Goal: Information Seeking & Learning: Check status

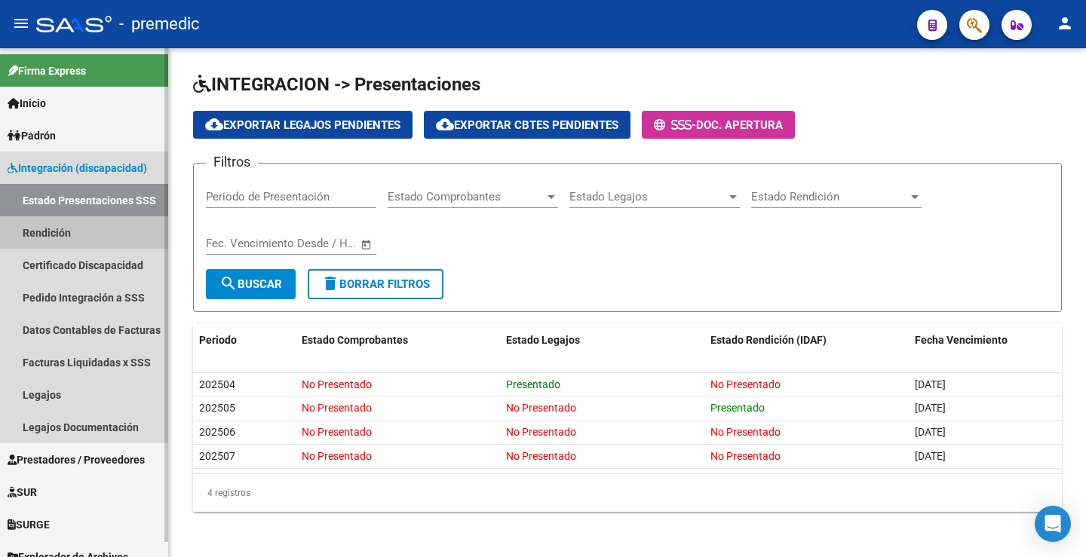
click at [59, 236] on link "Rendición" at bounding box center [84, 233] width 168 height 32
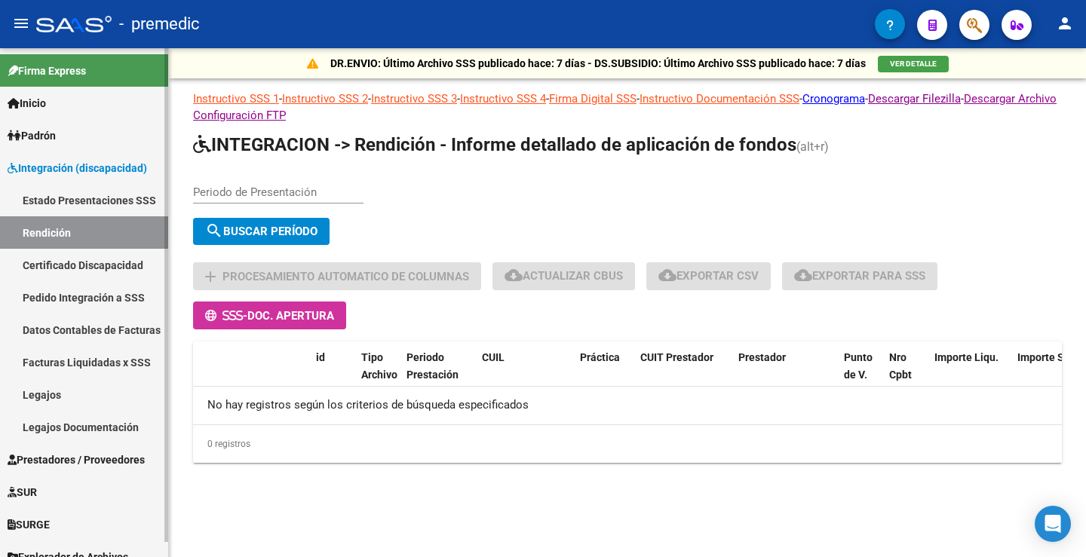
click at [78, 207] on link "Estado Presentaciones SSS" at bounding box center [84, 200] width 168 height 32
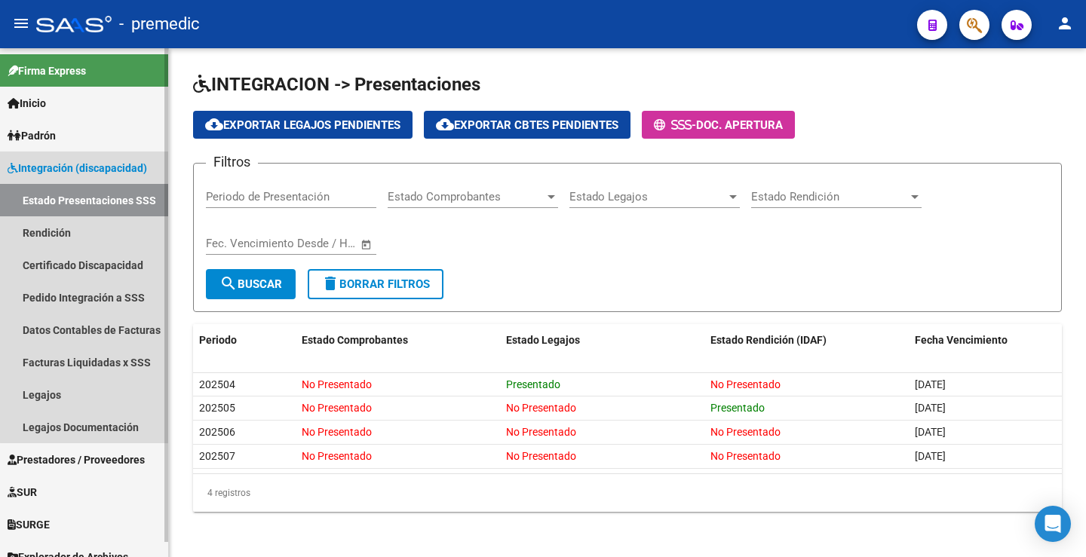
click at [100, 170] on span "Integración (discapacidad)" at bounding box center [78, 168] width 140 height 17
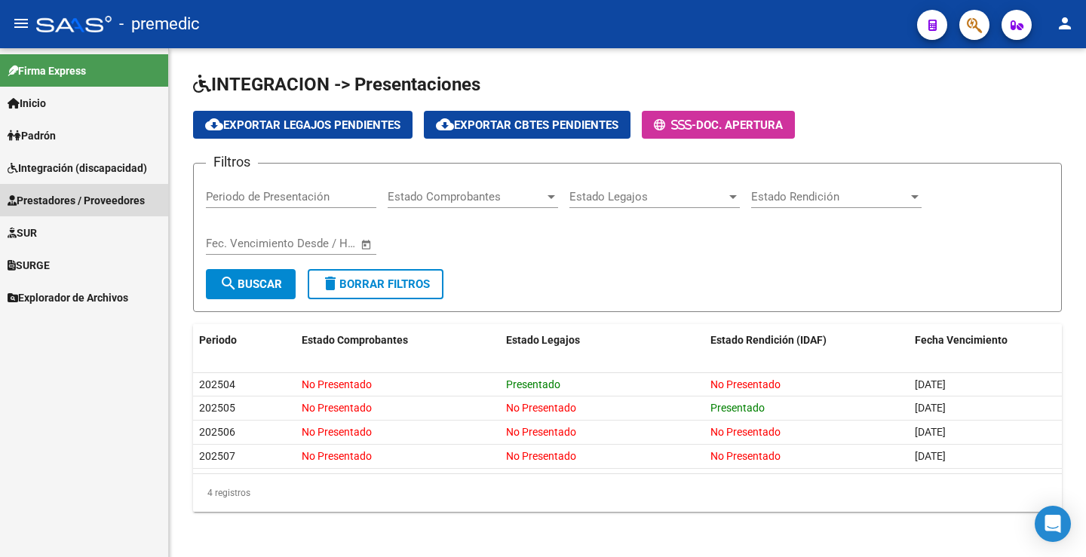
click at [66, 196] on span "Prestadores / Proveedores" at bounding box center [76, 200] width 137 height 17
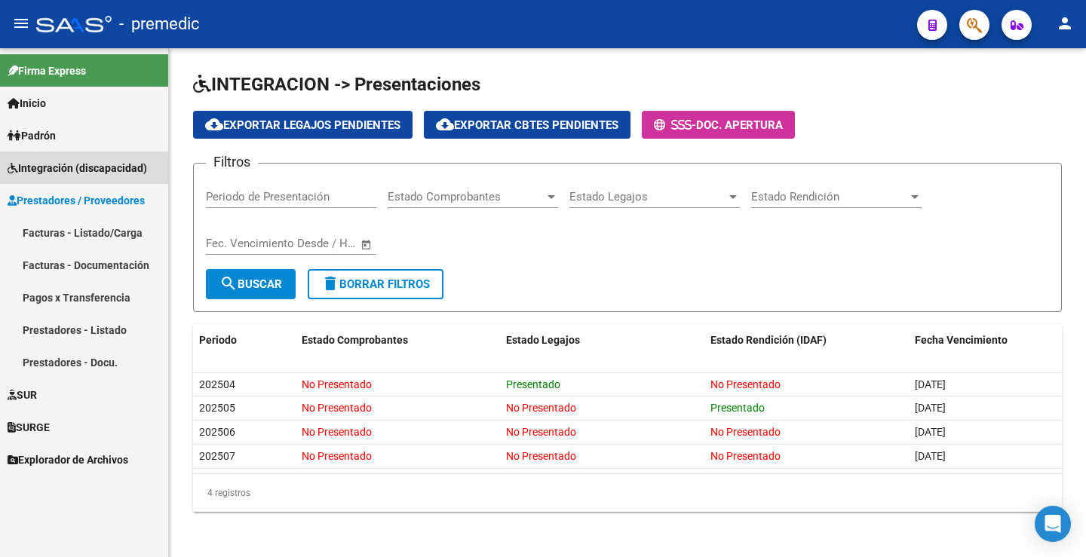
click at [84, 177] on link "Integración (discapacidad)" at bounding box center [84, 168] width 168 height 32
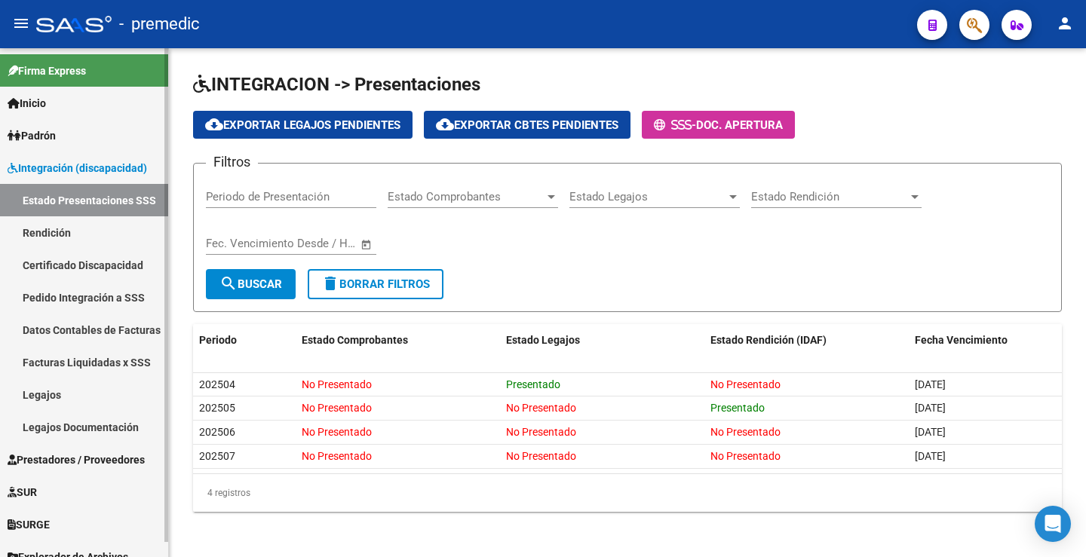
click at [64, 204] on link "Estado Presentaciones SSS" at bounding box center [84, 200] width 168 height 32
click at [55, 221] on link "Rendición" at bounding box center [84, 233] width 168 height 32
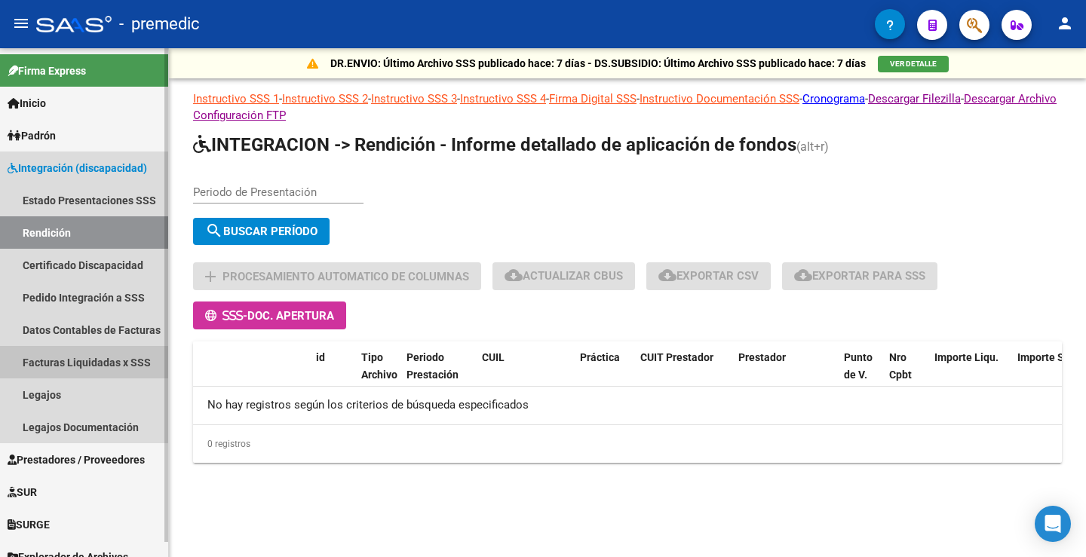
click at [113, 357] on link "Facturas Liquidadas x SSS" at bounding box center [84, 362] width 168 height 32
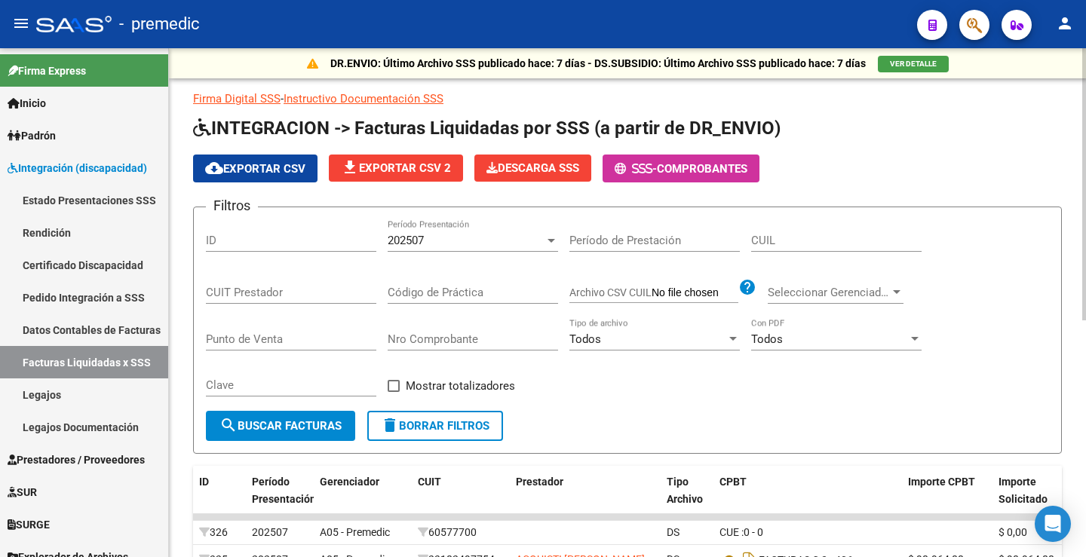
click at [513, 239] on div "202507" at bounding box center [466, 241] width 157 height 14
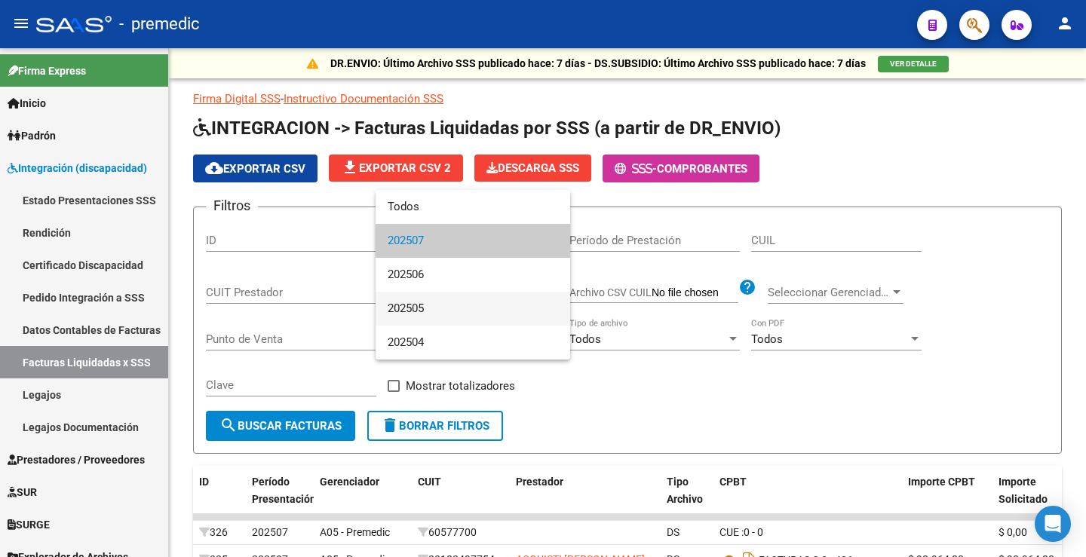
click at [427, 302] on span "202505" at bounding box center [473, 309] width 170 height 34
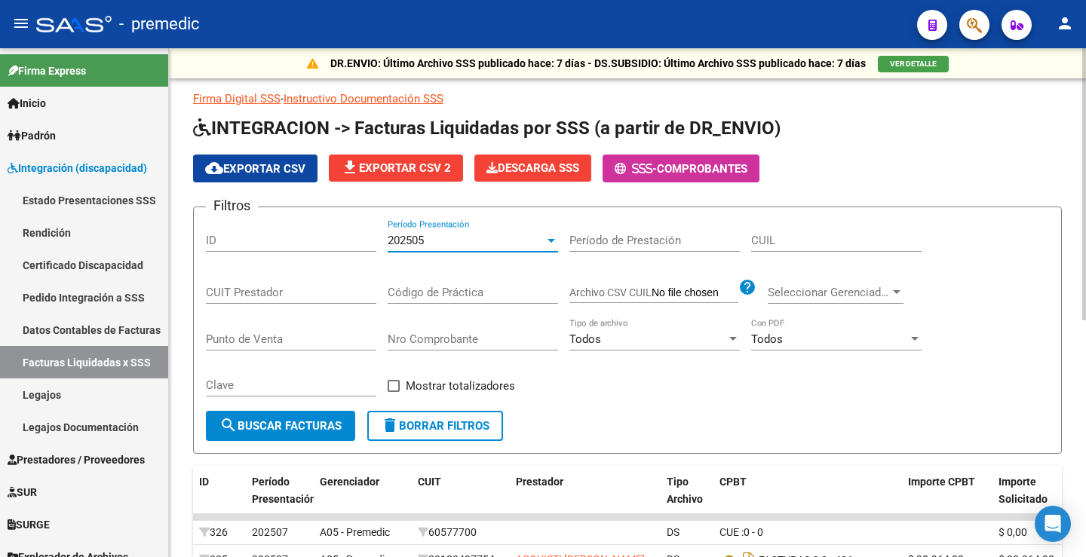
drag, startPoint x: 299, startPoint y: 423, endPoint x: 329, endPoint y: 430, distance: 30.2
click at [300, 425] on span "search Buscar Facturas" at bounding box center [281, 426] width 122 height 14
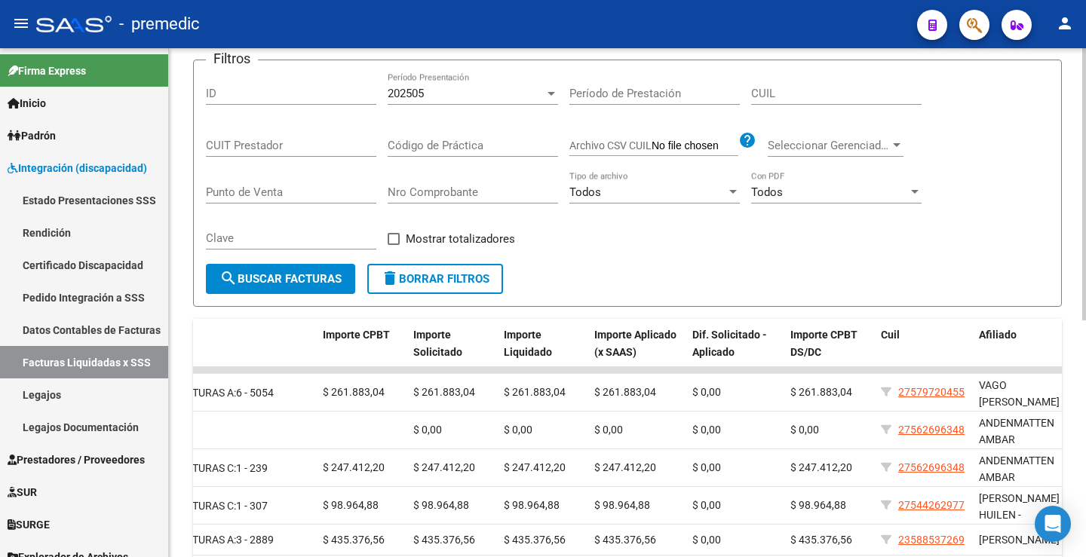
scroll to position [142, 0]
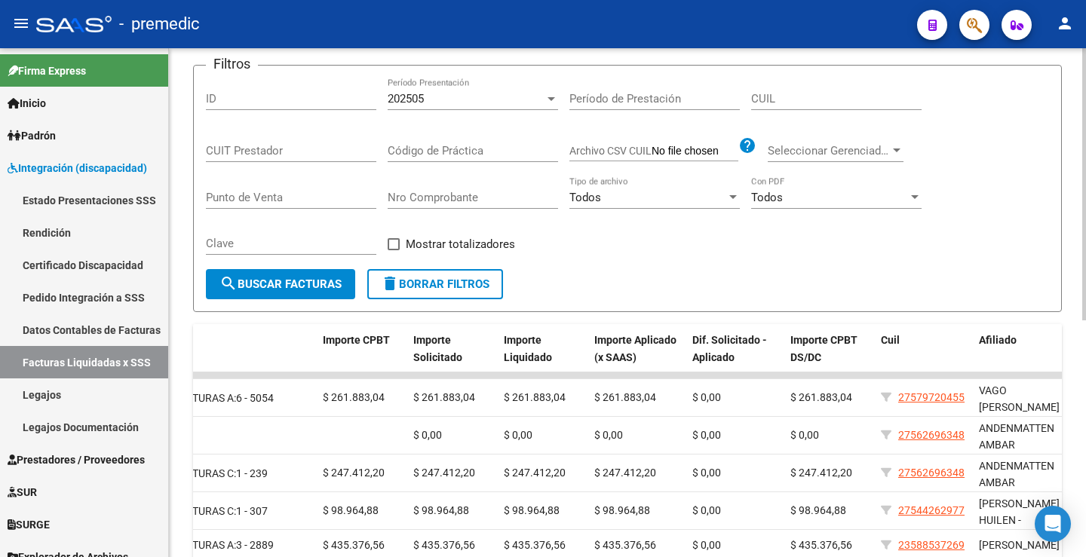
click at [435, 98] on div "202505" at bounding box center [466, 99] width 157 height 14
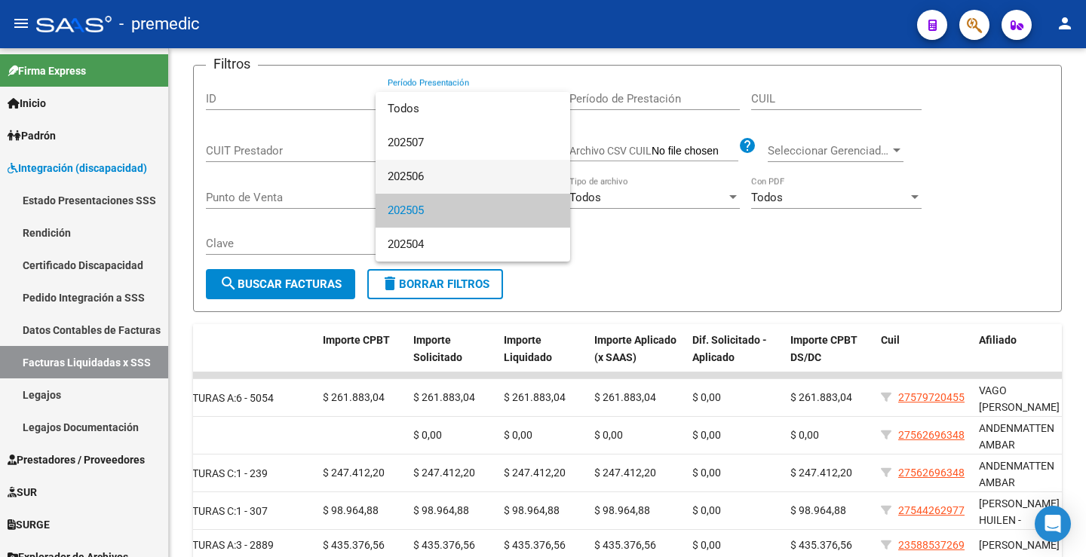
click at [419, 177] on span "202506" at bounding box center [473, 177] width 170 height 34
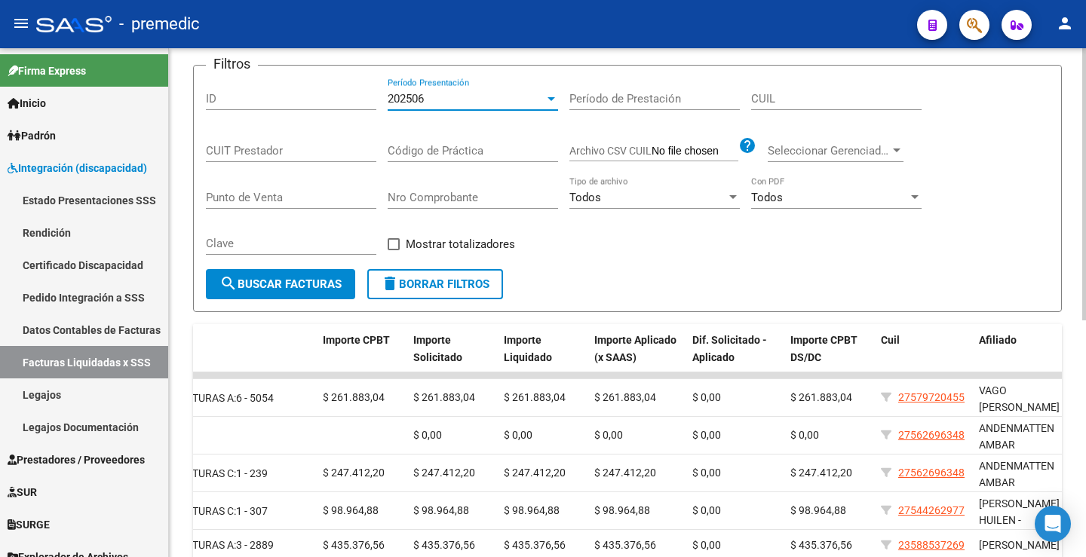
click at [247, 286] on span "search Buscar Facturas" at bounding box center [281, 285] width 122 height 14
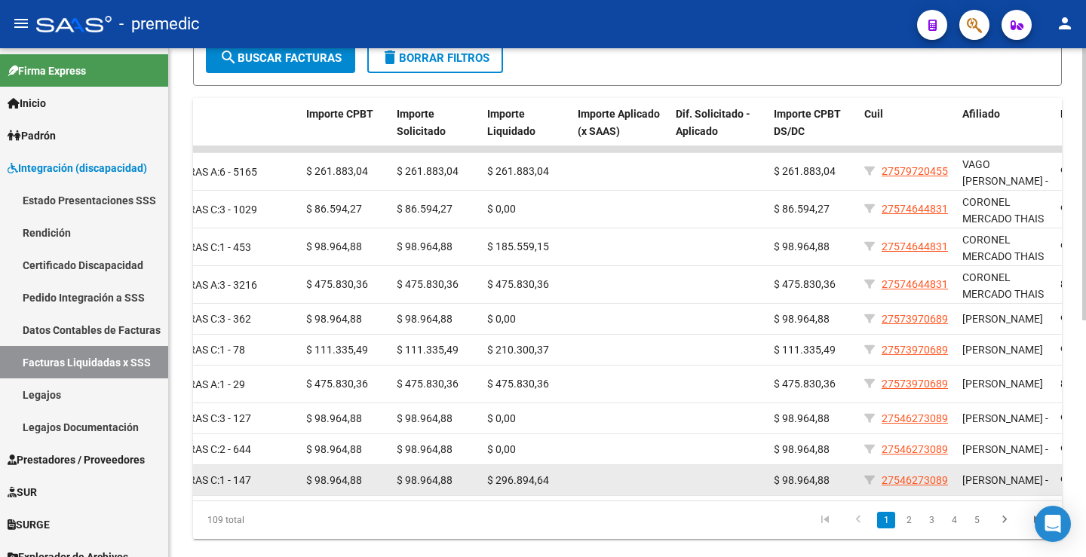
scroll to position [444, 0]
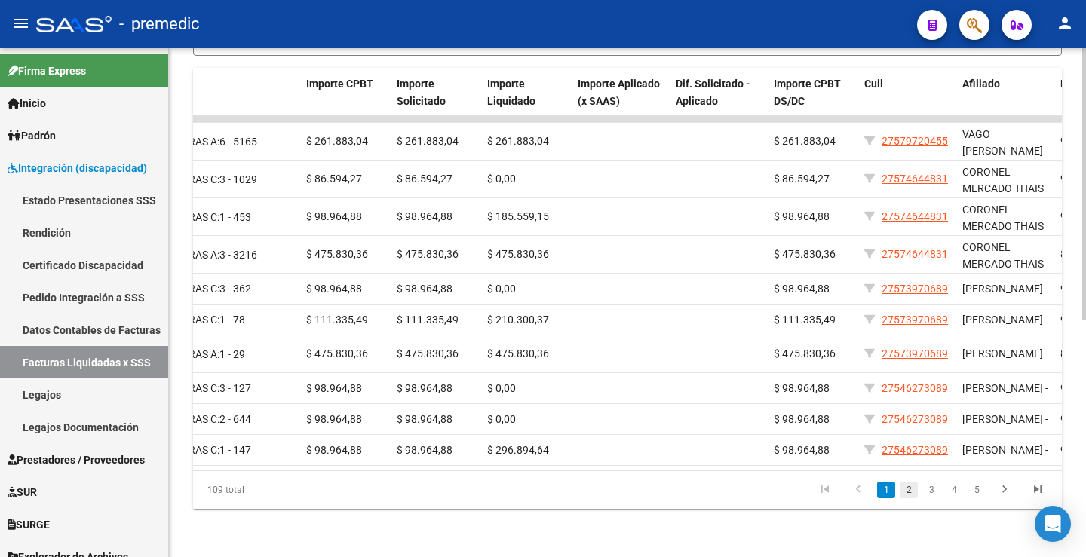
click at [910, 490] on link "2" at bounding box center [909, 490] width 18 height 17
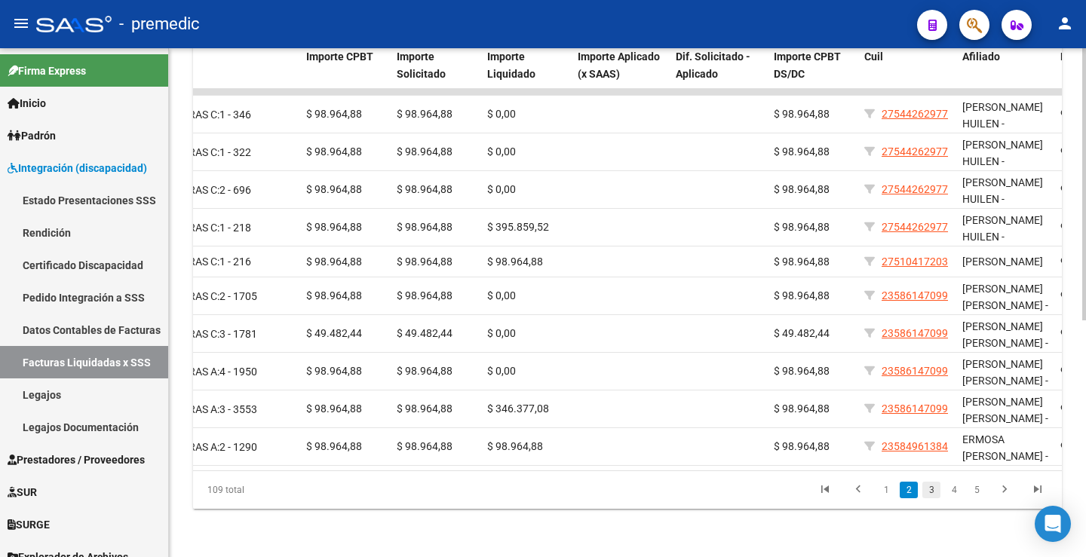
click at [930, 499] on link "3" at bounding box center [932, 490] width 18 height 17
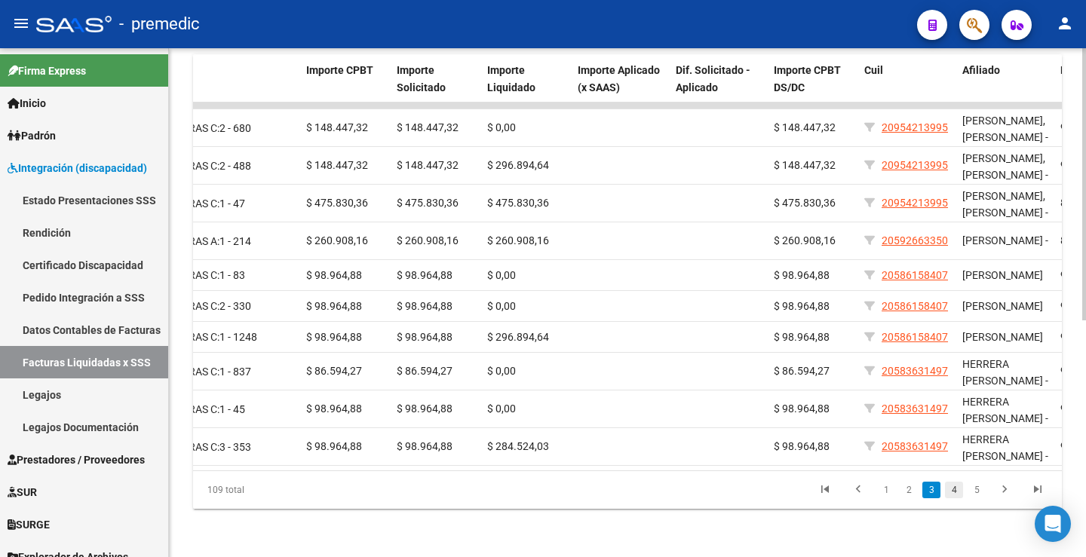
click at [949, 493] on link "4" at bounding box center [954, 490] width 18 height 17
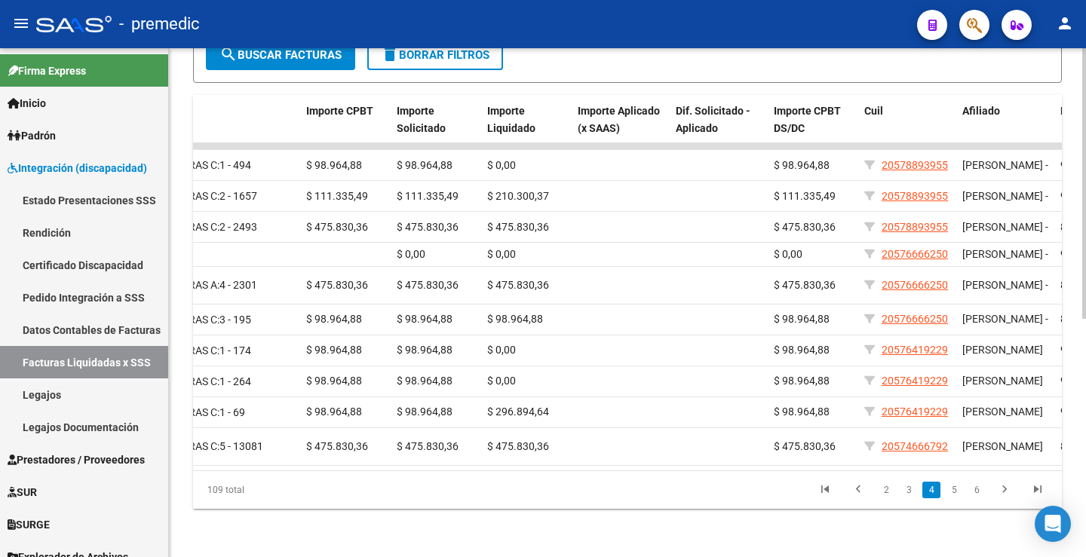
scroll to position [430, 0]
click at [948, 490] on link "5" at bounding box center [954, 490] width 18 height 17
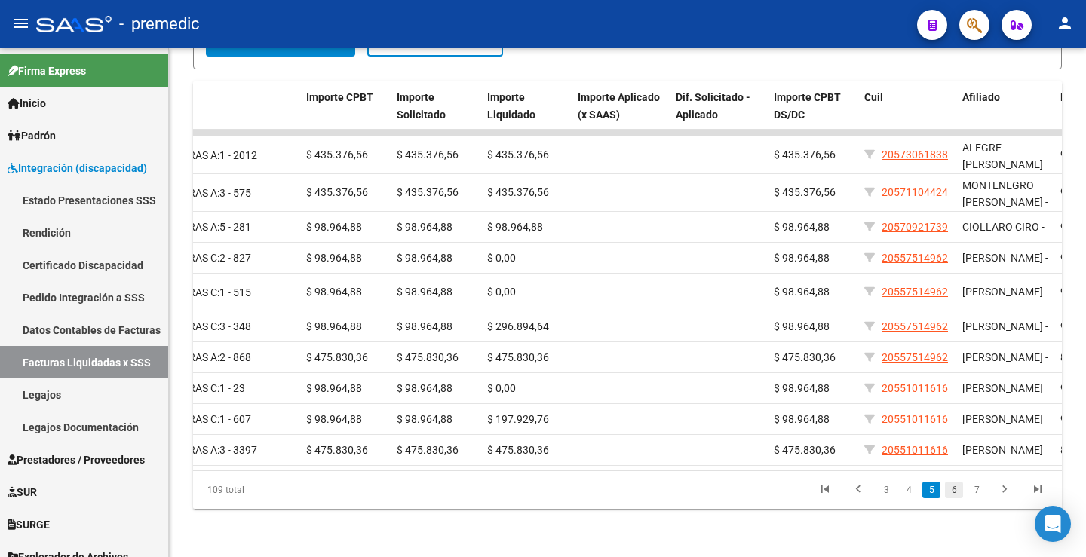
click at [951, 499] on link "6" at bounding box center [954, 490] width 18 height 17
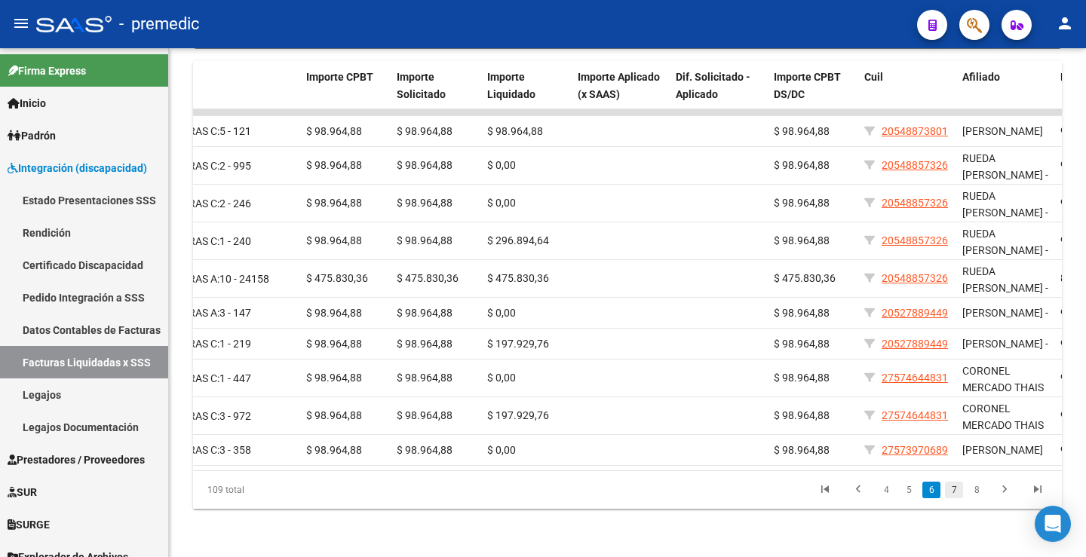
click at [951, 499] on link "7" at bounding box center [954, 490] width 18 height 17
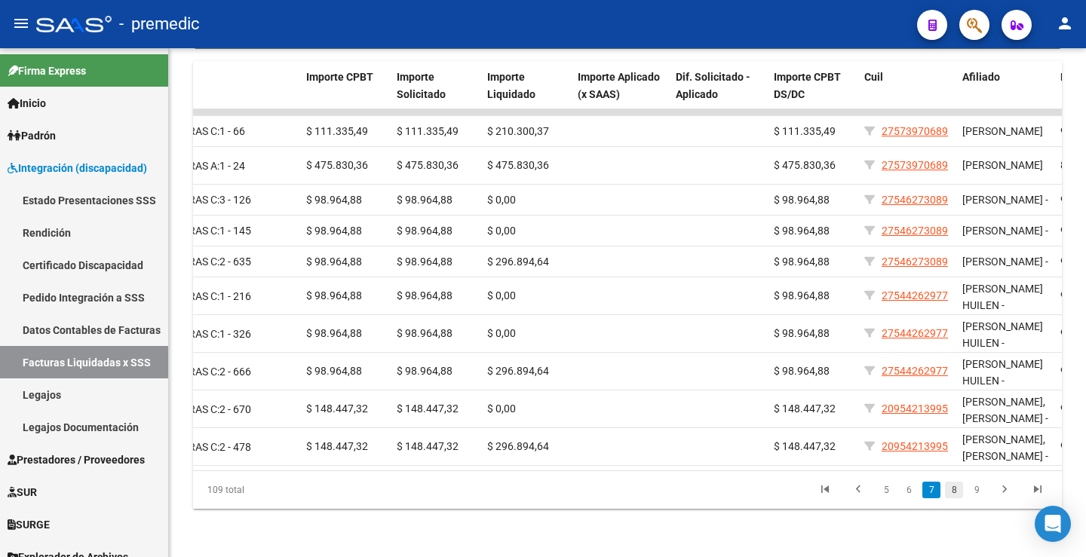
click at [956, 499] on link "8" at bounding box center [954, 490] width 18 height 17
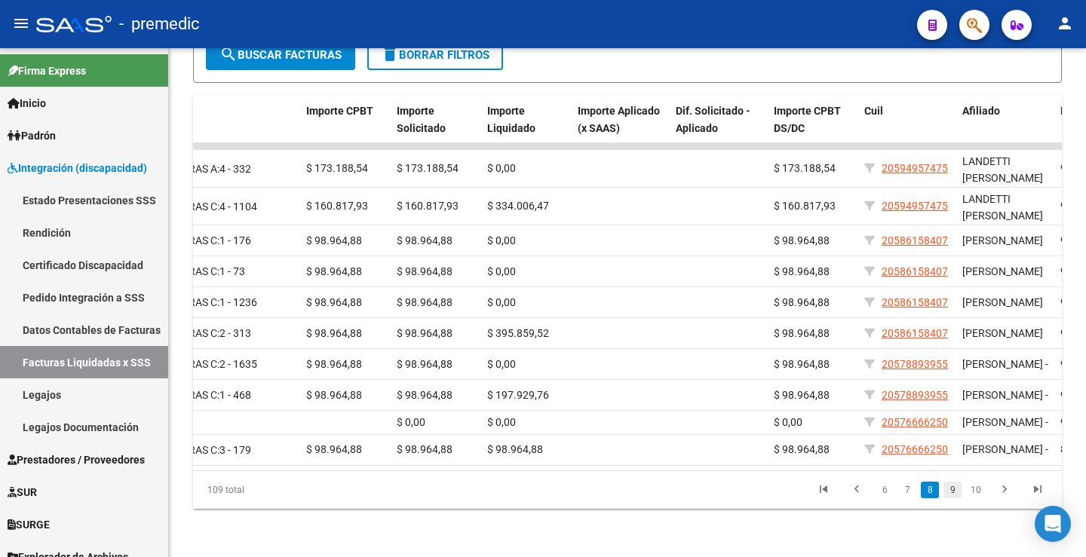
click at [957, 494] on link "9" at bounding box center [953, 490] width 18 height 17
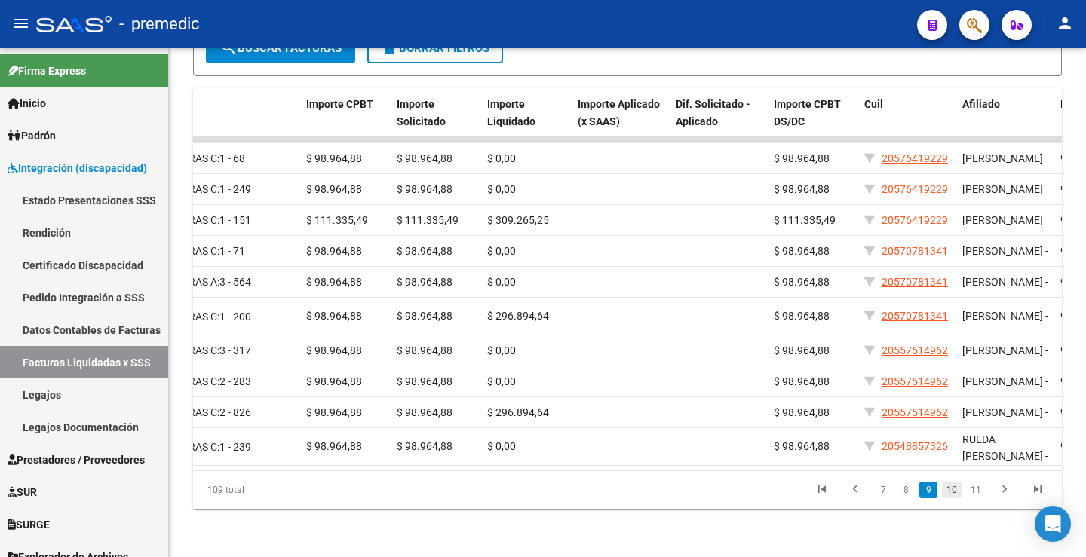
click at [952, 499] on link "10" at bounding box center [952, 490] width 20 height 17
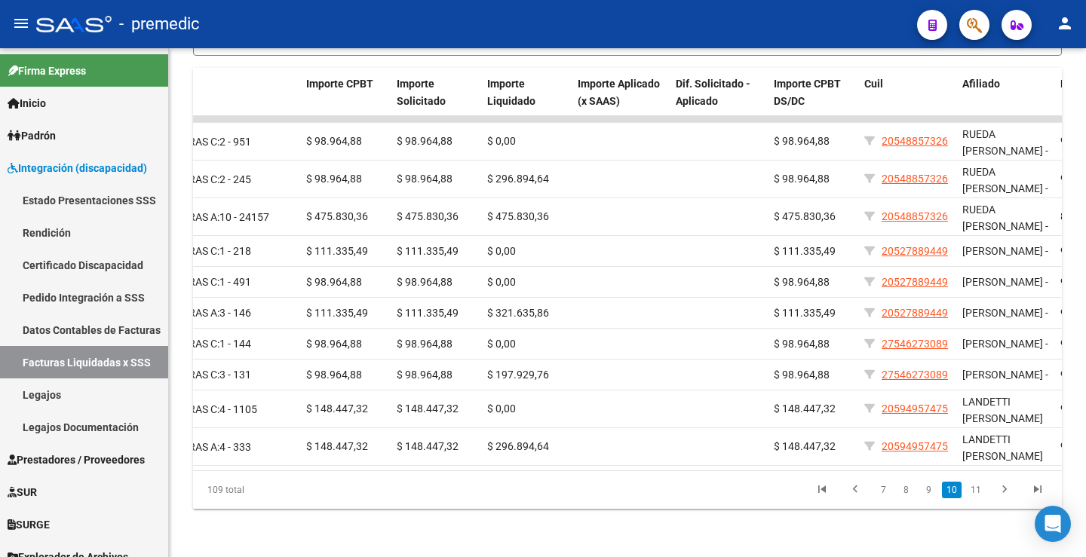
click at [977, 503] on li "11" at bounding box center [976, 491] width 24 height 26
click at [976, 499] on link "11" at bounding box center [976, 490] width 20 height 17
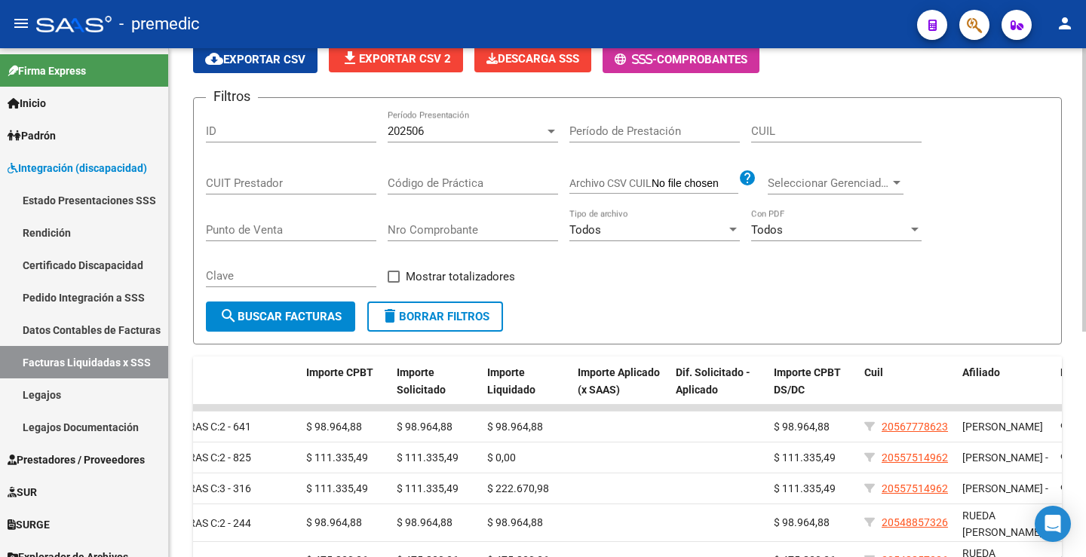
scroll to position [0, 0]
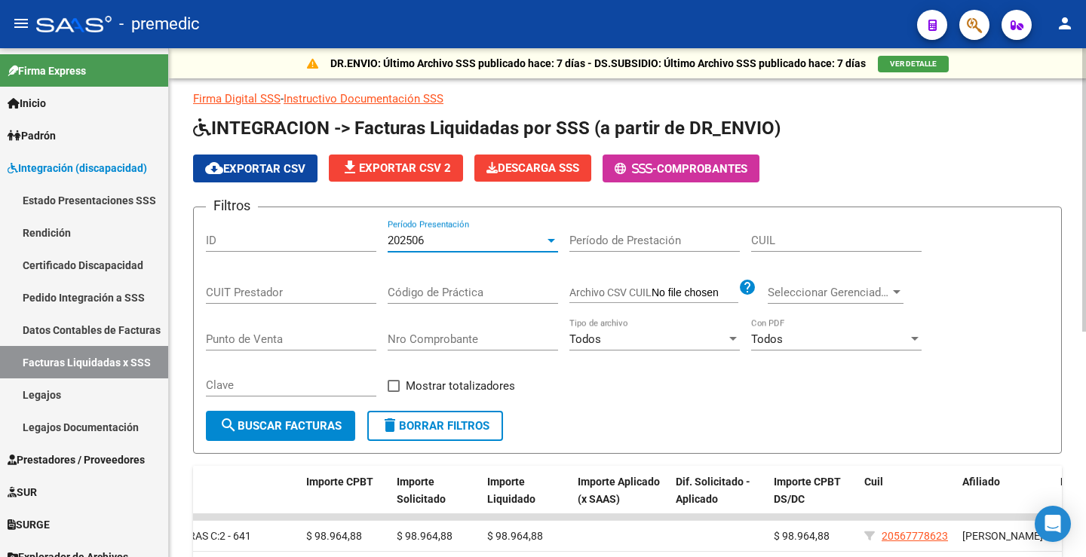
click at [450, 241] on div "202506" at bounding box center [466, 241] width 157 height 14
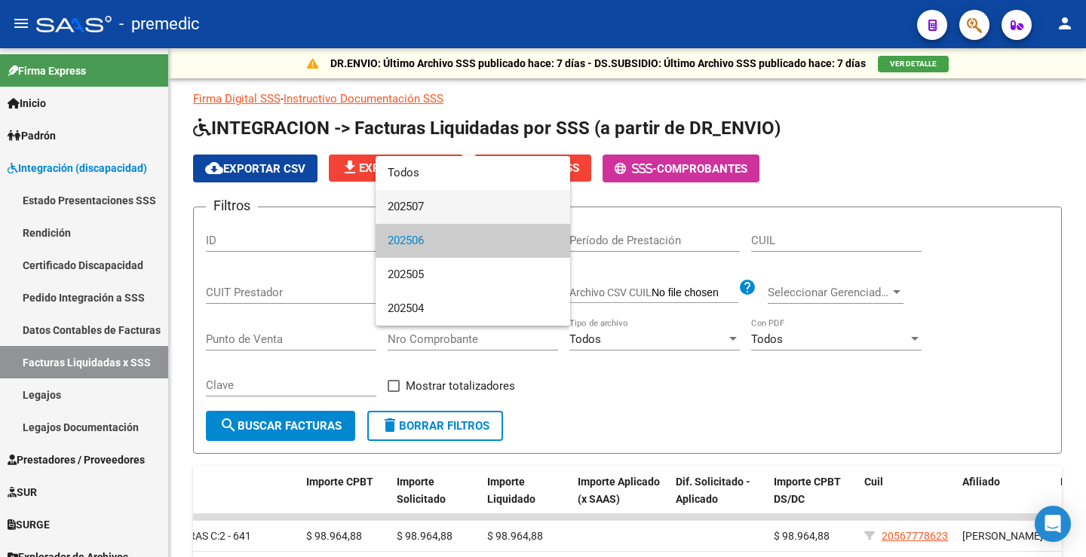
click at [451, 218] on span "202507" at bounding box center [473, 207] width 170 height 34
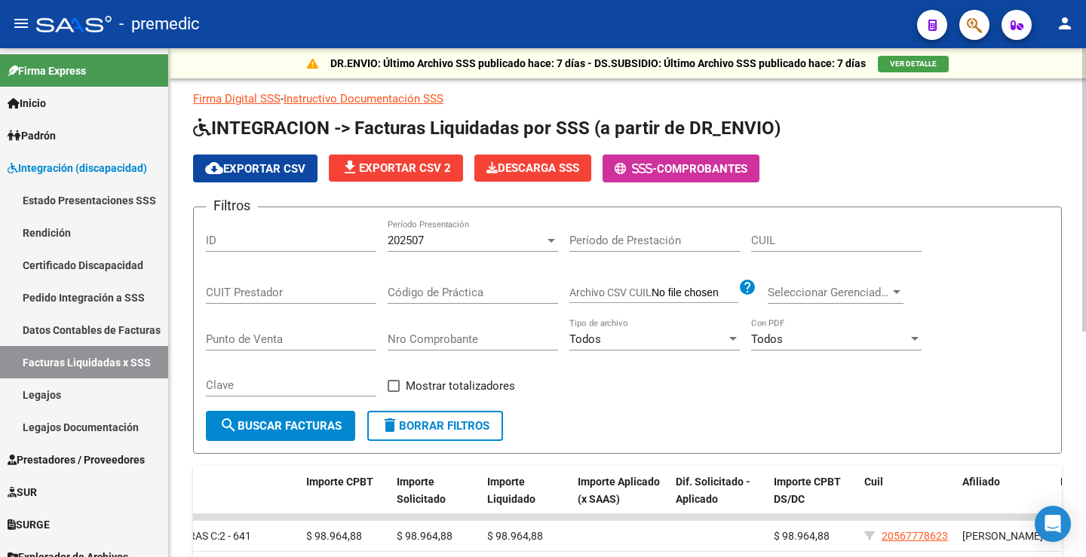
click at [290, 444] on form "Filtros ID 202507 Período Presentación Período de Prestación CUIL CUIT Prestado…" at bounding box center [627, 330] width 869 height 247
click at [293, 432] on span "search Buscar Facturas" at bounding box center [281, 426] width 122 height 14
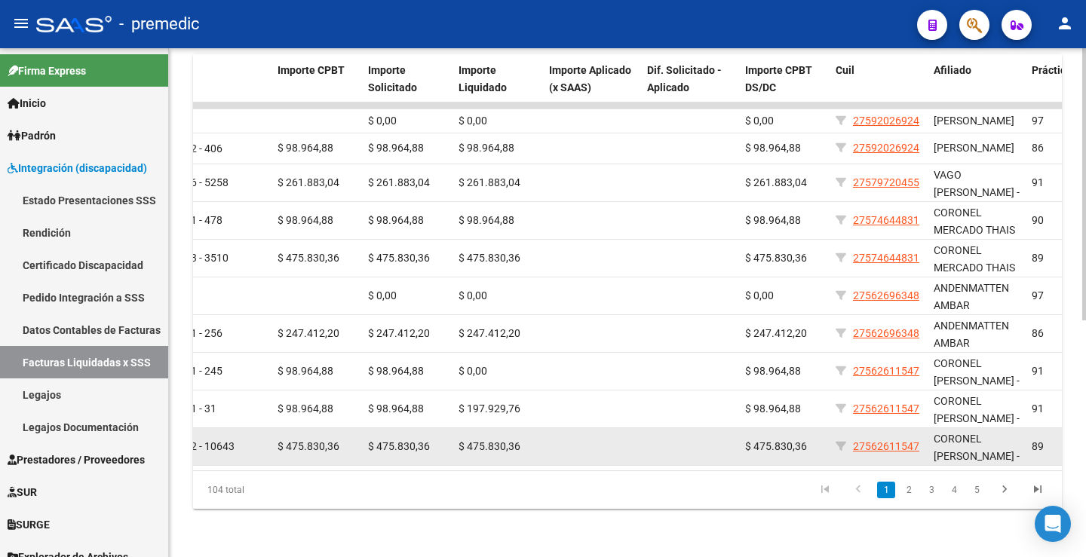
scroll to position [444, 0]
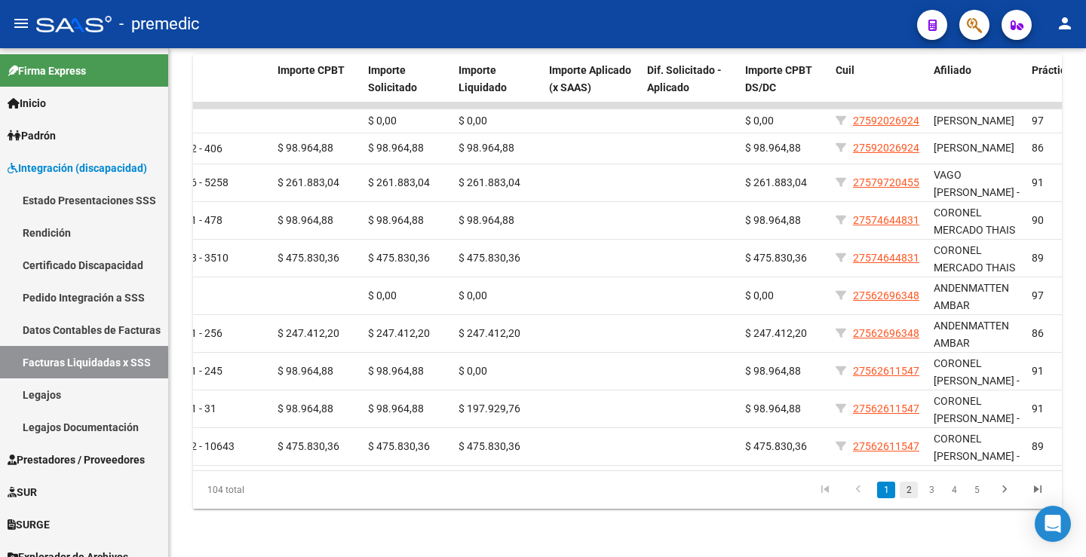
click at [916, 495] on link "2" at bounding box center [909, 490] width 18 height 17
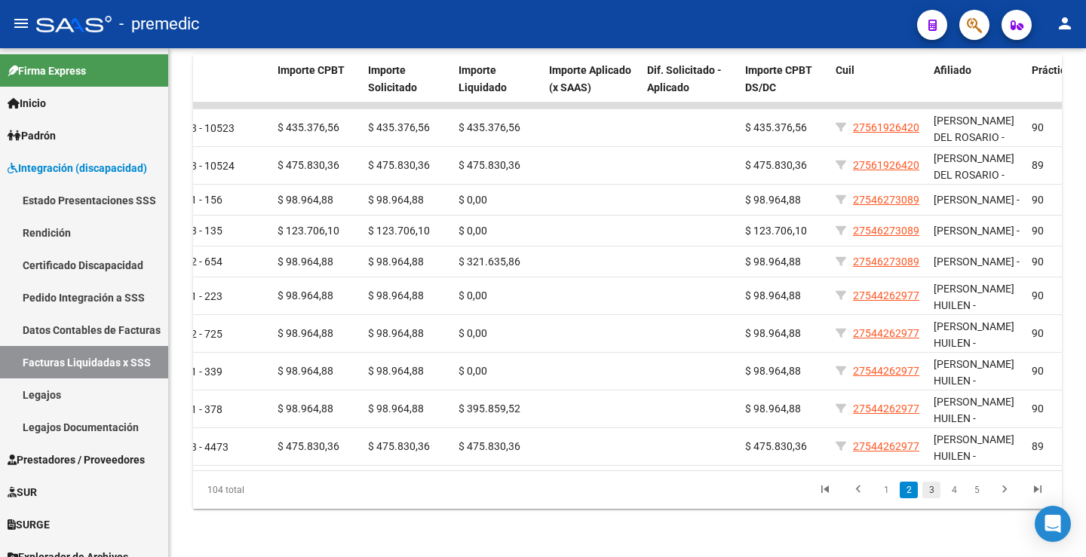
click at [926, 487] on link "3" at bounding box center [932, 490] width 18 height 17
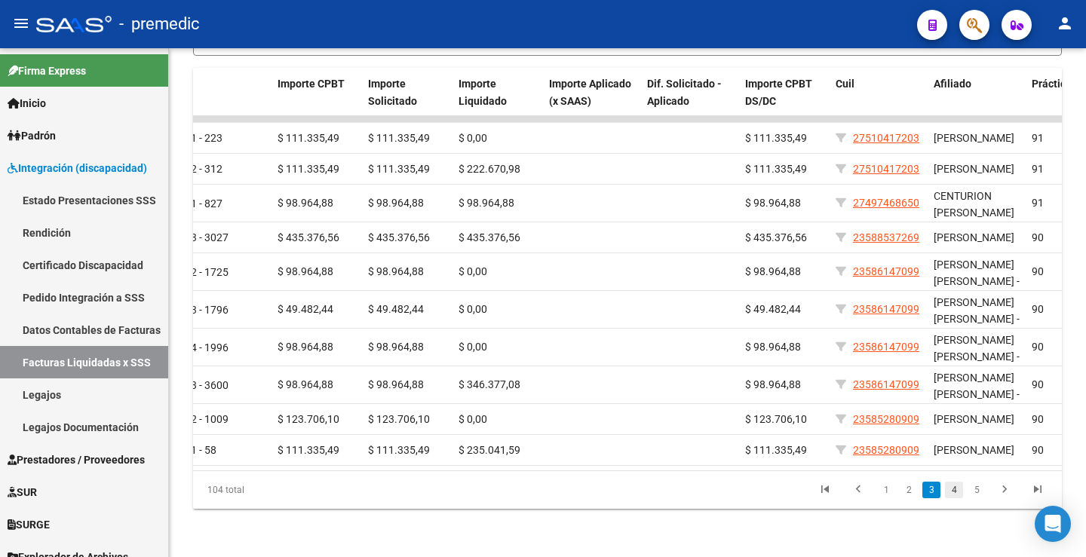
click at [954, 489] on link "4" at bounding box center [954, 490] width 18 height 17
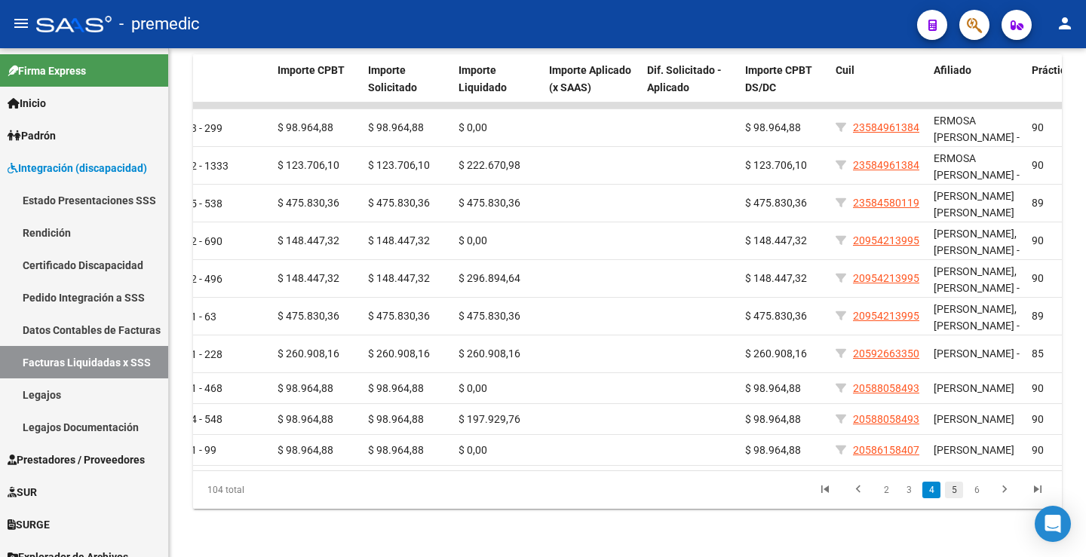
click at [954, 496] on link "5" at bounding box center [954, 490] width 18 height 17
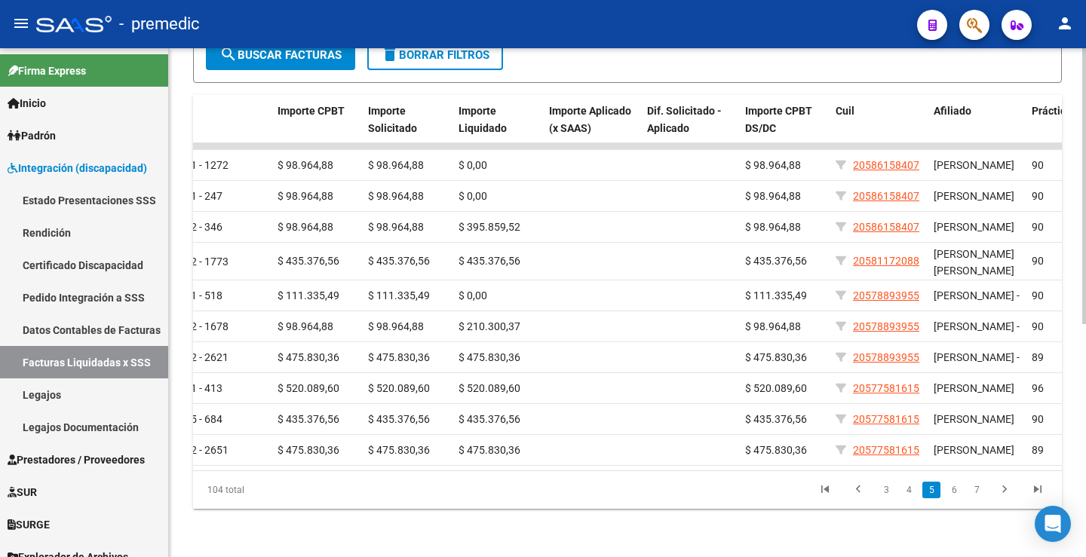
scroll to position [430, 0]
click at [953, 490] on link "6" at bounding box center [954, 490] width 18 height 17
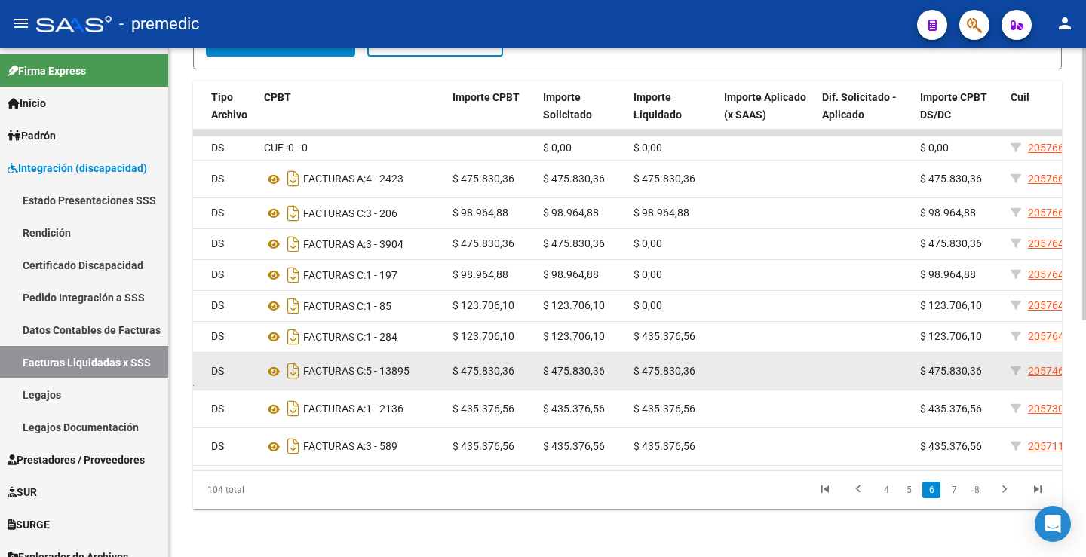
scroll to position [444, 0]
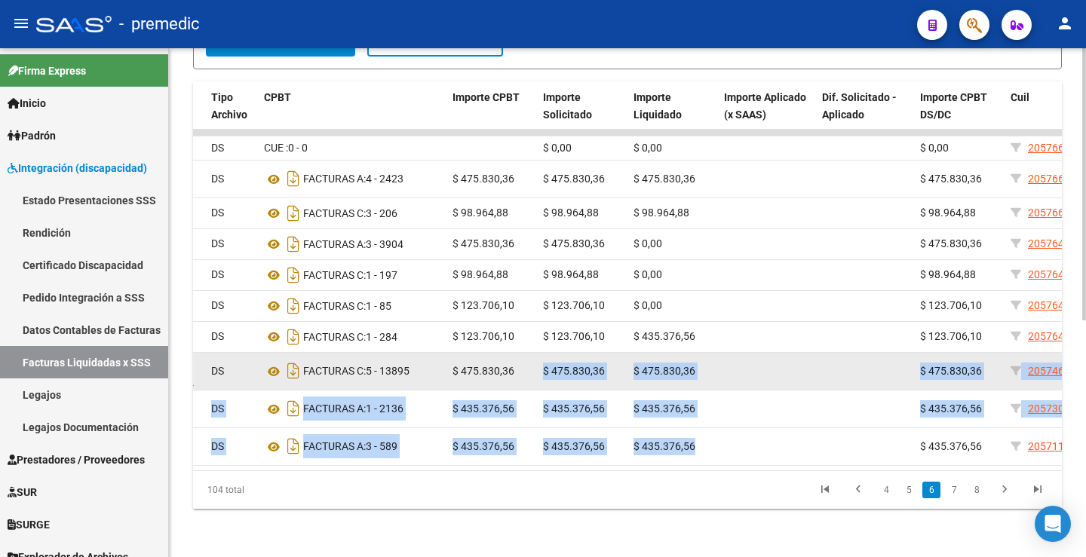
drag, startPoint x: 693, startPoint y: 431, endPoint x: 527, endPoint y: 378, distance: 174.4
click at [527, 378] on datatable-scroller "276 202507 A05 - Premedic 61206500 DS CUE : 0 - 0 $ 0,00 $ 0,00 $ 0,00 20576666…" at bounding box center [171, 298] width 869 height 336
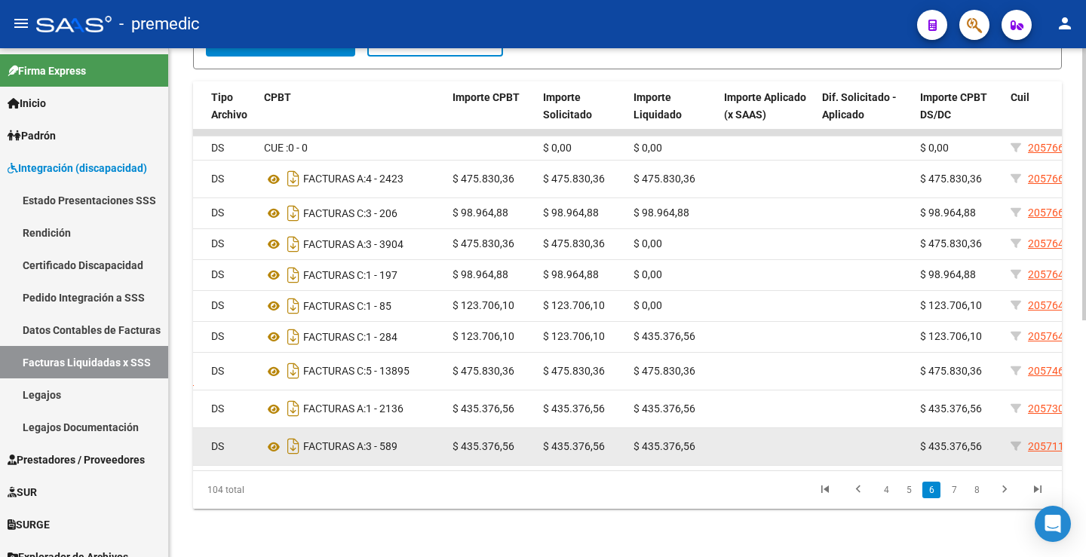
click at [718, 430] on datatable-body-cell at bounding box center [767, 446] width 98 height 37
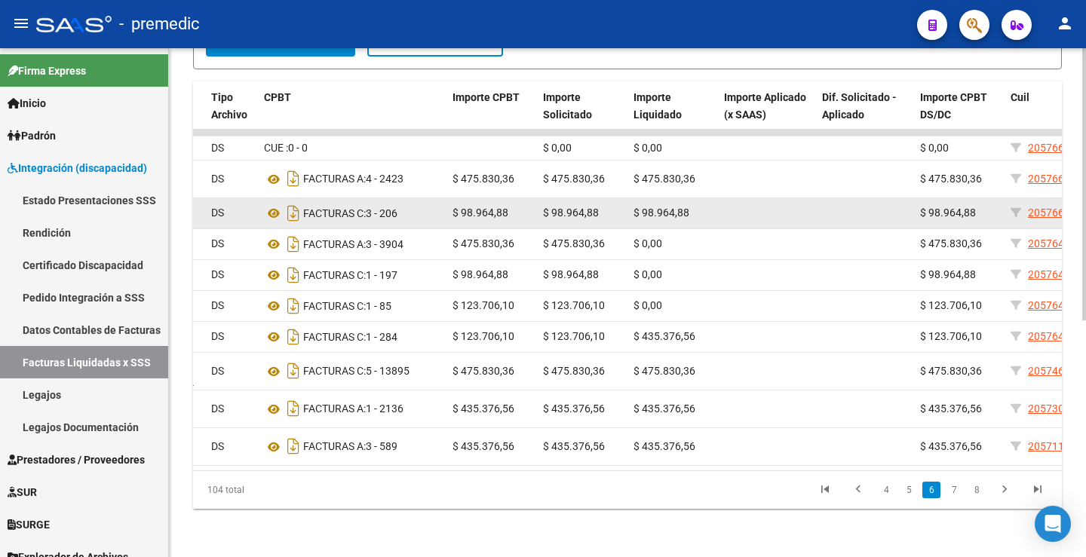
scroll to position [368, 0]
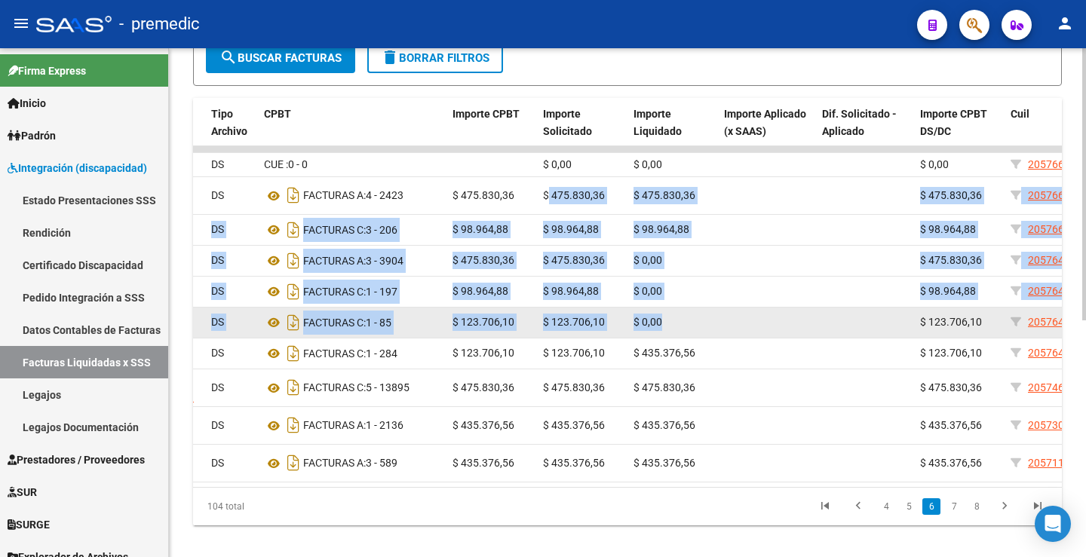
drag, startPoint x: 550, startPoint y: 209, endPoint x: 704, endPoint y: 366, distance: 219.8
click at [607, 366] on datatable-scroller "276 202507 A05 - Premedic 61206500 DS CUE : 0 - 0 $ 0,00 $ 0,00 $ 0,00 20576666…" at bounding box center [171, 314] width 869 height 336
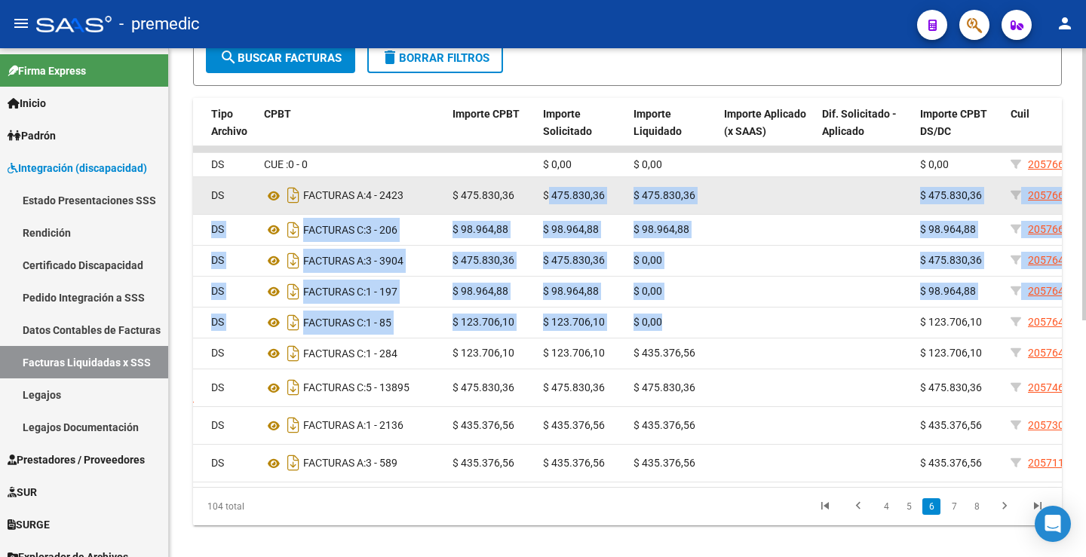
click at [748, 214] on datatable-body-cell at bounding box center [767, 195] width 98 height 37
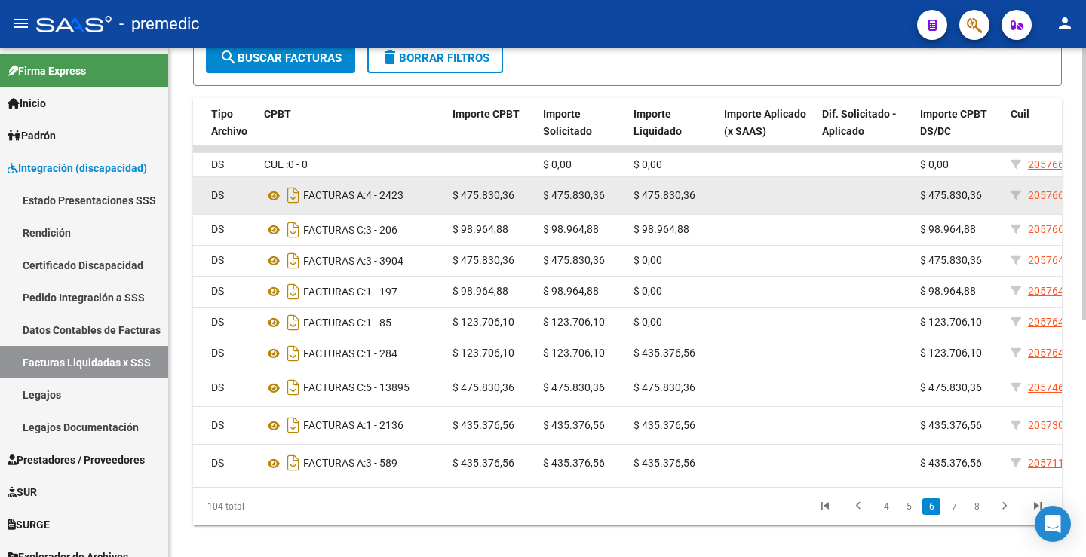
click at [505, 201] on span "$ 475.830,36" at bounding box center [484, 195] width 62 height 12
drag, startPoint x: 456, startPoint y: 207, endPoint x: 711, endPoint y: 213, distance: 255.0
click at [711, 213] on div "275 202507 A05 - Premedic 30712404007 CENTRO INTEGRADO ARCO IRIS S.R.L. DS FACT…" at bounding box center [585, 196] width 1697 height 38
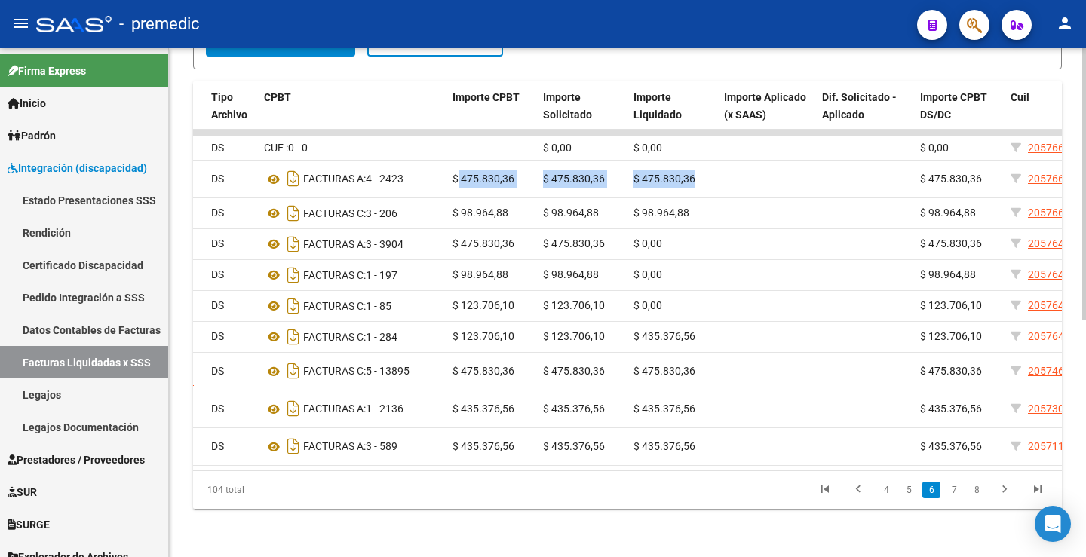
scroll to position [444, 0]
click at [825, 485] on icon "go to first page" at bounding box center [825, 492] width 20 height 18
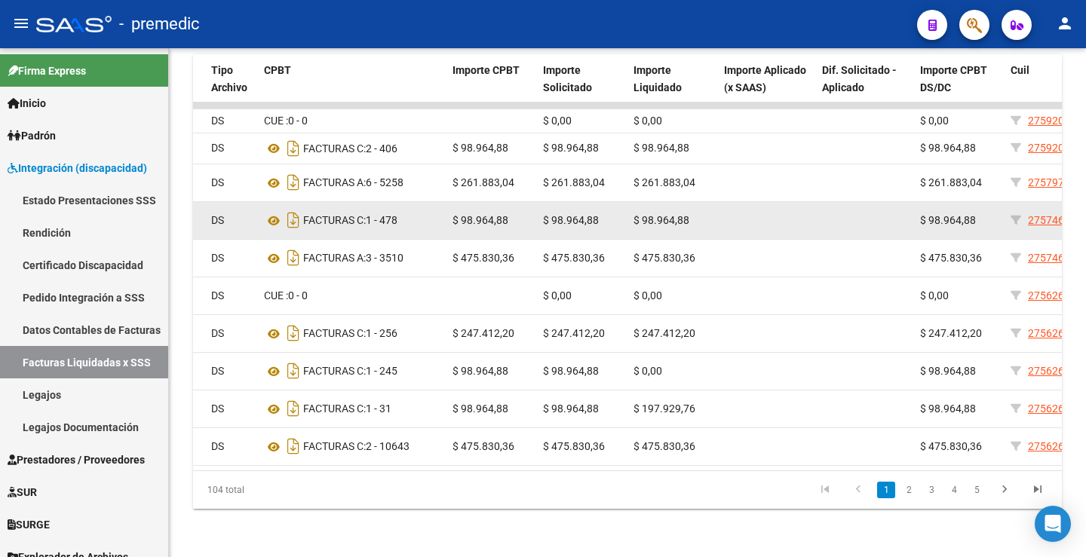
click at [645, 217] on div "$ 98.964,88" at bounding box center [673, 220] width 78 height 17
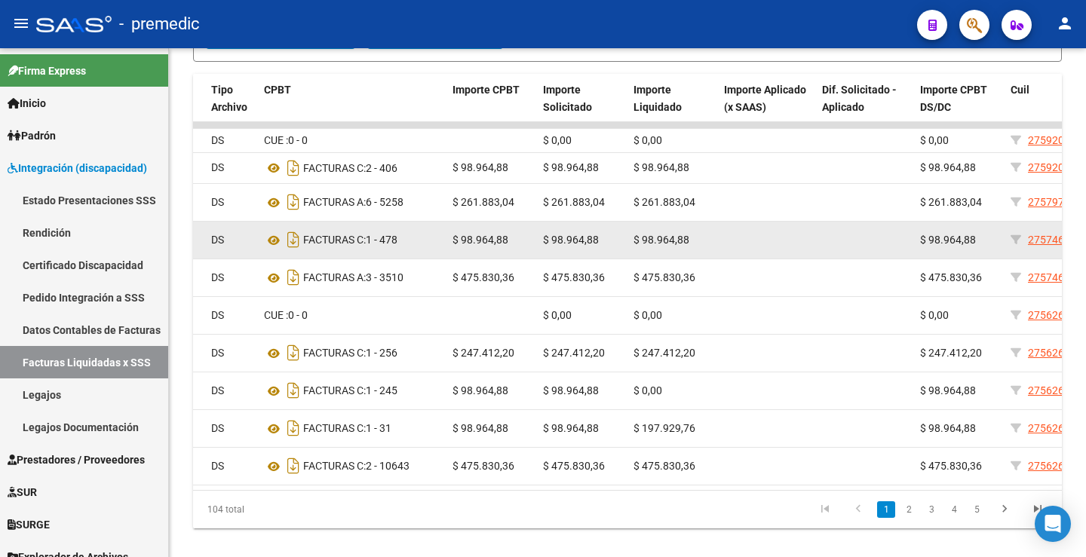
scroll to position [368, 0]
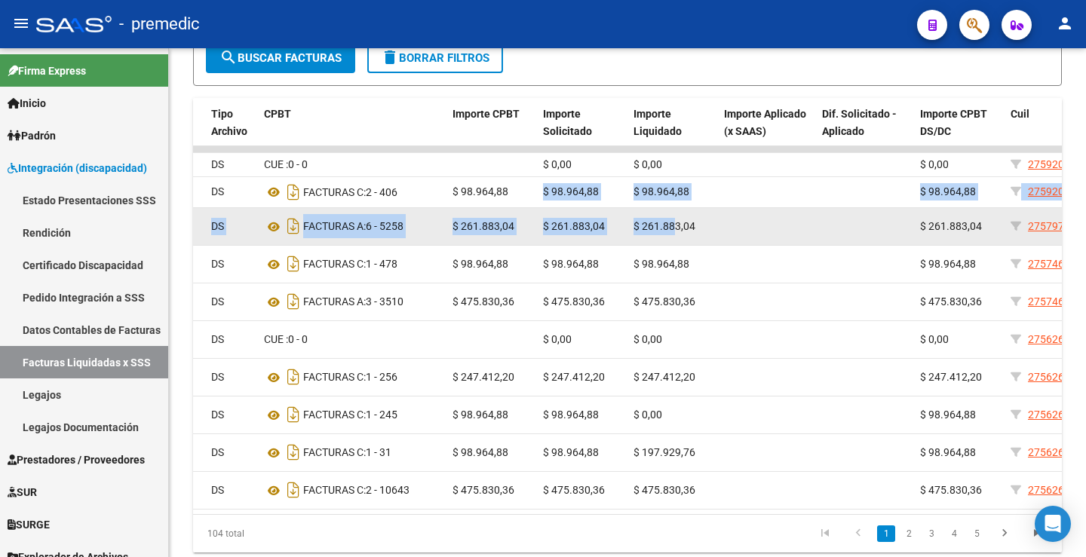
drag, startPoint x: 538, startPoint y: 206, endPoint x: 673, endPoint y: 262, distance: 146.1
click at [607, 262] on datatable-scroller "326 202507 A05 - Premedic 60577700 DS CUE : 0 - 0 $ 0,00 $ 0,00 $ 0,00 27592026…" at bounding box center [171, 328] width 869 height 364
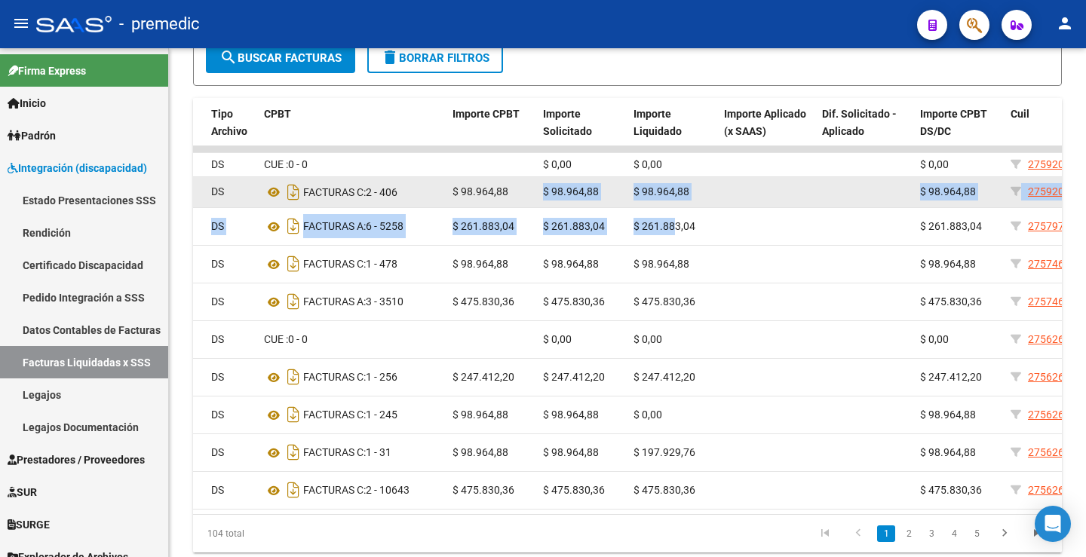
click at [468, 207] on datatable-body-cell "$ 98.964,88" at bounding box center [492, 192] width 91 height 30
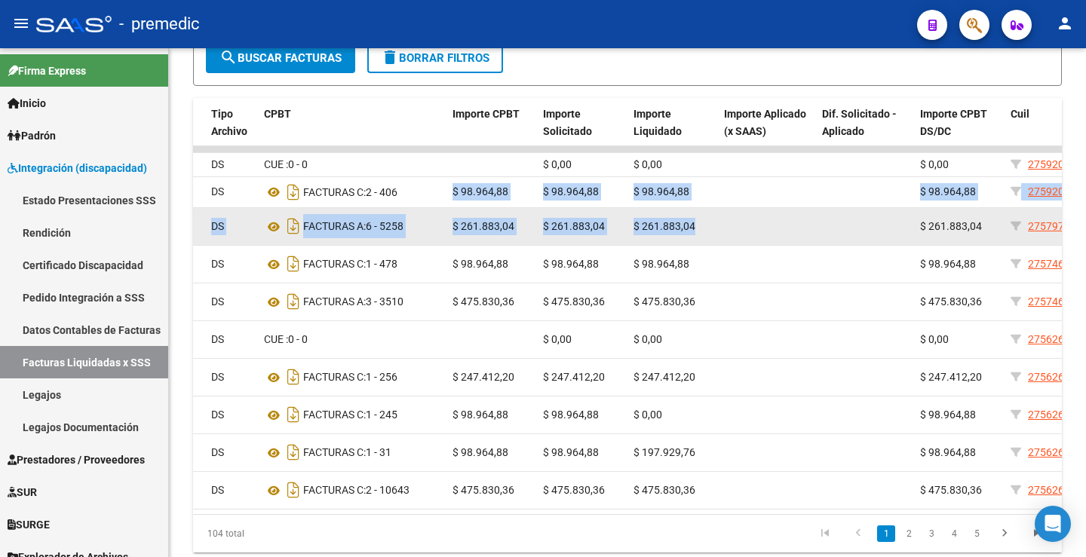
drag, startPoint x: 455, startPoint y: 203, endPoint x: 736, endPoint y: 265, distance: 287.4
click at [607, 265] on datatable-scroller "326 202507 A05 - Premedic 60577700 DS CUE : 0 - 0 $ 0,00 $ 0,00 $ 0,00 27592026…" at bounding box center [171, 328] width 869 height 364
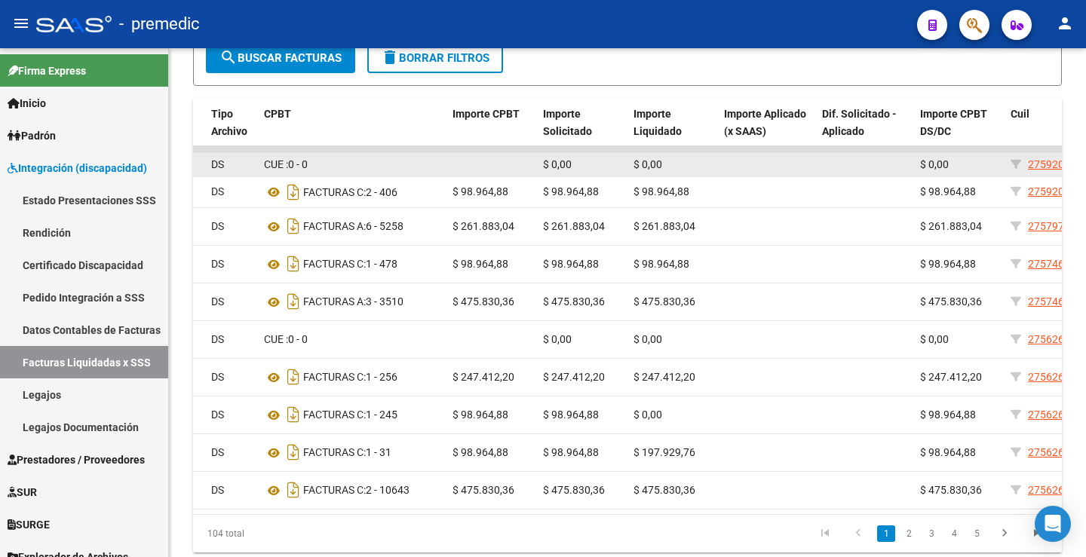
click at [499, 177] on datatable-body-cell at bounding box center [492, 164] width 91 height 23
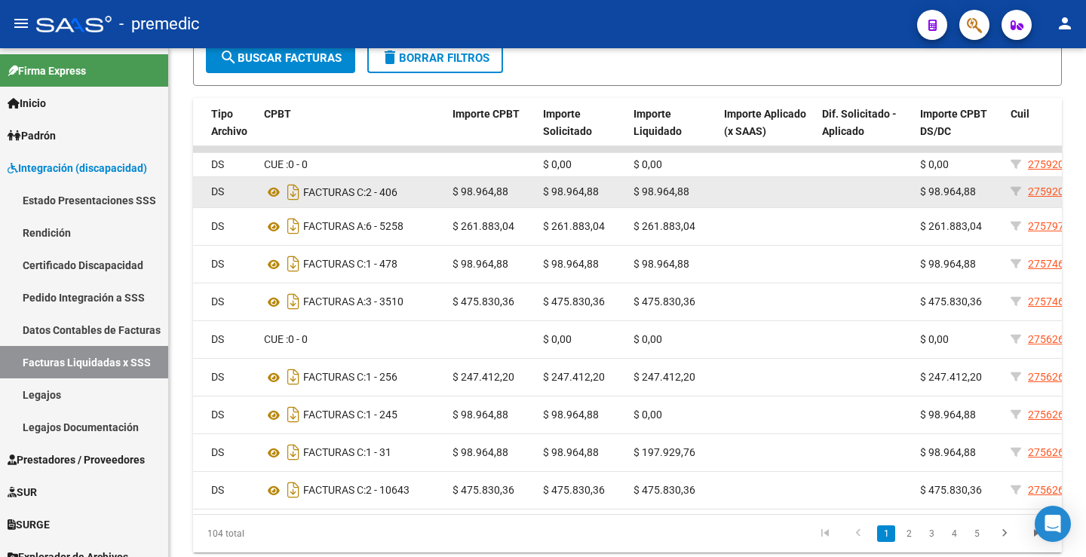
click at [450, 204] on datatable-body-cell "$ 98.964,88" at bounding box center [492, 192] width 91 height 30
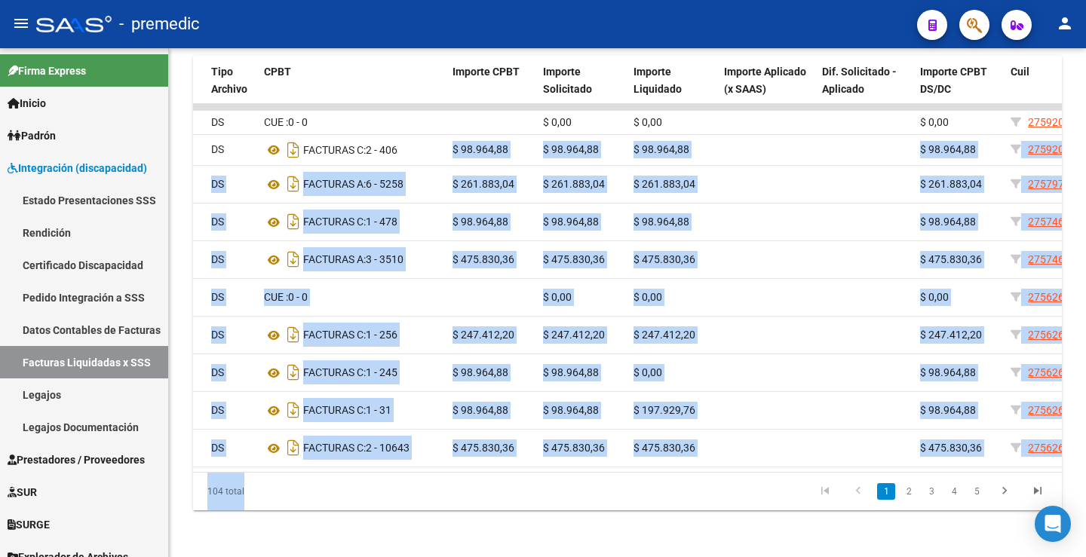
scroll to position [422, 0]
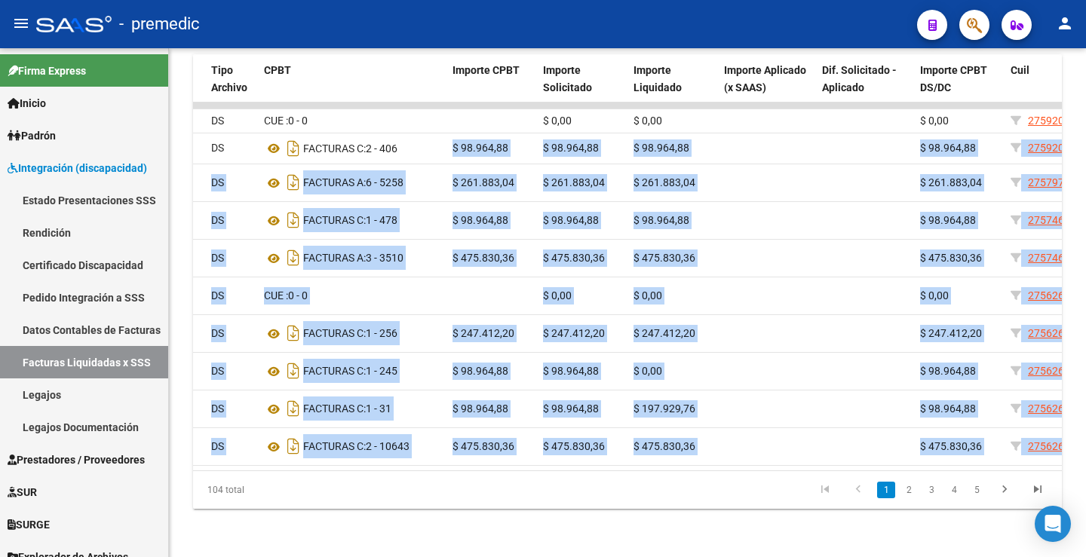
drag, startPoint x: 453, startPoint y: 205, endPoint x: 760, endPoint y: 483, distance: 413.9
click at [760, 471] on datatable-body "326 202507 A05 - Premedic 60577700 DS CUE : 0 - 0 $ 0,00 $ 0,00 $ 0,00 27592026…" at bounding box center [627, 287] width 869 height 368
copy datatable-scroller "$ 44.811,02 $ 09.814,61 $ 57.591,09 $ 38.425,60 29323937084 LOREMI DOL SITAM CO…"
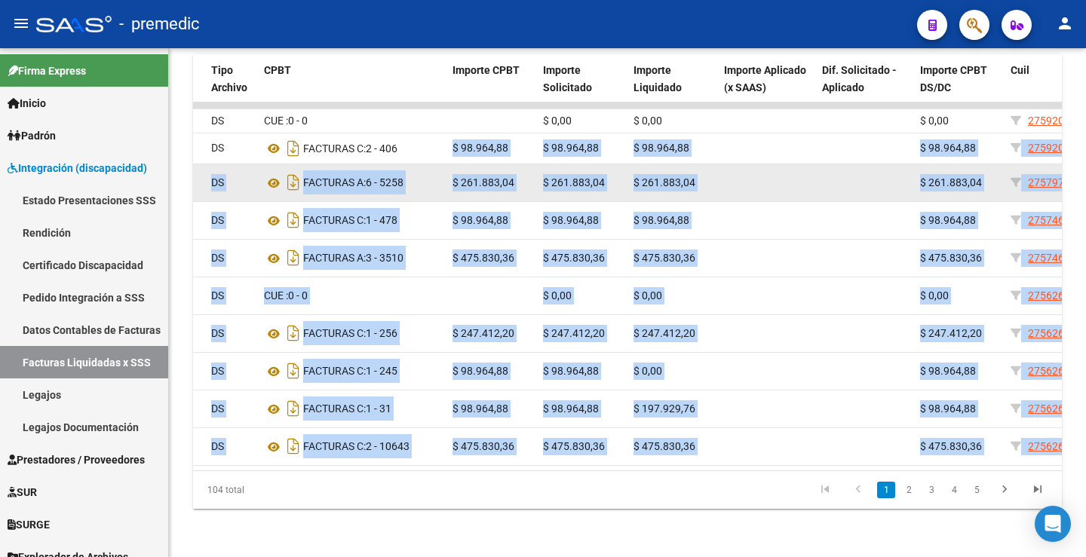
click at [750, 201] on datatable-body-cell at bounding box center [767, 182] width 98 height 37
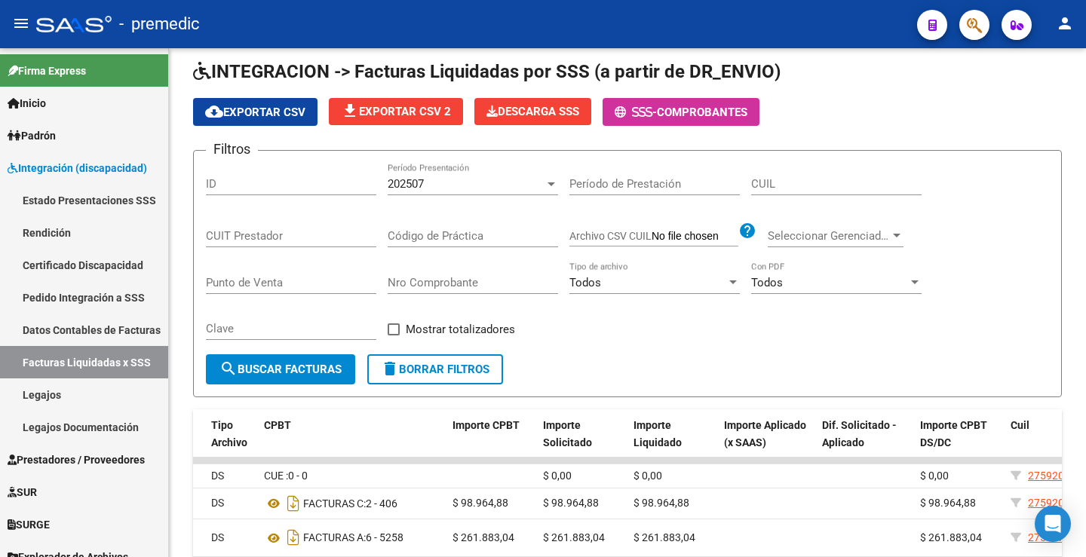
scroll to position [45, 0]
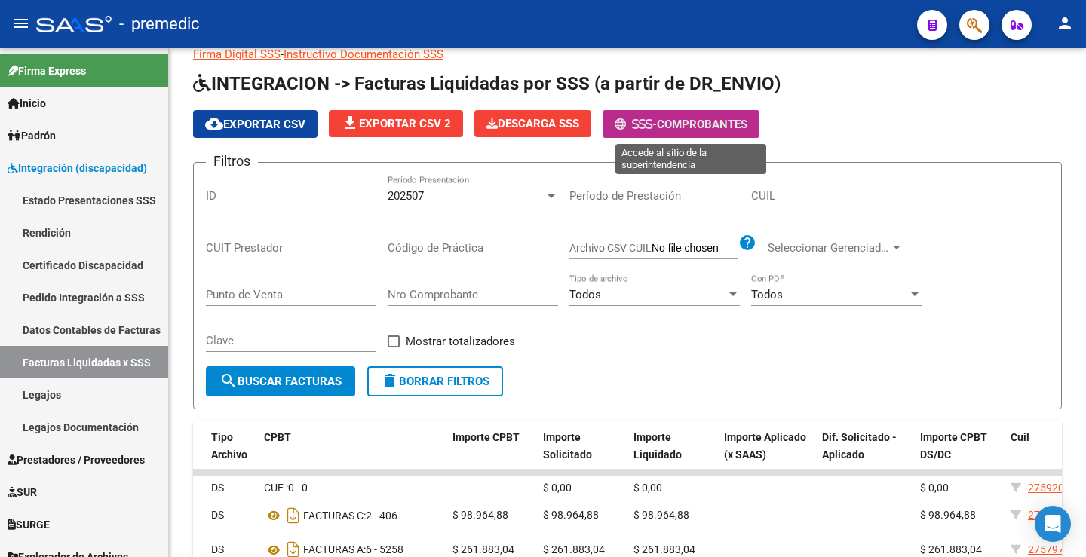
click at [718, 110] on button "- Comprobantes" at bounding box center [681, 124] width 157 height 28
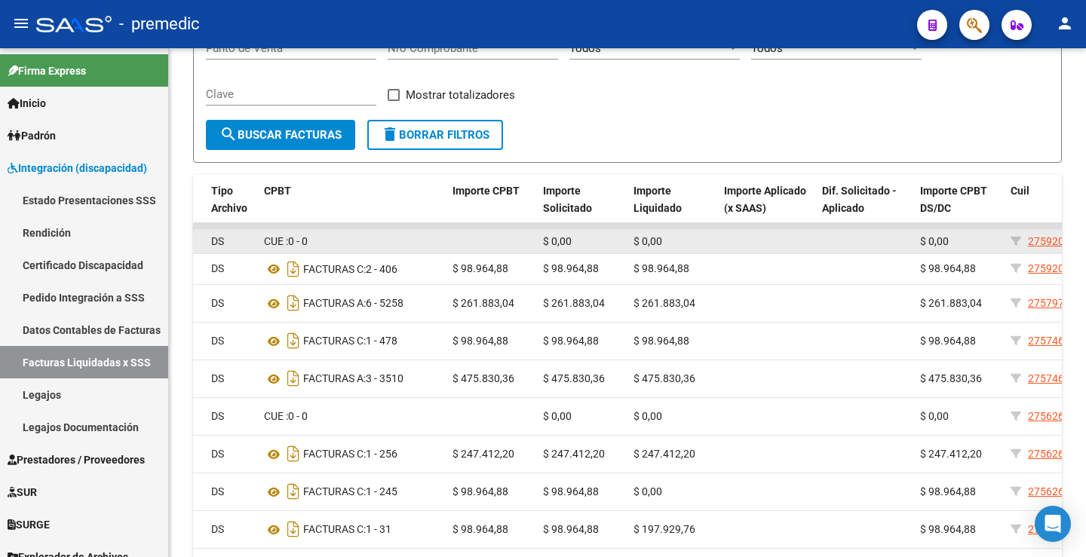
scroll to position [422, 0]
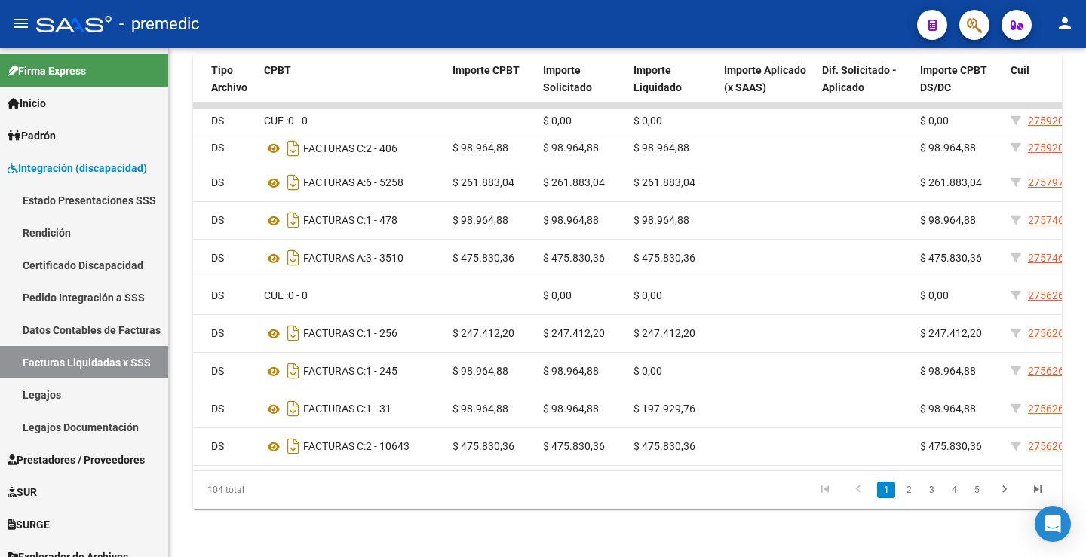
drag, startPoint x: 752, startPoint y: 494, endPoint x: 576, endPoint y: 505, distance: 176.9
click at [576, 505] on div "104 total 1 2 3 4 5" at bounding box center [627, 490] width 869 height 38
drag, startPoint x: 570, startPoint y: 496, endPoint x: 450, endPoint y: 480, distance: 121.7
click at [450, 480] on div "ID Período Presentación Gerenciador CUIT Prestador Tipo Archivo CPBT Importe CP…" at bounding box center [627, 281] width 869 height 455
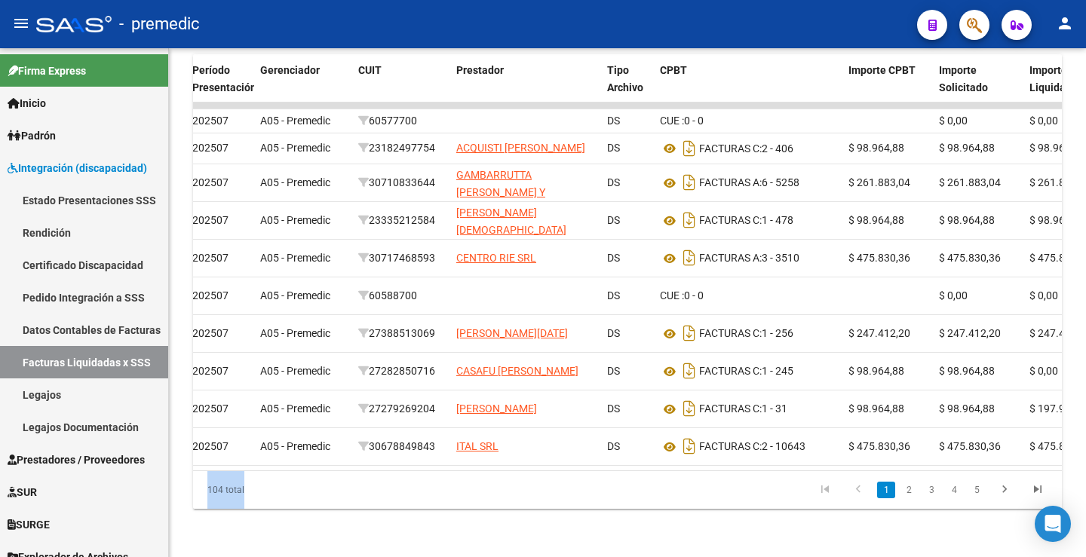
scroll to position [0, 0]
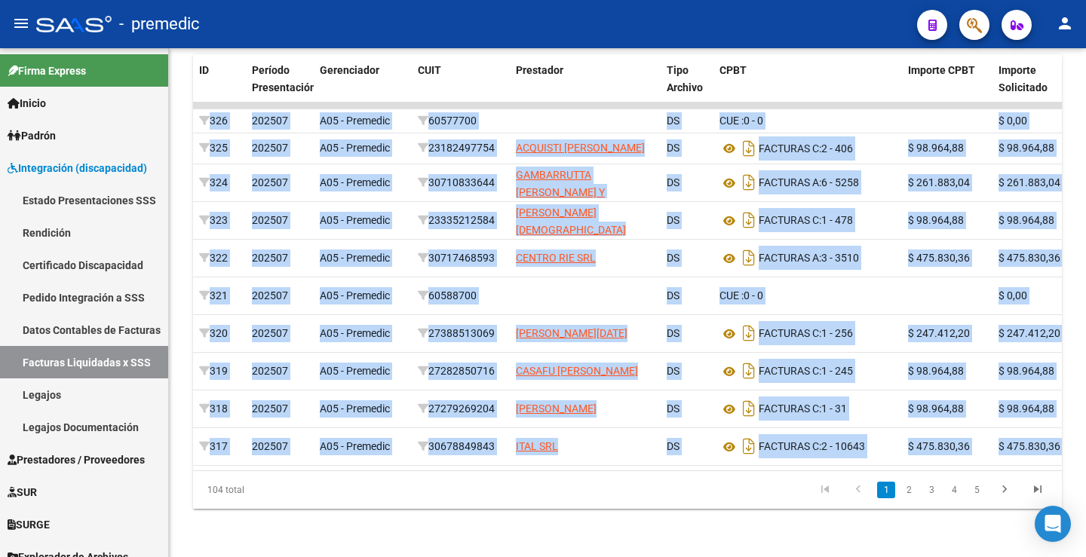
drag, startPoint x: 194, startPoint y: 107, endPoint x: 286, endPoint y: 481, distance: 384.6
click at [286, 471] on datatable-body "326 202507 A05 - Premedic 60577700 DS CUE : 0 - 0 $ 0,00 $ 0,00 $ 0,00 27592026…" at bounding box center [627, 287] width 869 height 368
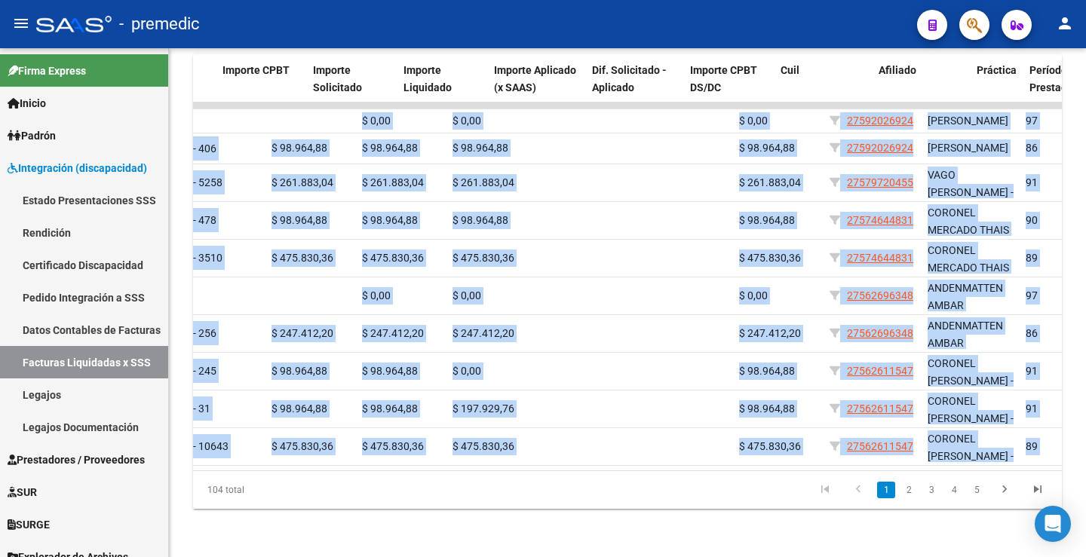
scroll to position [0, 686]
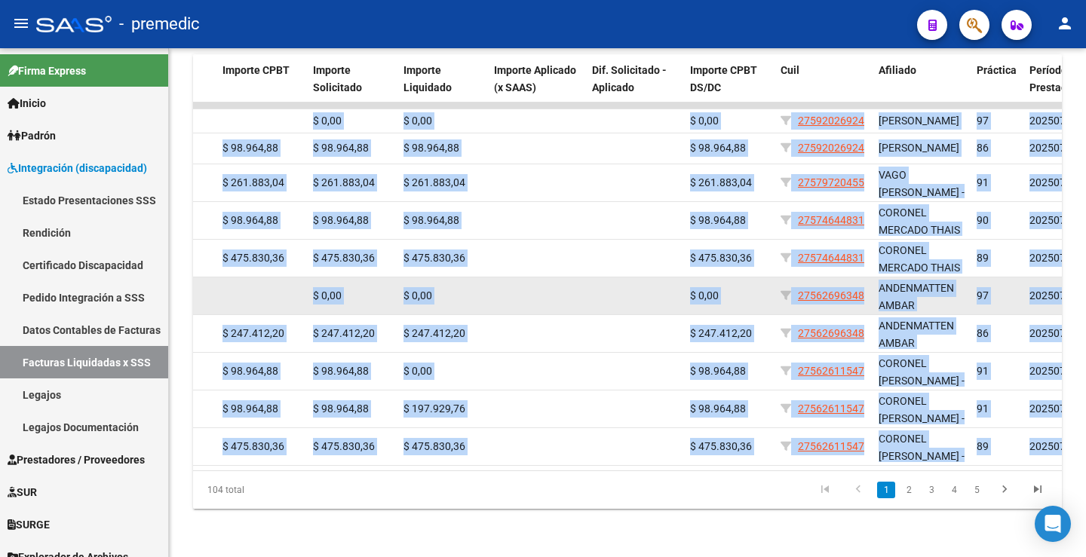
click at [700, 296] on datatable-body-cell "$ 0,00" at bounding box center [729, 296] width 91 height 37
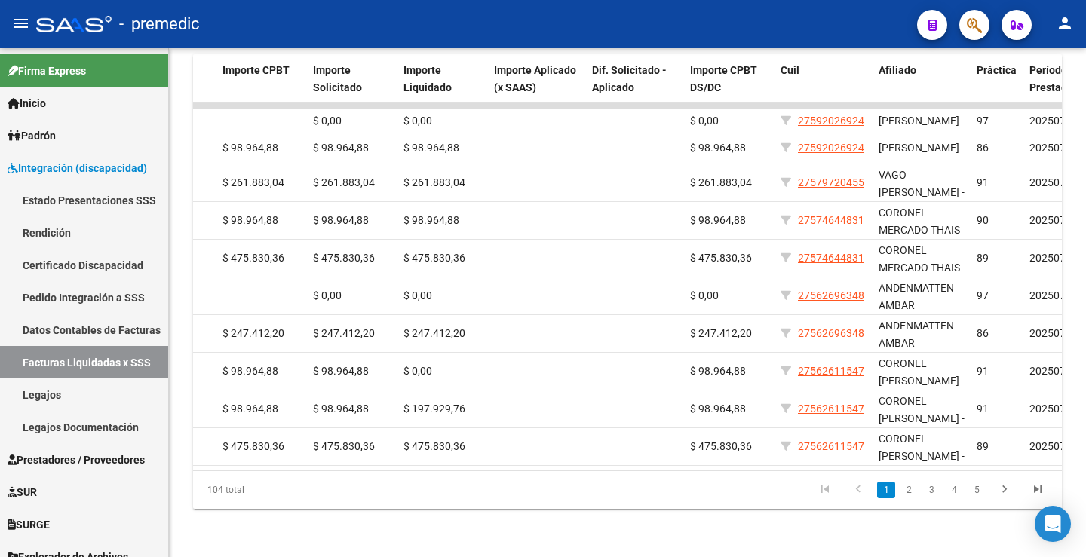
click at [358, 69] on div "Importe Solicitado" at bounding box center [352, 79] width 78 height 35
click at [351, 69] on div "Importe Solicitado" at bounding box center [352, 79] width 78 height 35
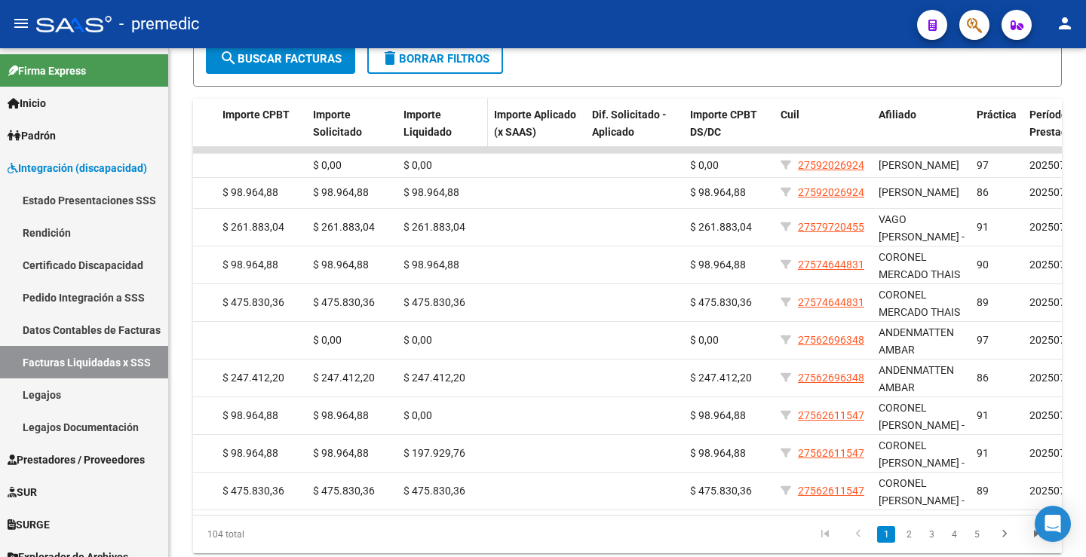
scroll to position [346, 0]
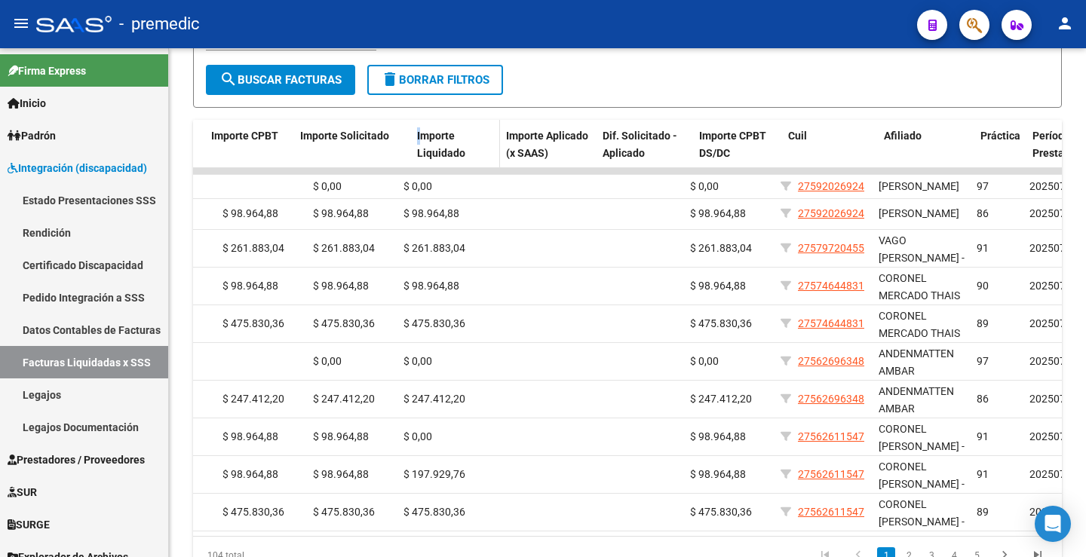
drag, startPoint x: 395, startPoint y: 134, endPoint x: 423, endPoint y: 139, distance: 29.0
click at [423, 139] on div "ID Período Presentación Gerenciador CUIT Prestador Tipo Archivo CPBT Importe CP…" at bounding box center [355, 153] width 1697 height 66
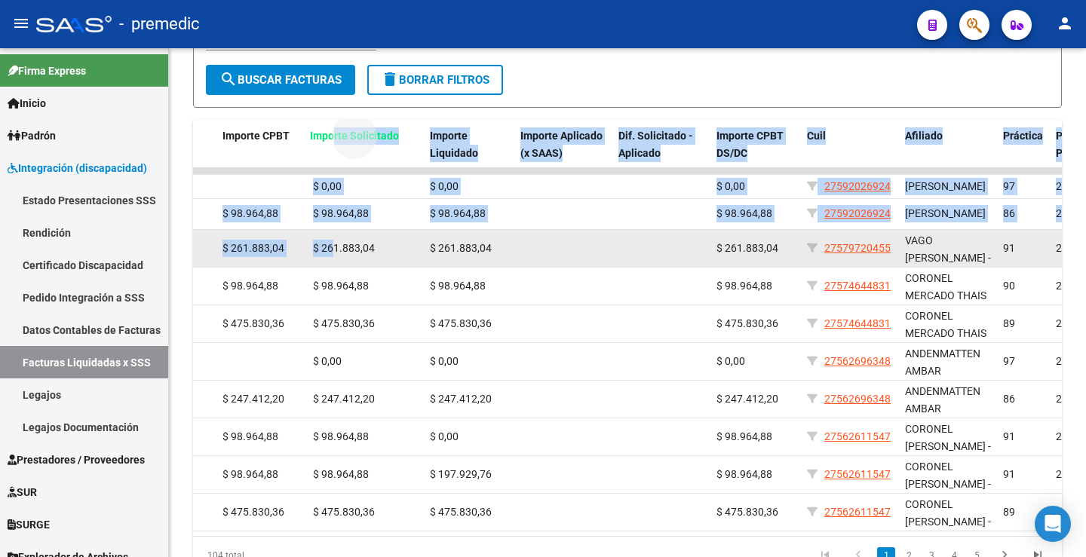
drag, startPoint x: 339, startPoint y: 139, endPoint x: 336, endPoint y: 251, distance: 112.4
click at [336, 251] on div "ID Período Presentación Gerenciador CUIT Prestador Tipo Archivo CPBT Importe CP…" at bounding box center [627, 347] width 869 height 455
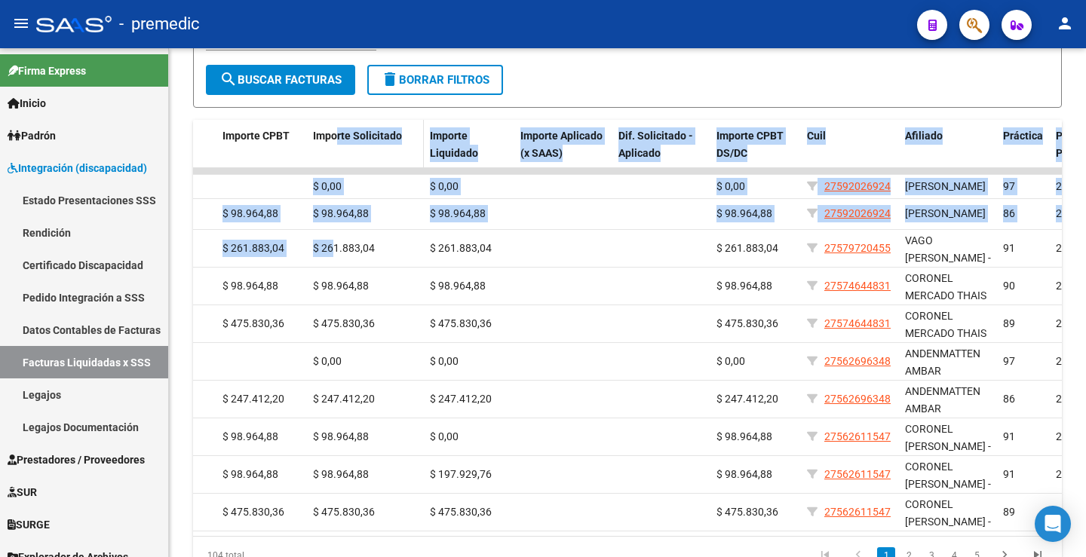
click at [352, 140] on span "Importe Solicitado" at bounding box center [357, 136] width 89 height 12
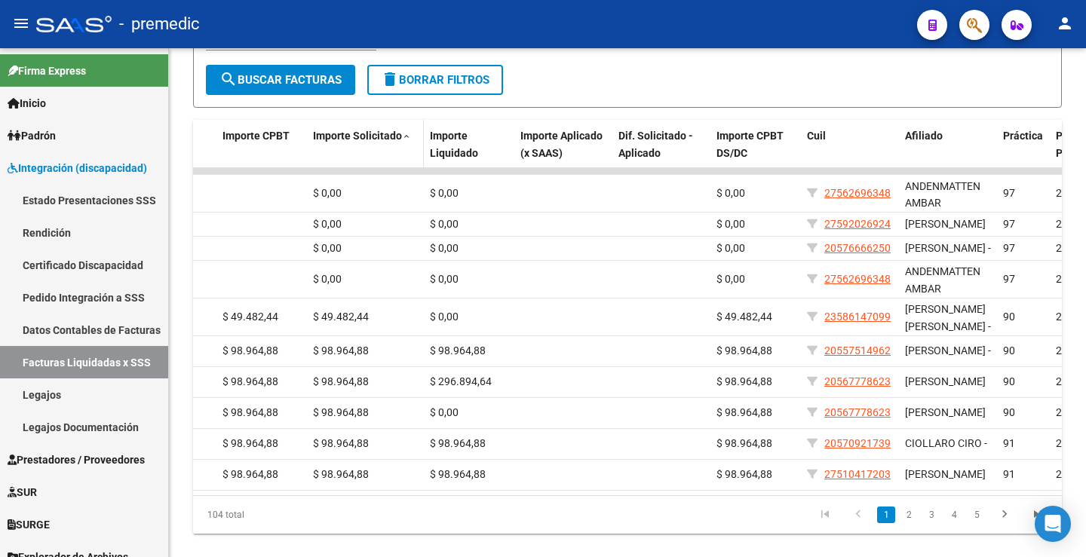
click at [345, 131] on span "Importe Solicitado" at bounding box center [357, 136] width 89 height 12
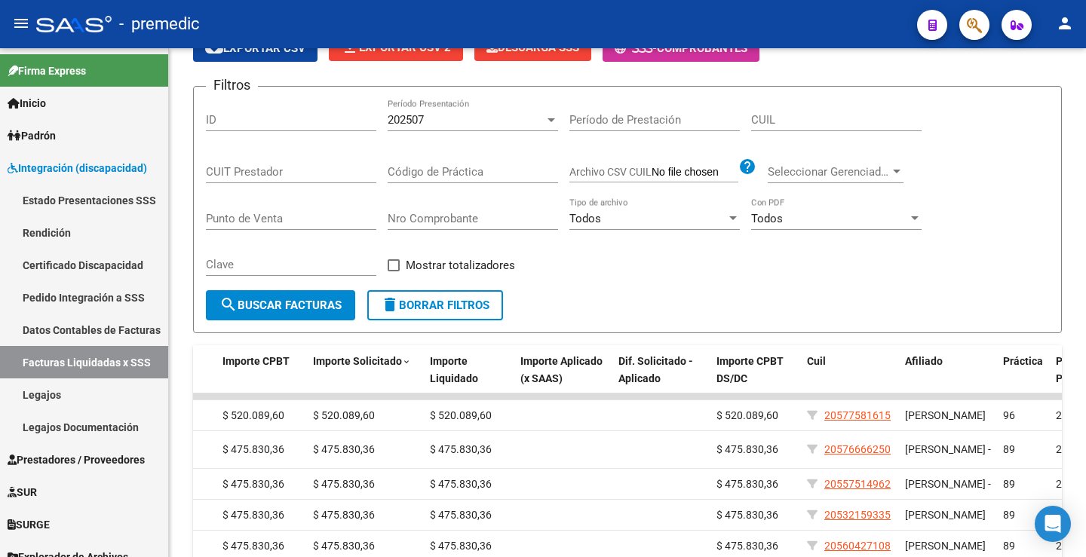
scroll to position [120, 0]
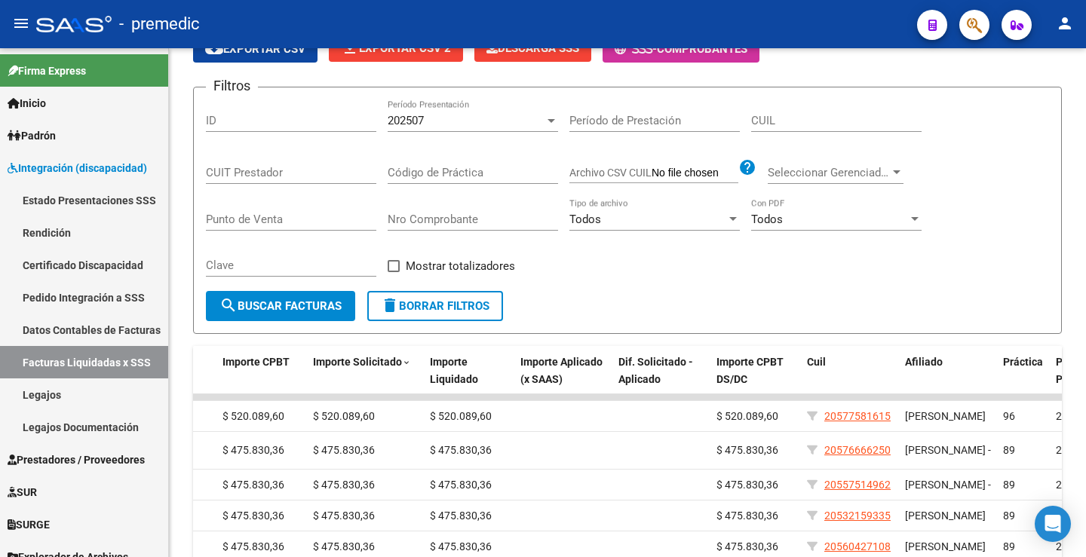
click at [677, 171] on input "Archivo CSV CUIL" at bounding box center [695, 174] width 87 height 14
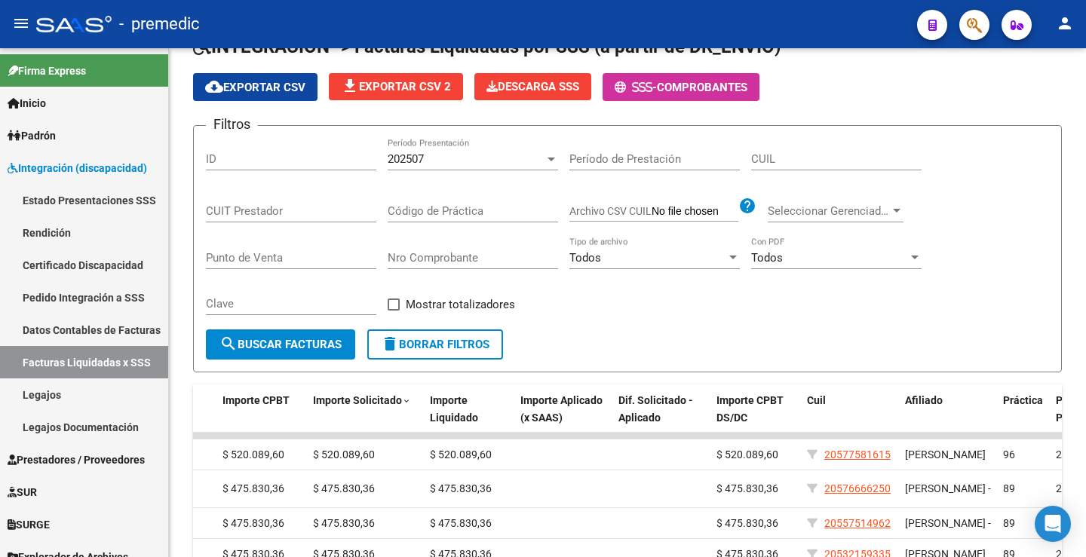
scroll to position [45, 0]
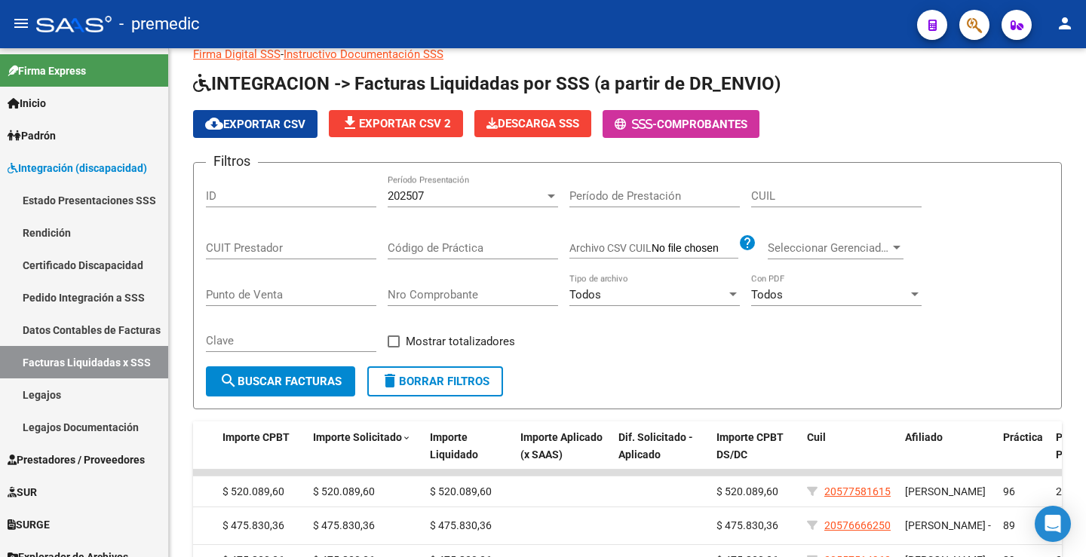
click at [705, 250] on input "Archivo CSV CUIL" at bounding box center [695, 249] width 87 height 14
click at [846, 247] on span "Seleccionar Gerenciador" at bounding box center [829, 248] width 122 height 14
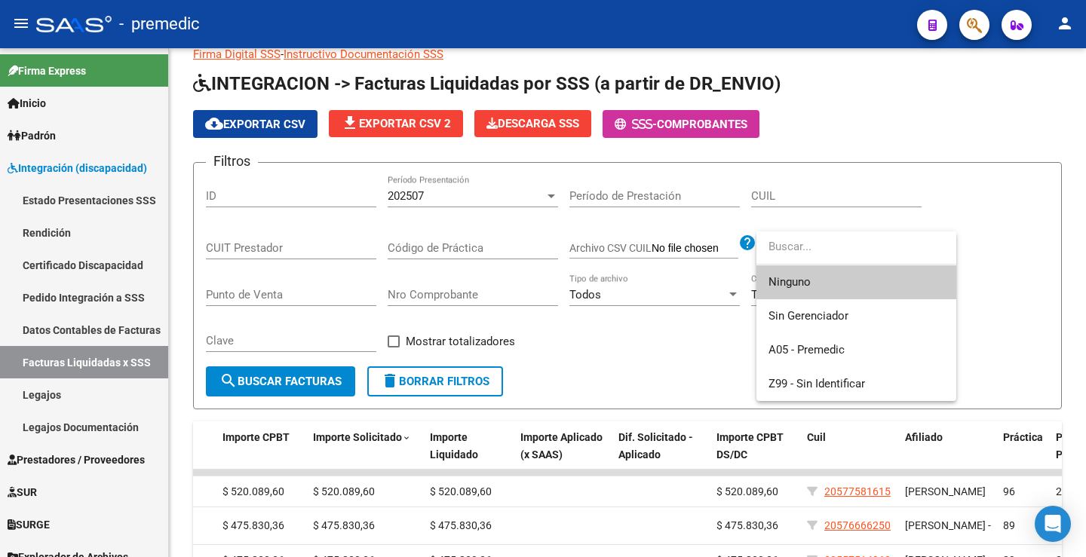
click at [686, 382] on div at bounding box center [543, 278] width 1086 height 557
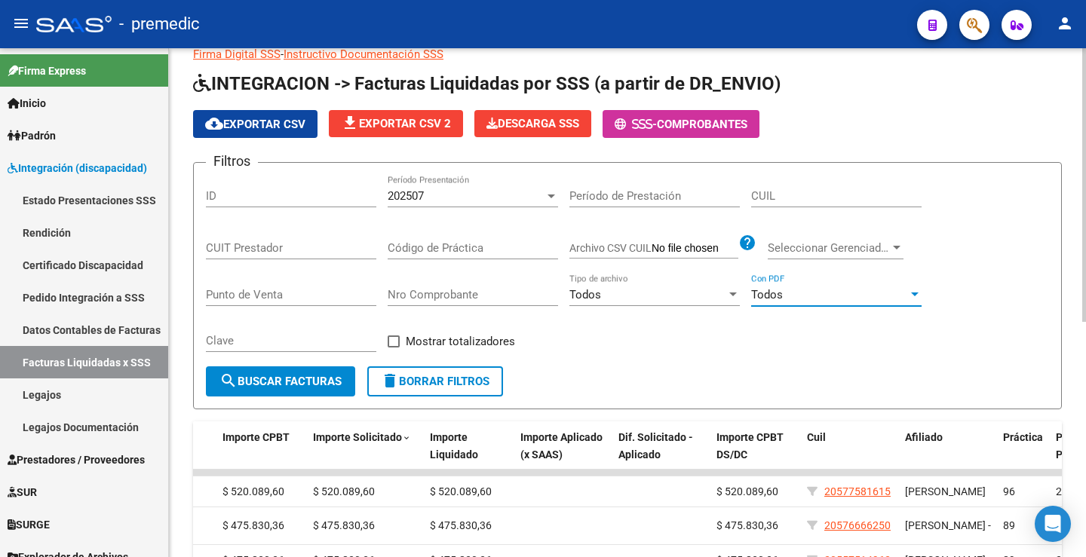
click at [814, 298] on div "Todos" at bounding box center [829, 295] width 157 height 14
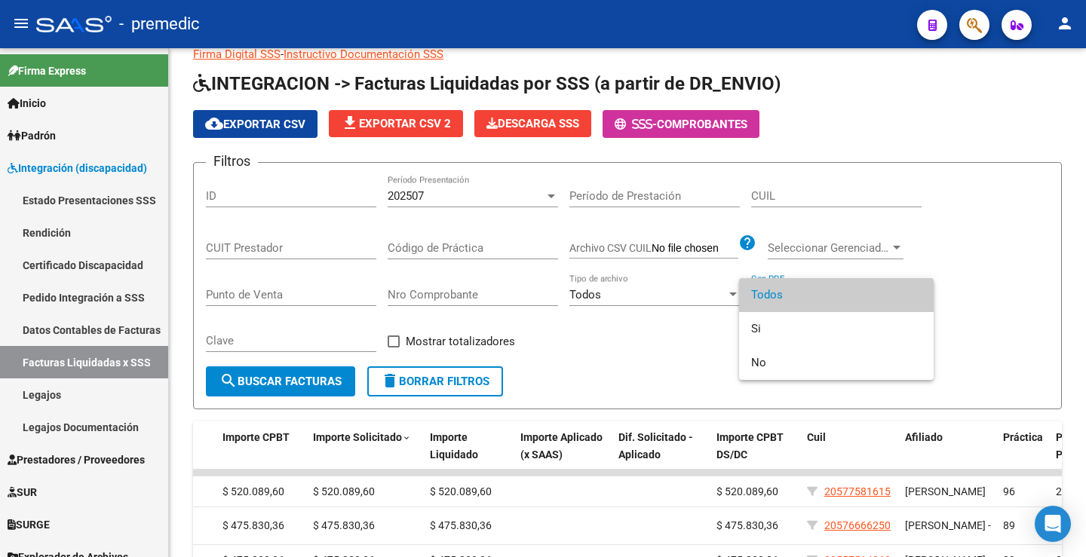
click at [617, 371] on div at bounding box center [543, 278] width 1086 height 557
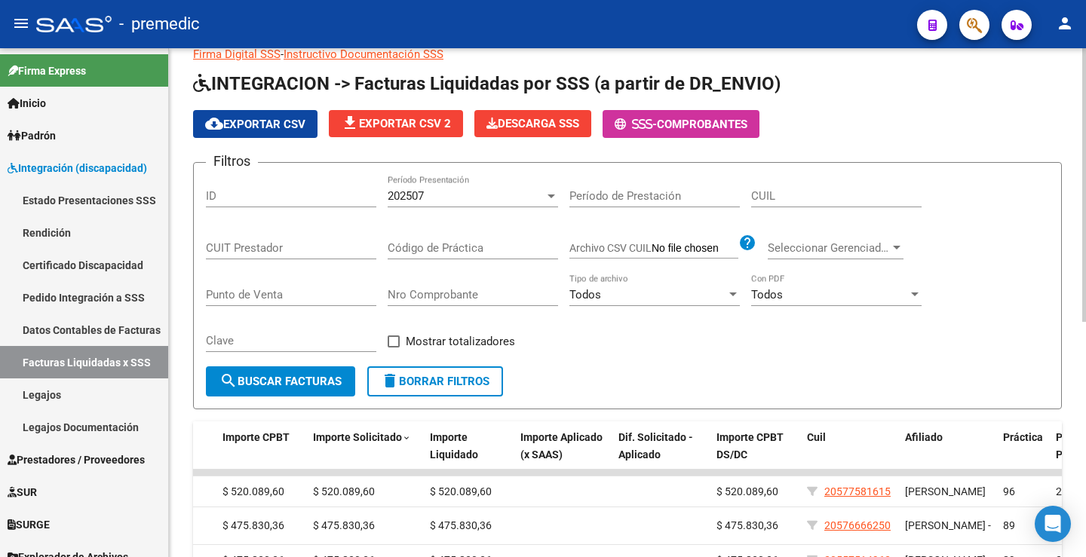
click at [622, 292] on div "Todos" at bounding box center [648, 295] width 157 height 14
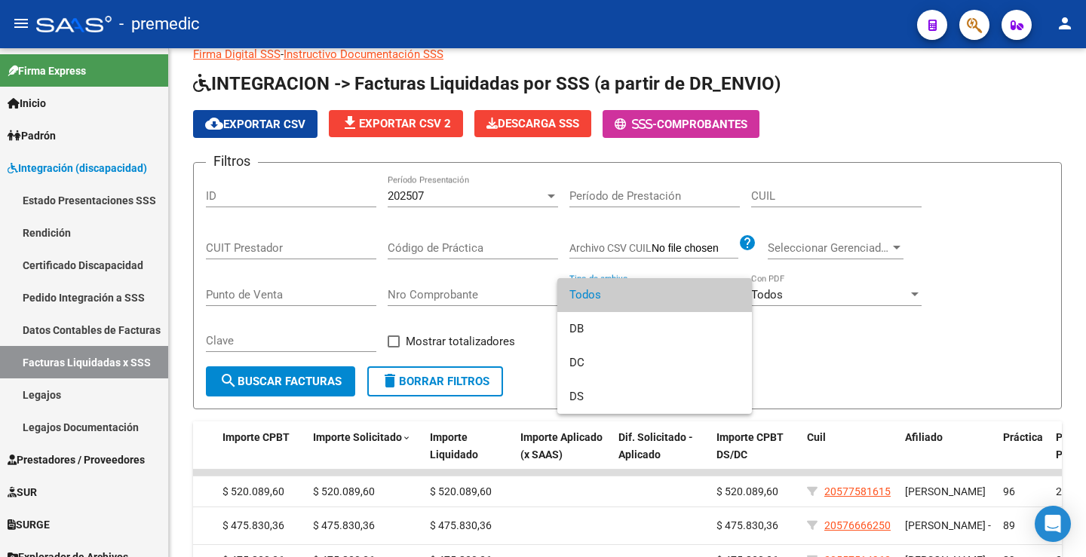
click at [542, 324] on div at bounding box center [543, 278] width 1086 height 557
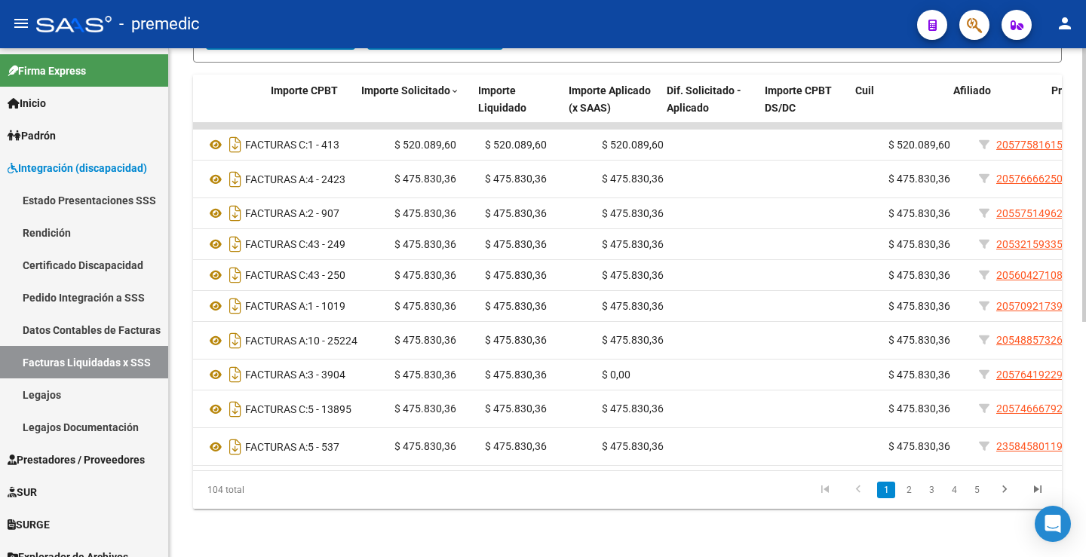
scroll to position [0, 640]
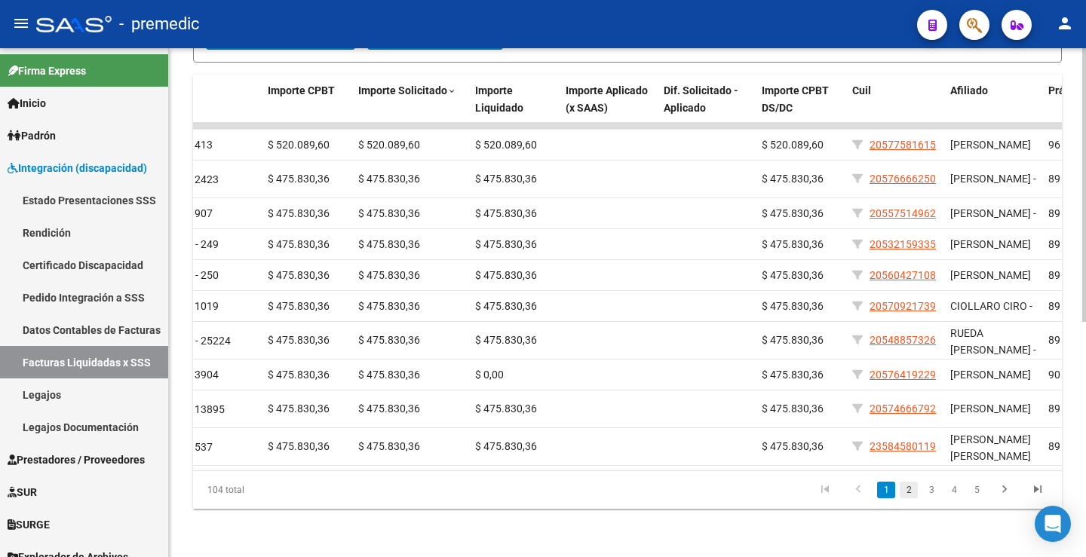
click at [904, 491] on link "2" at bounding box center [909, 490] width 18 height 17
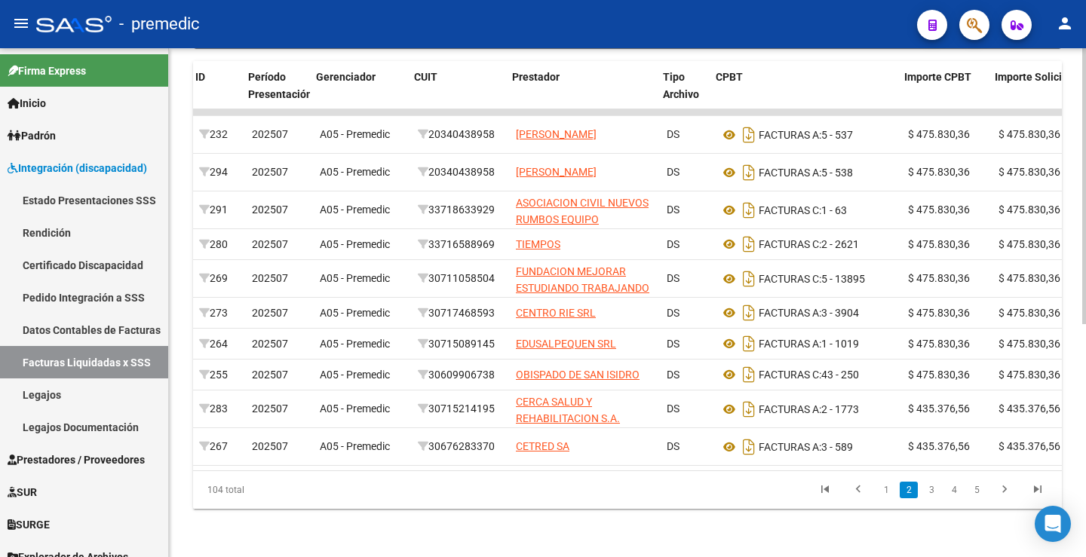
scroll to position [0, 4]
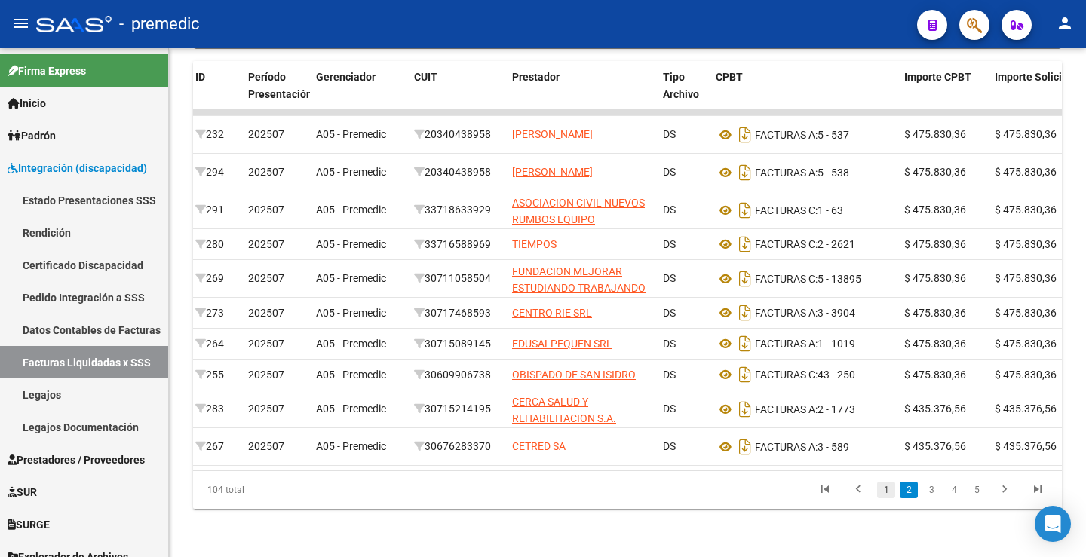
click at [893, 494] on link "1" at bounding box center [886, 490] width 18 height 17
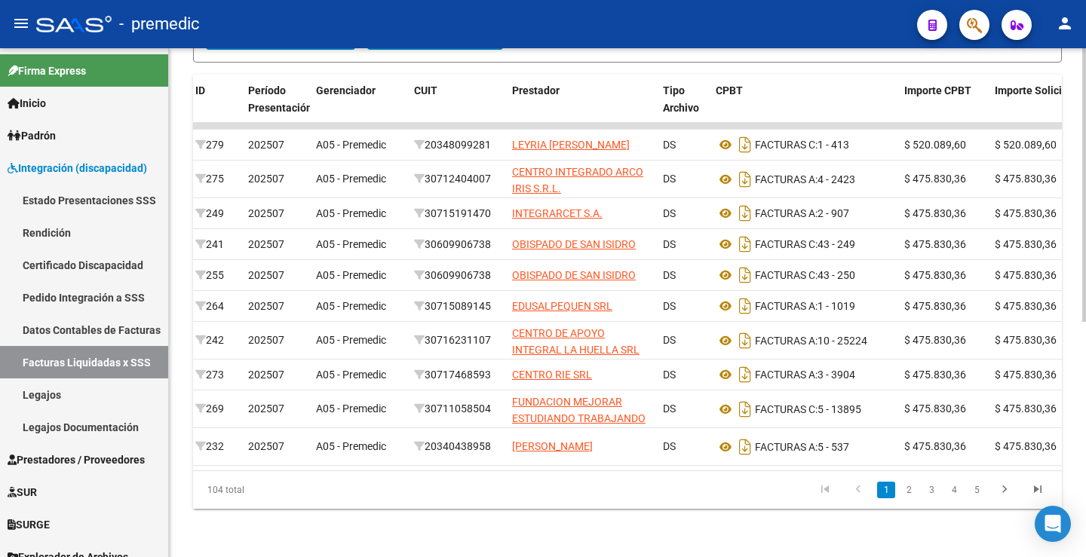
scroll to position [437, 0]
click at [908, 487] on link "2" at bounding box center [909, 490] width 18 height 17
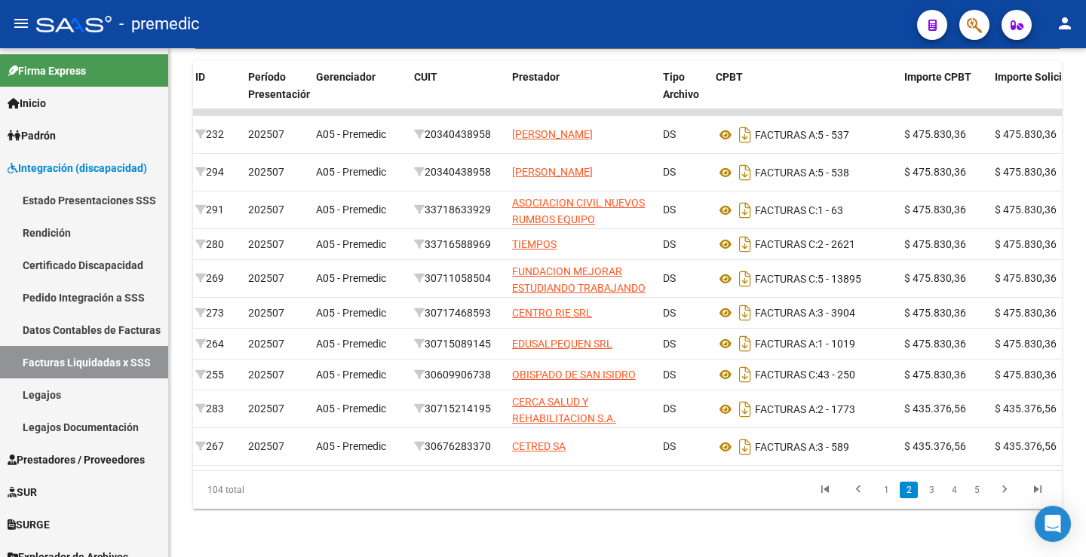
scroll to position [430, 0]
click at [886, 493] on link "1" at bounding box center [886, 490] width 18 height 17
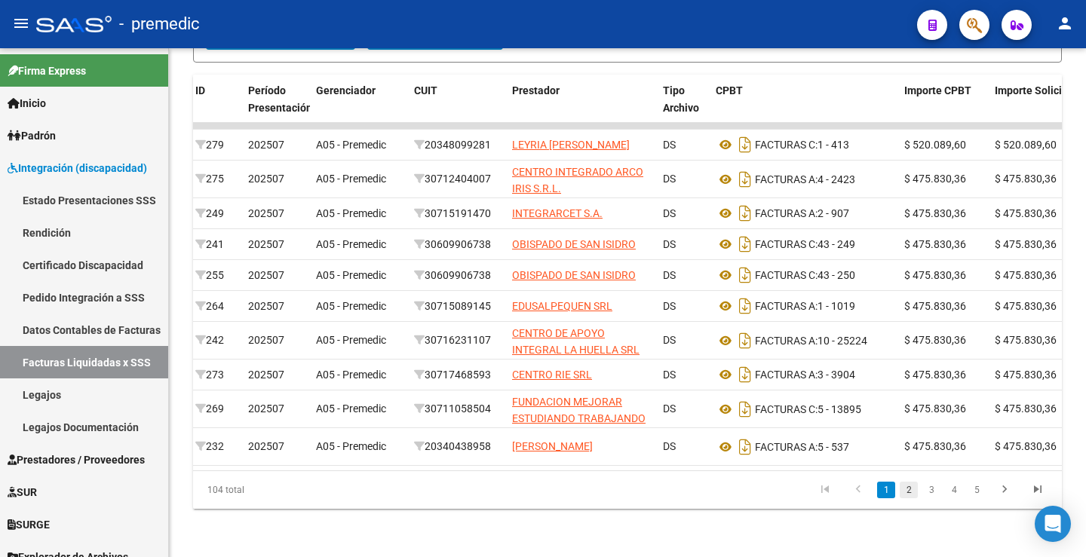
click at [912, 496] on link "2" at bounding box center [909, 490] width 18 height 17
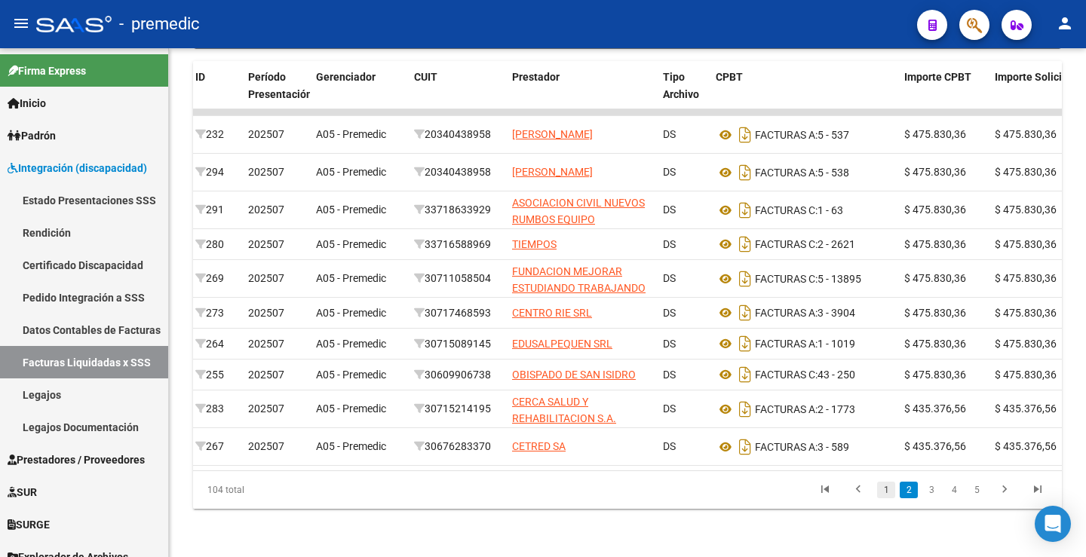
click at [889, 483] on link "1" at bounding box center [886, 490] width 18 height 17
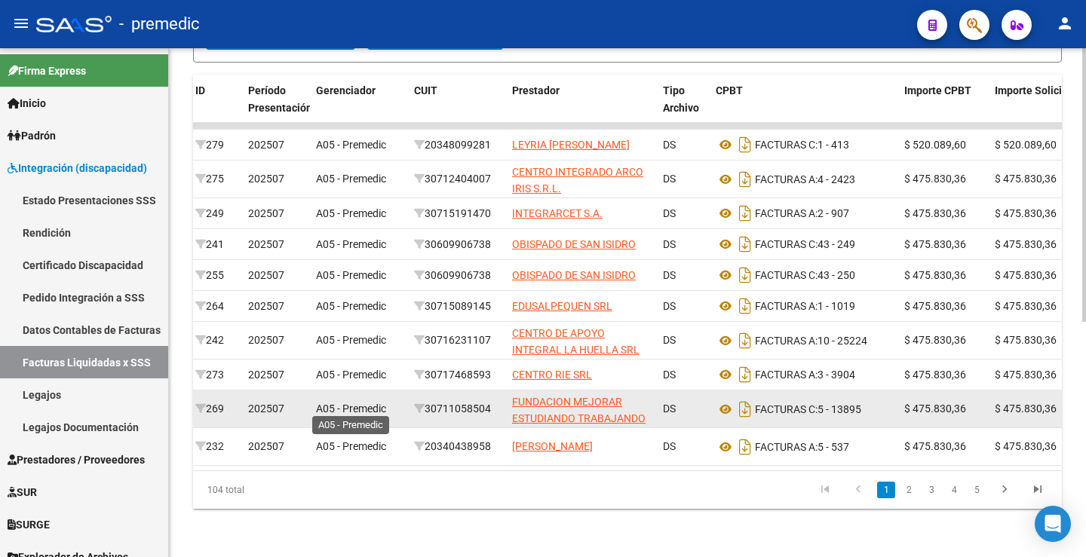
scroll to position [437, 0]
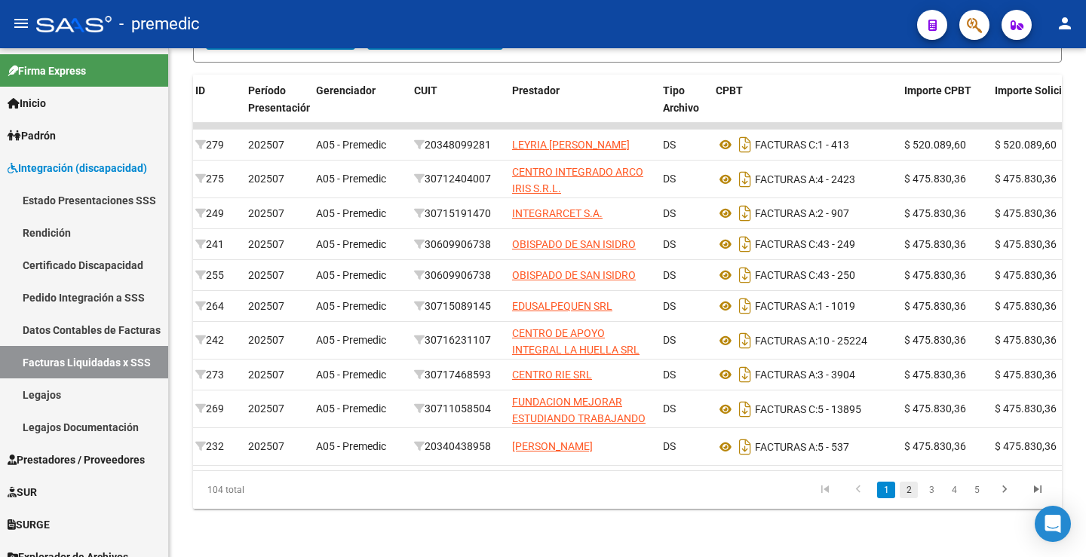
click at [906, 493] on link "2" at bounding box center [909, 490] width 18 height 17
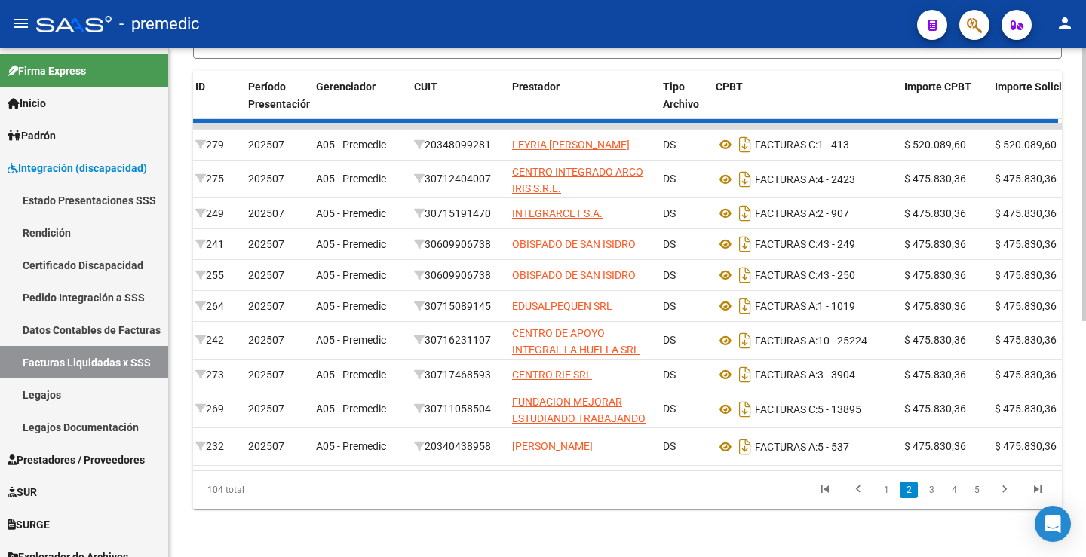
scroll to position [430, 0]
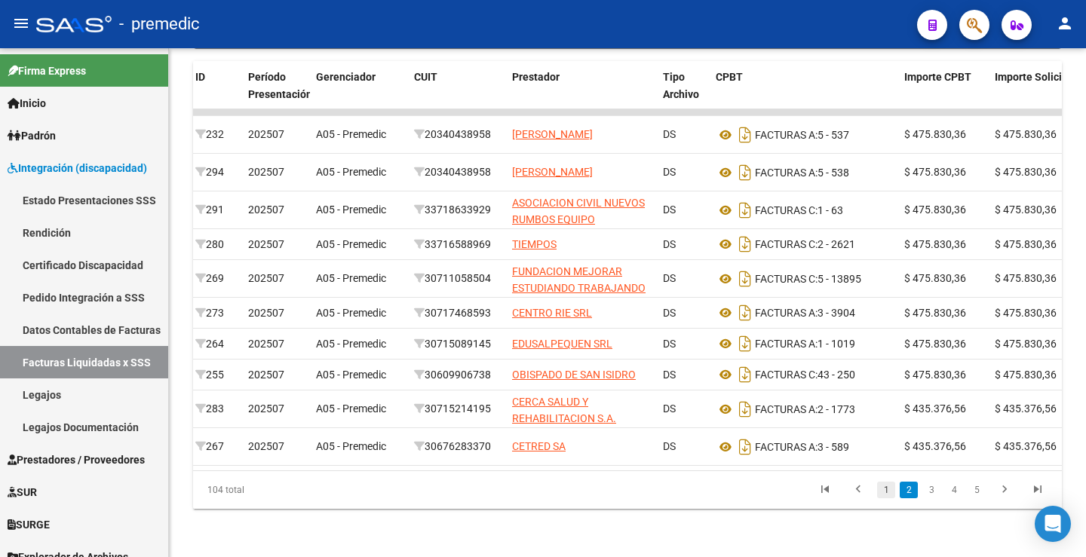
click at [889, 496] on link "1" at bounding box center [886, 490] width 18 height 17
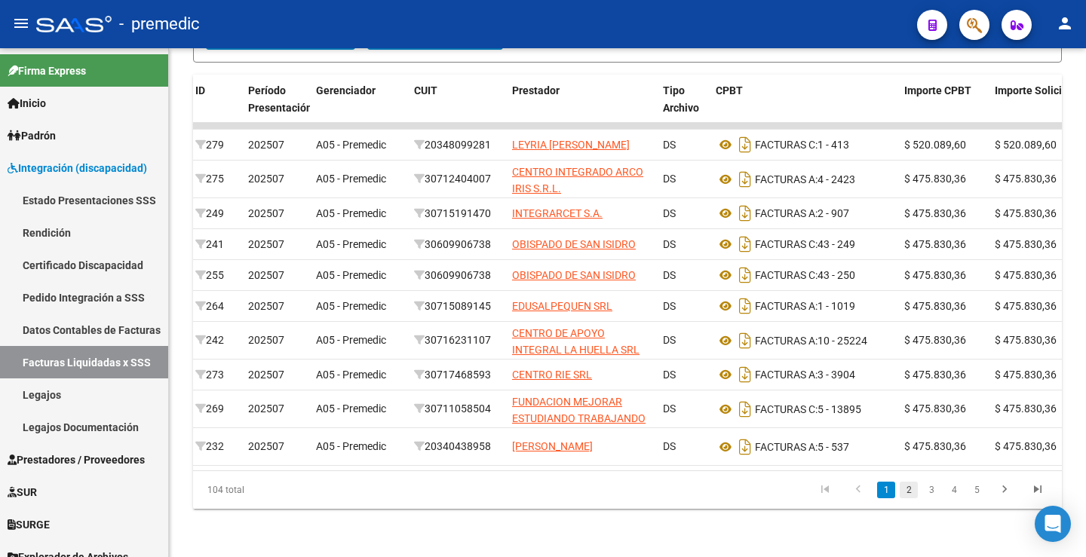
click at [908, 495] on link "2" at bounding box center [909, 490] width 18 height 17
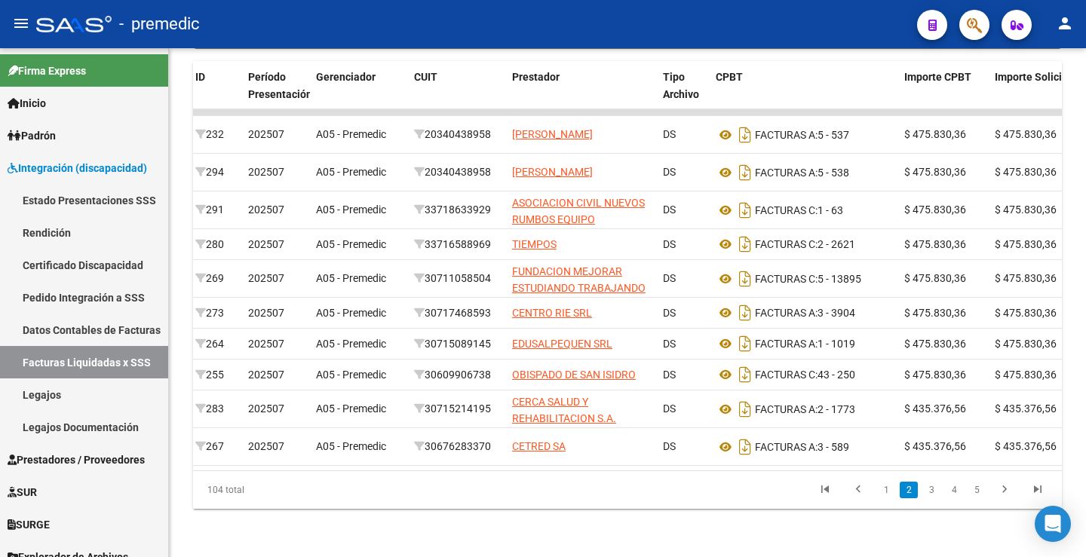
click at [892, 505] on div "104 total 1 2 3 4 5" at bounding box center [627, 490] width 869 height 38
click at [897, 490] on li "1" at bounding box center [886, 491] width 23 height 26
click at [895, 492] on link "1" at bounding box center [886, 490] width 18 height 17
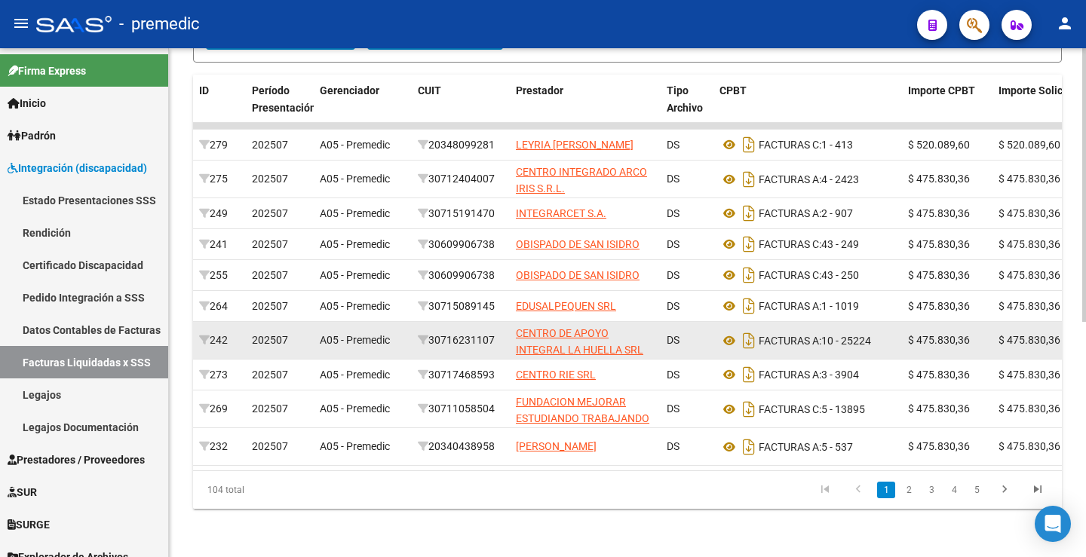
scroll to position [437, 0]
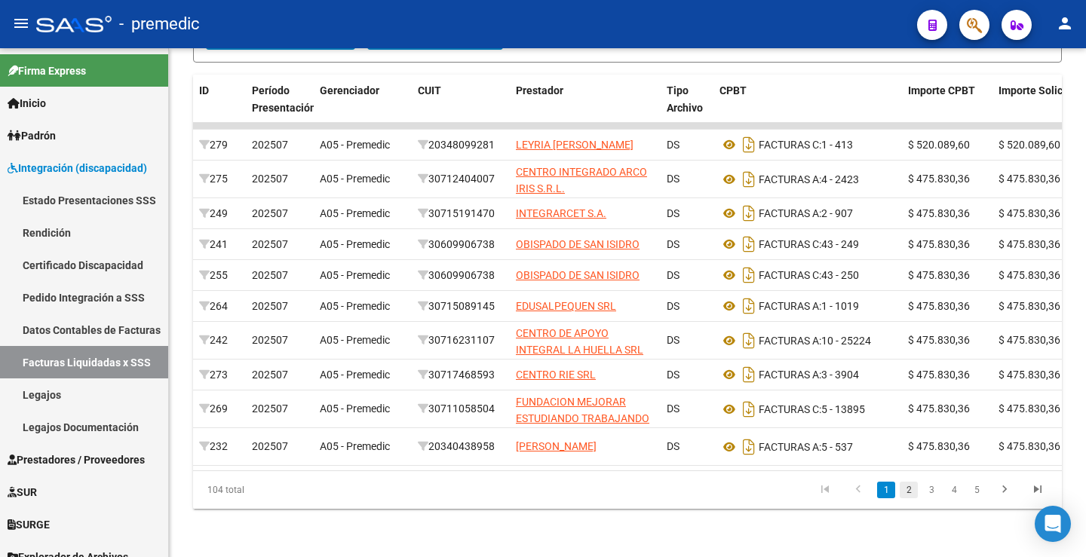
click at [912, 493] on link "2" at bounding box center [909, 490] width 18 height 17
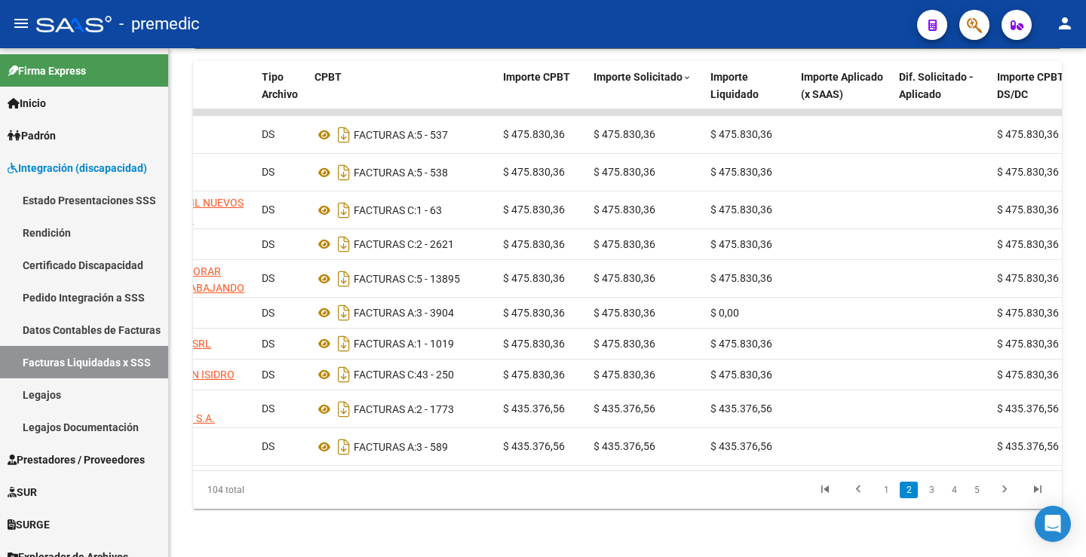
scroll to position [0, 408]
drag, startPoint x: 757, startPoint y: 471, endPoint x: 869, endPoint y: 468, distance: 111.7
click at [869, 468] on datatable-body "232 202507 A05 - Premedic 20340438958 [PERSON_NAME] DS FACTURAS A: 5 - 537 $ 47…" at bounding box center [627, 289] width 869 height 361
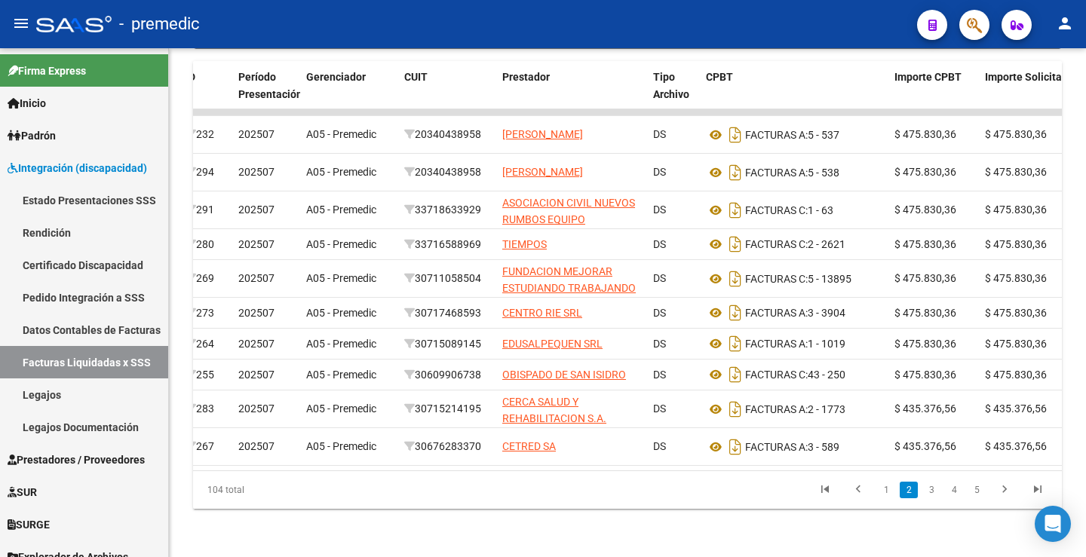
scroll to position [0, 0]
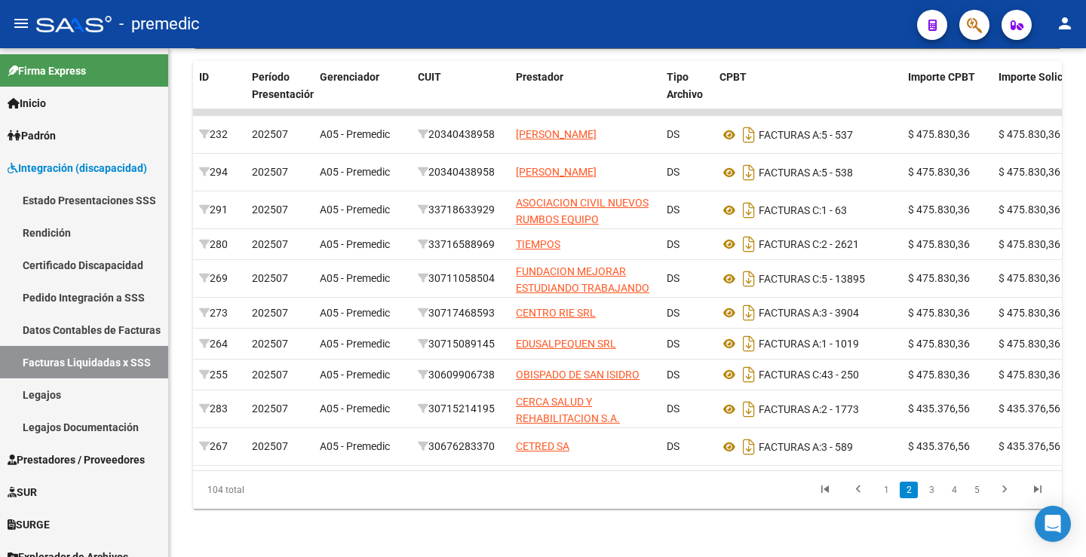
click at [883, 487] on link "1" at bounding box center [886, 490] width 18 height 17
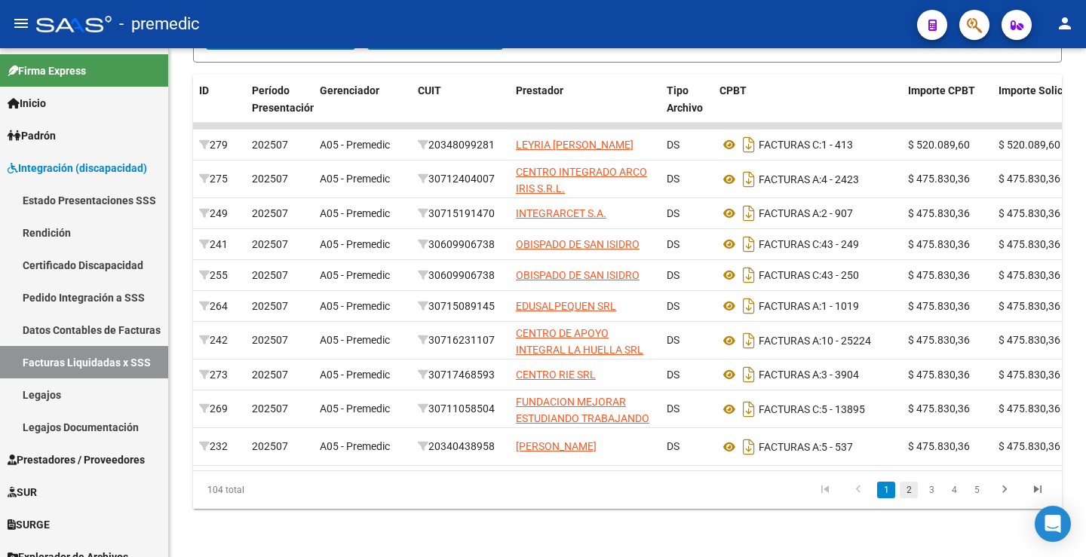
click at [906, 499] on link "2" at bounding box center [909, 490] width 18 height 17
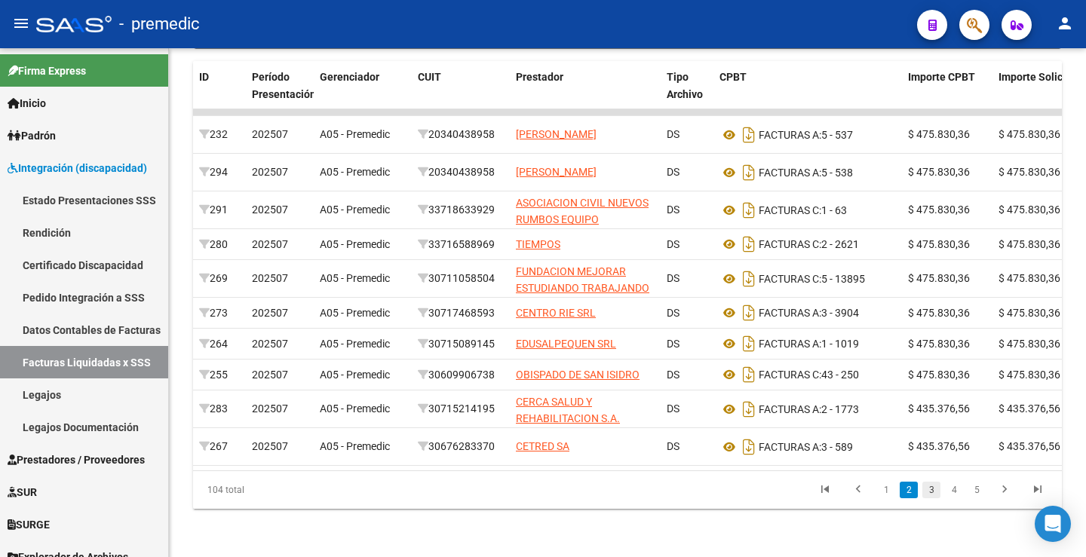
click at [929, 495] on link "3" at bounding box center [932, 490] width 18 height 17
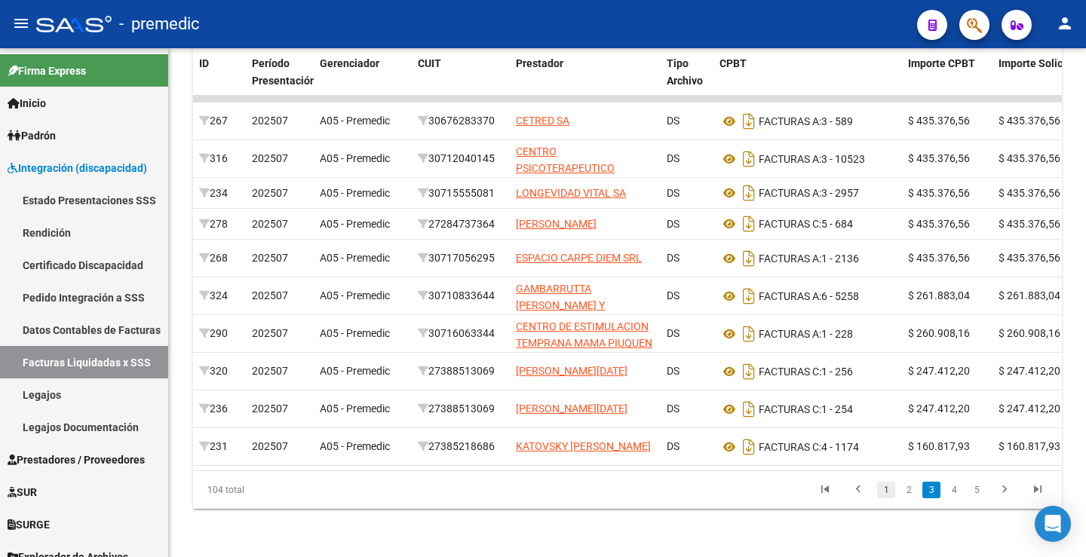
click at [894, 499] on link "1" at bounding box center [886, 490] width 18 height 17
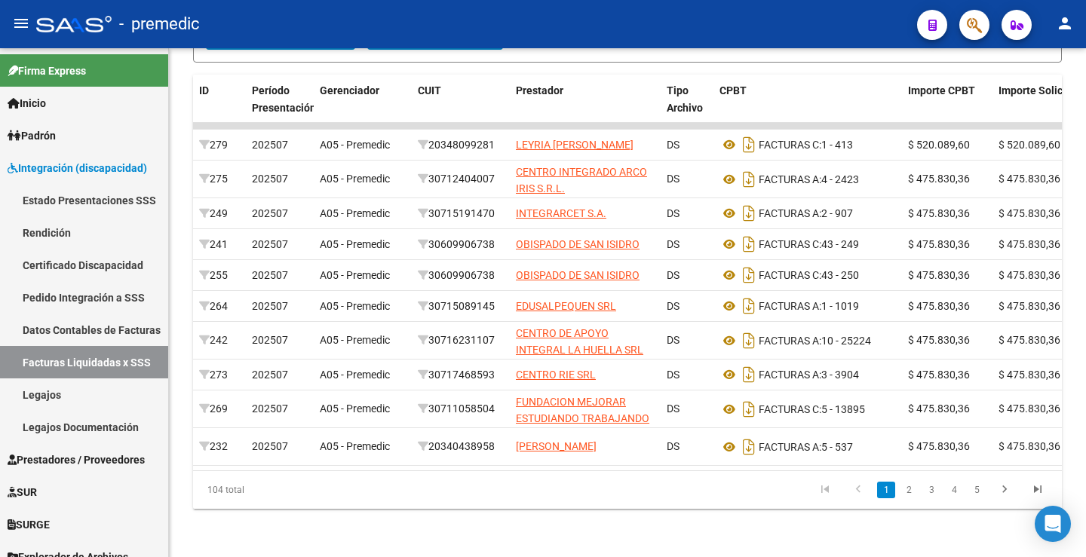
click at [889, 498] on link "1" at bounding box center [886, 490] width 18 height 17
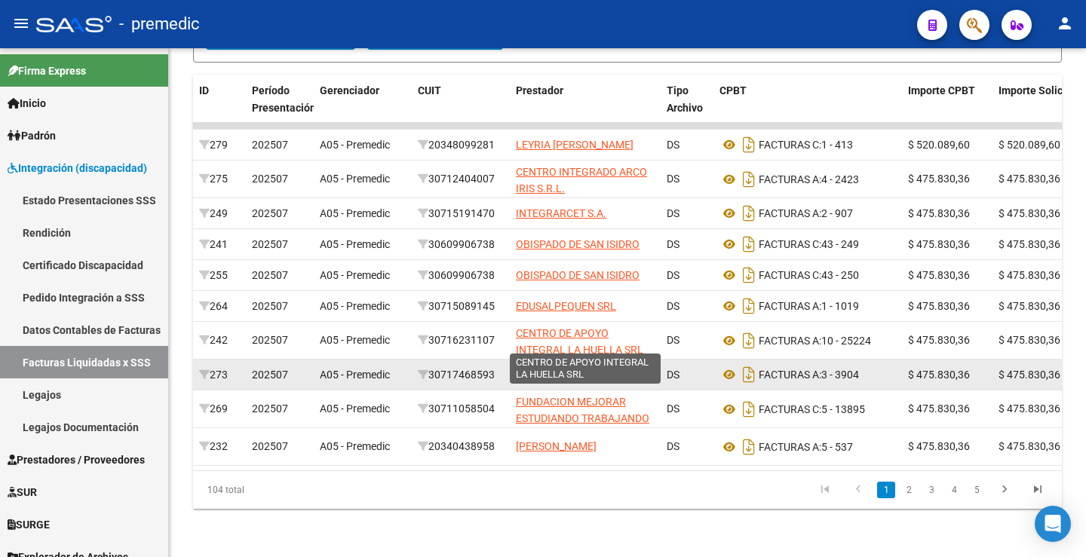
scroll to position [430, 0]
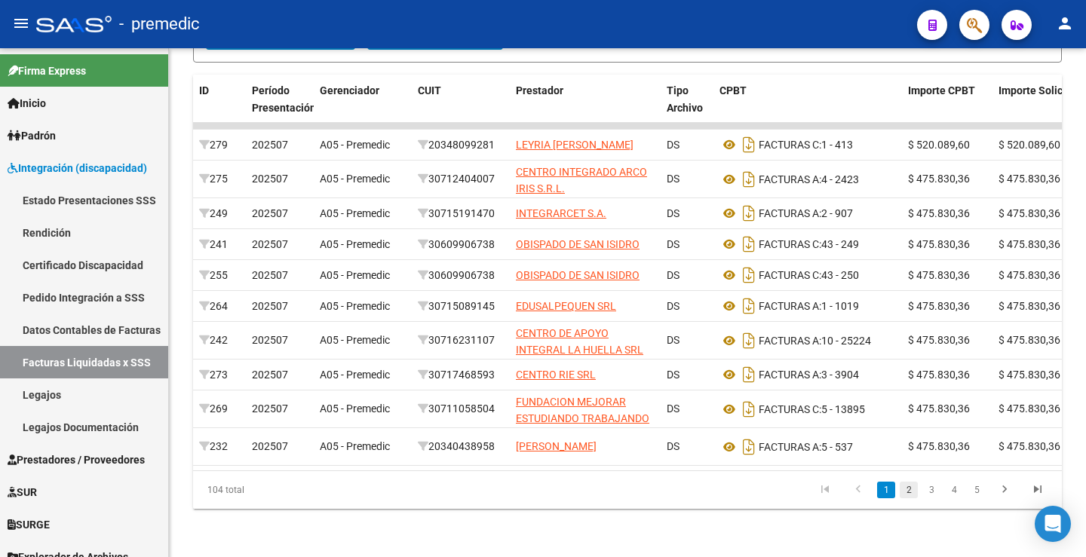
click at [910, 499] on link "2" at bounding box center [909, 490] width 18 height 17
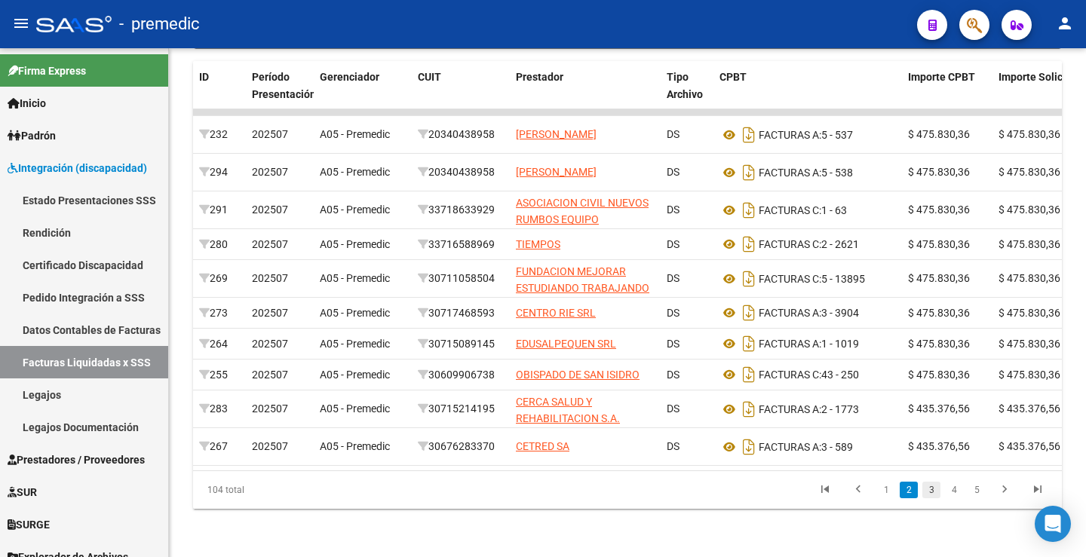
click at [934, 493] on link "3" at bounding box center [932, 490] width 18 height 17
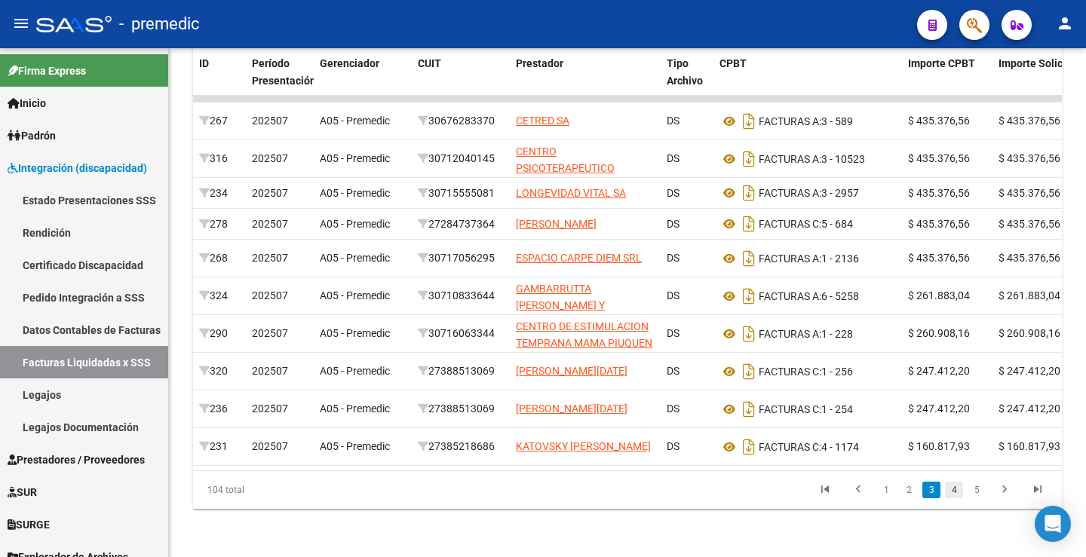
click at [957, 499] on link "4" at bounding box center [954, 490] width 18 height 17
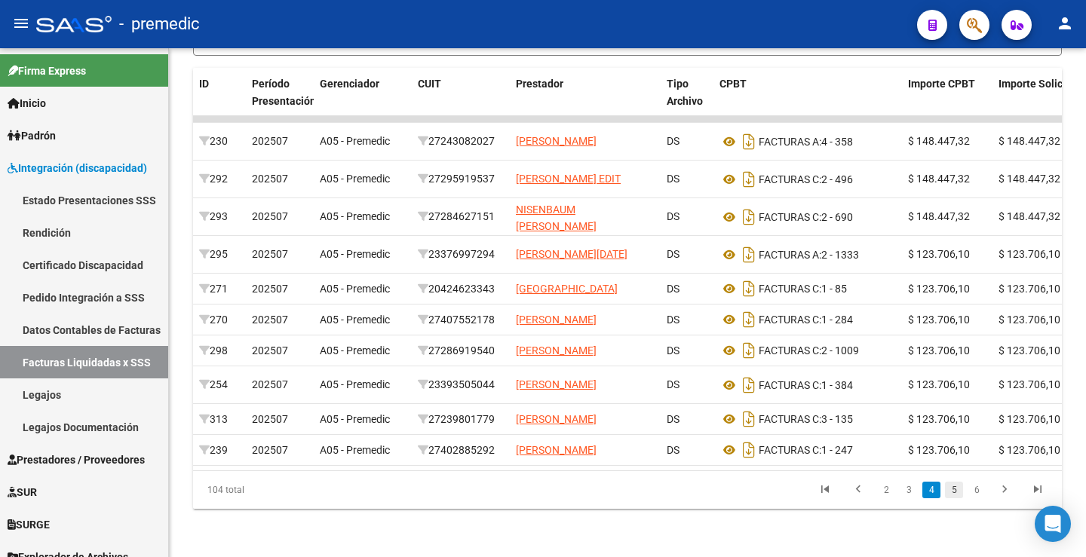
click at [957, 499] on link "5" at bounding box center [954, 490] width 18 height 17
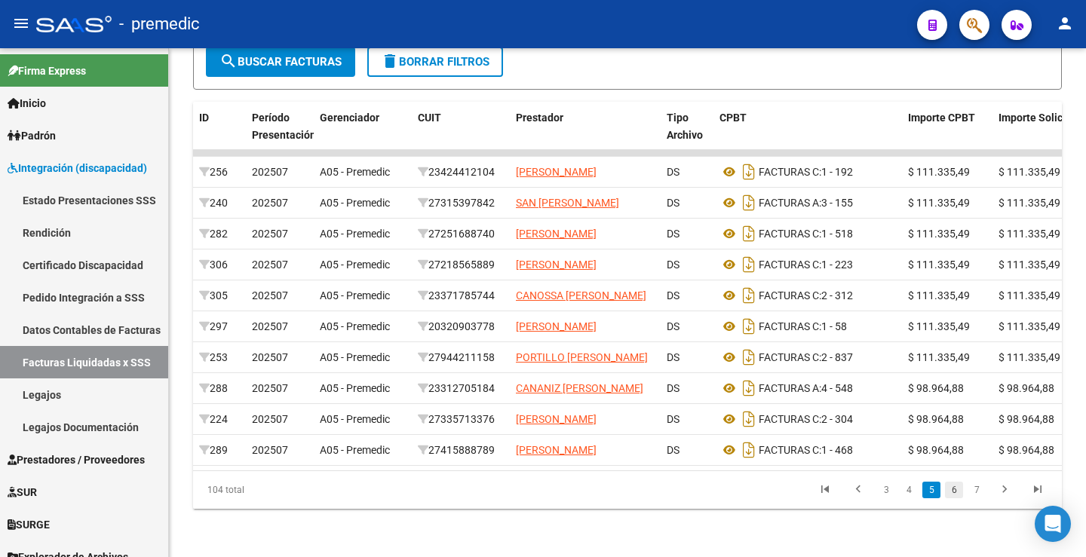
click at [959, 499] on link "6" at bounding box center [954, 490] width 18 height 17
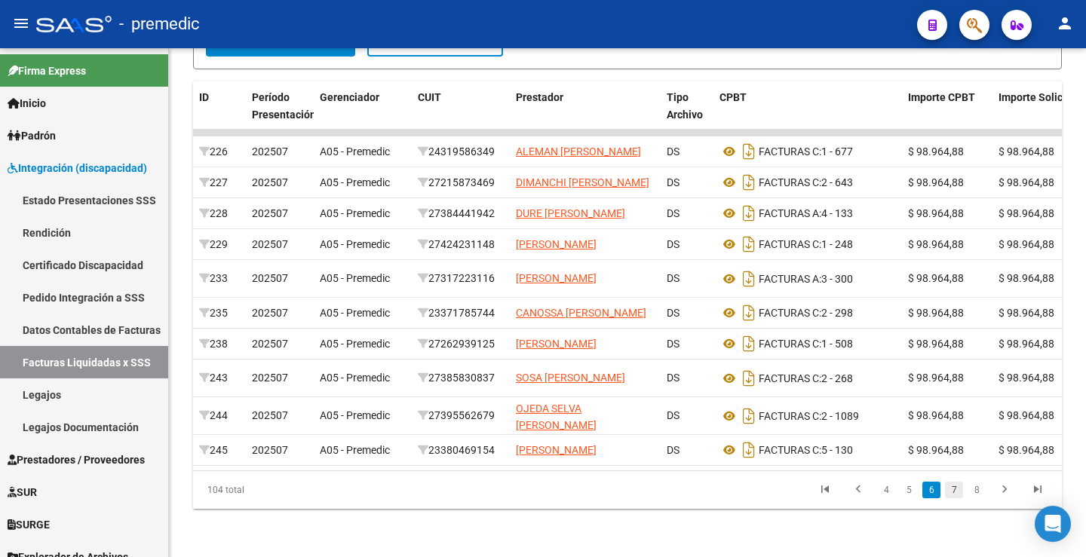
click at [960, 499] on link "7" at bounding box center [954, 490] width 18 height 17
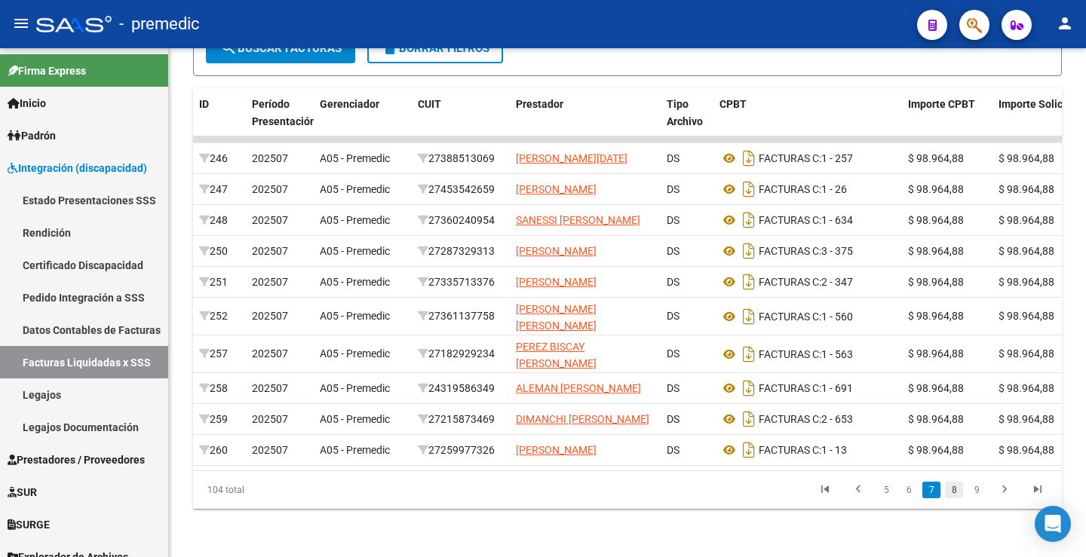
click at [961, 499] on link "8" at bounding box center [954, 490] width 18 height 17
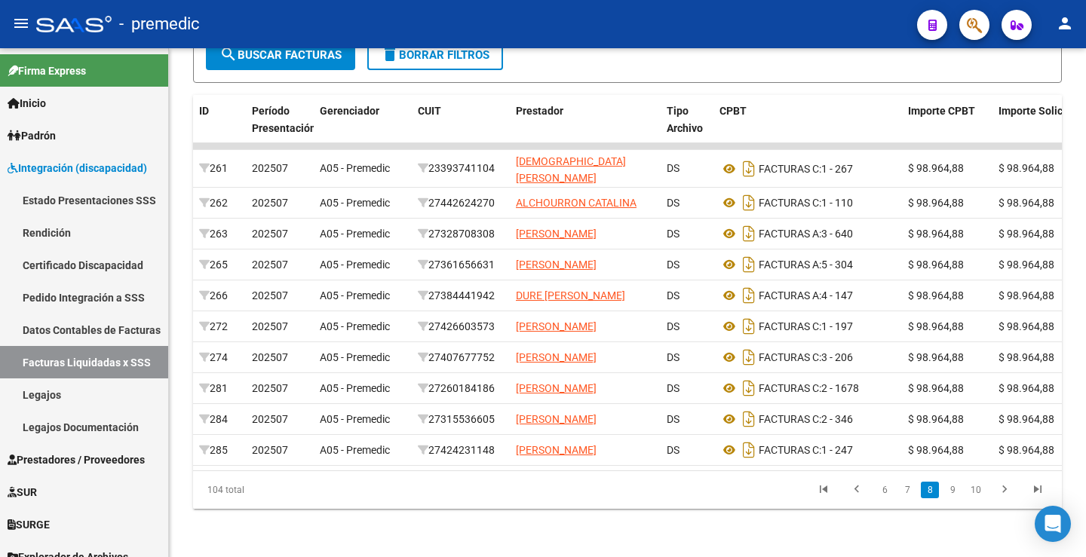
scroll to position [423, 0]
click at [954, 491] on link "9" at bounding box center [953, 490] width 18 height 17
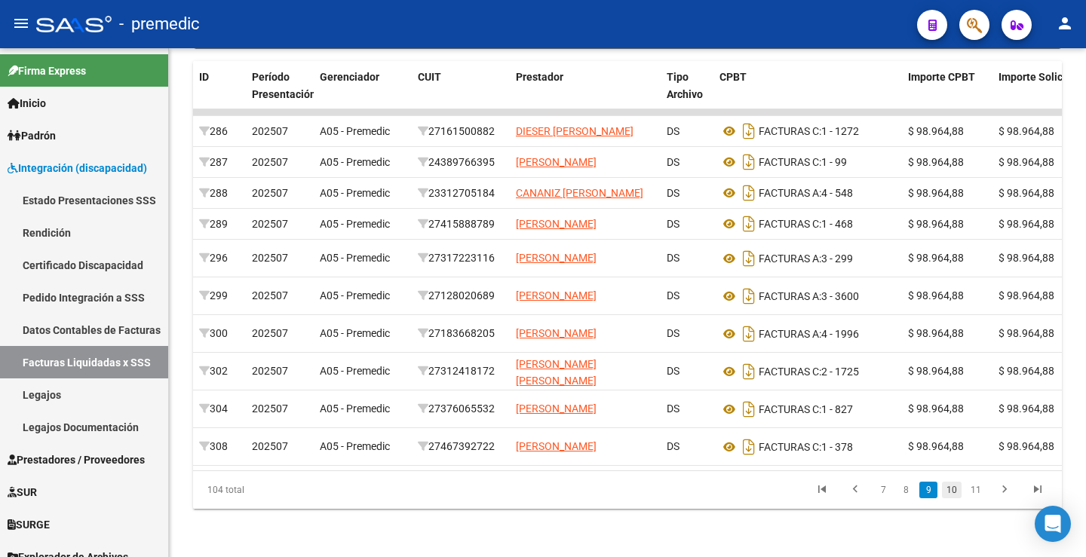
click at [960, 499] on link "10" at bounding box center [952, 490] width 20 height 17
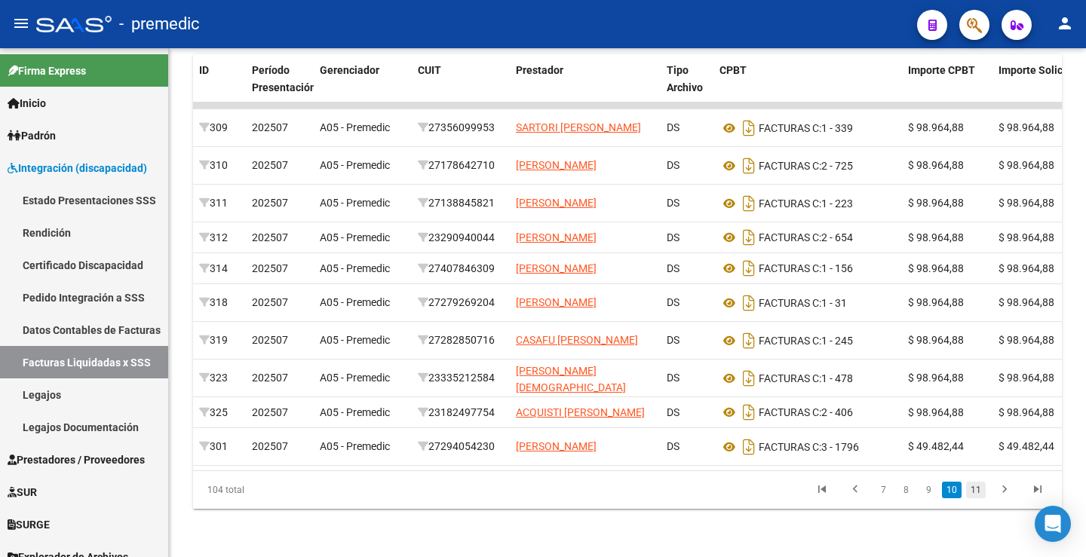
click at [970, 499] on link "11" at bounding box center [976, 490] width 20 height 17
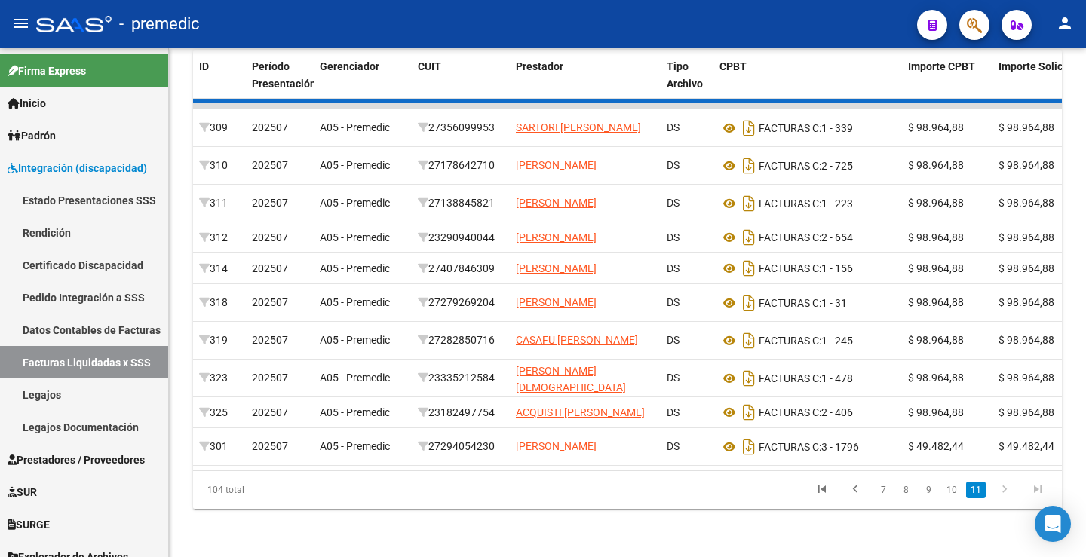
scroll to position [217, 0]
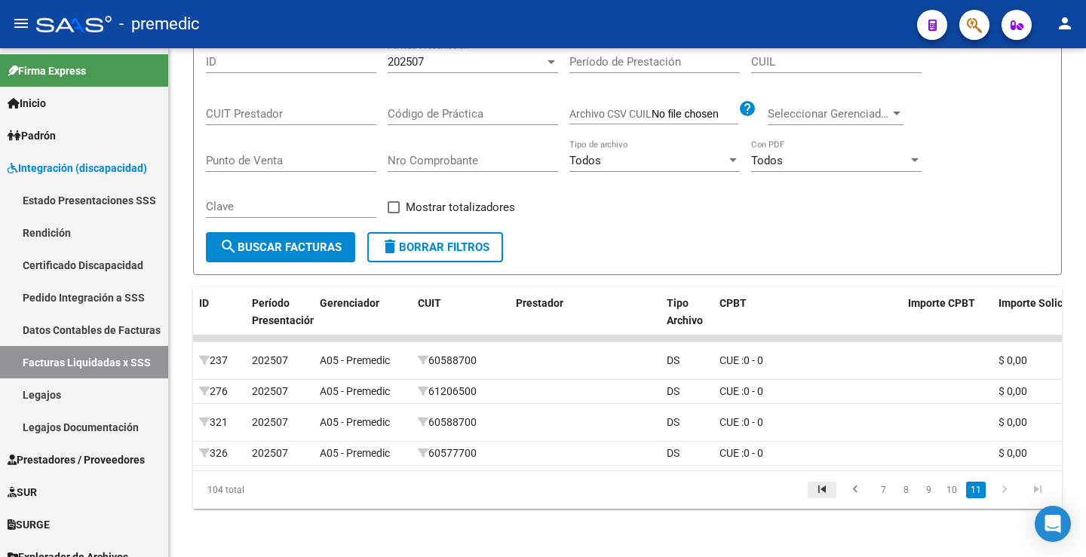
click at [825, 491] on icon "go to first page" at bounding box center [822, 492] width 20 height 18
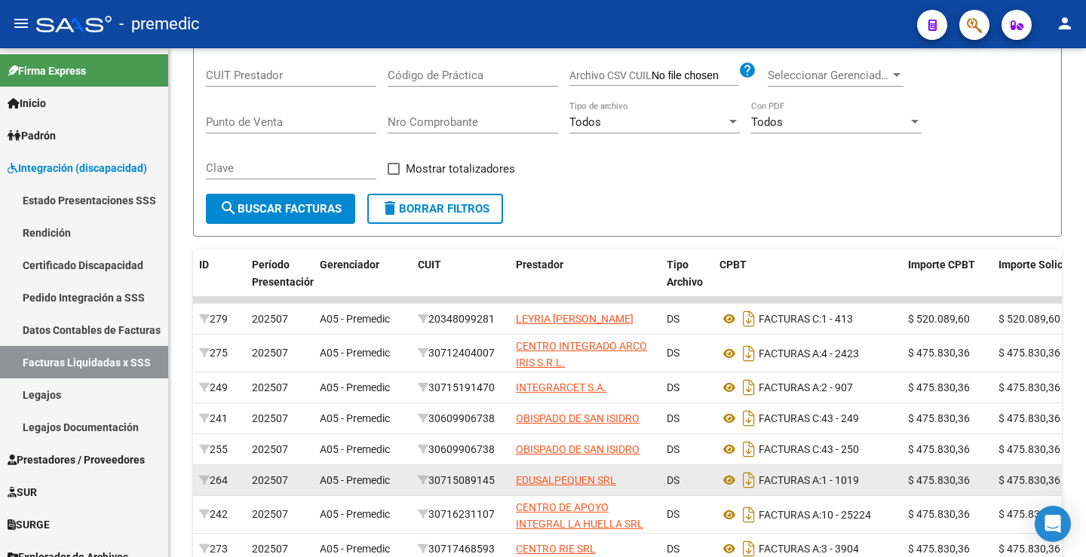
scroll to position [437, 0]
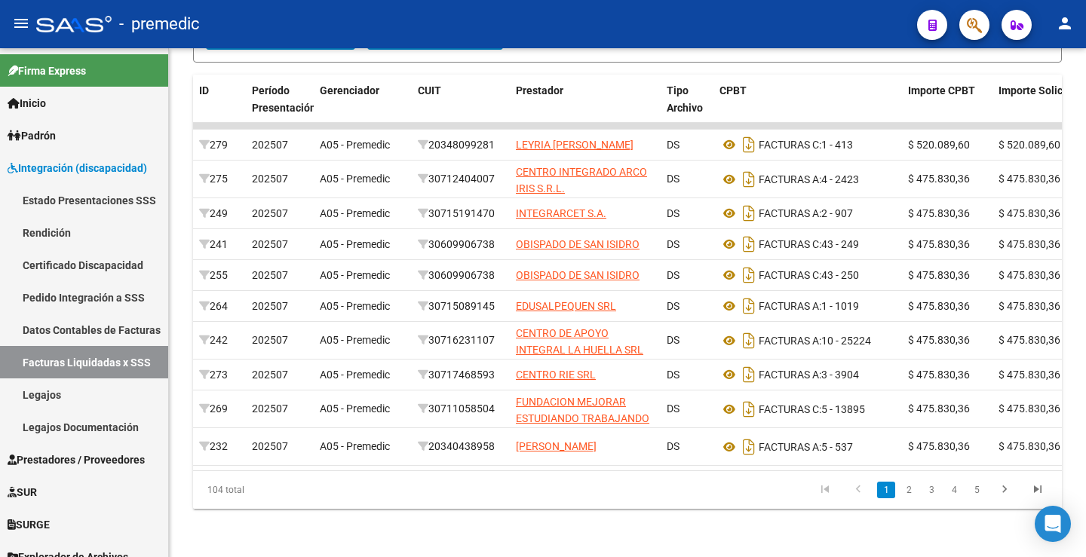
click at [920, 489] on li "2" at bounding box center [909, 491] width 23 height 26
click at [915, 493] on link "2" at bounding box center [909, 490] width 18 height 17
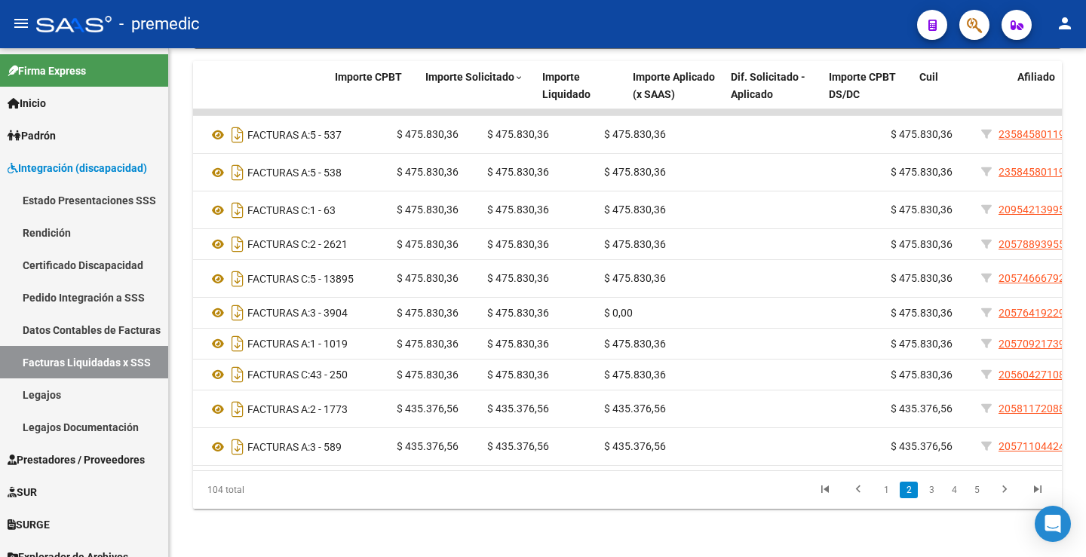
scroll to position [0, 573]
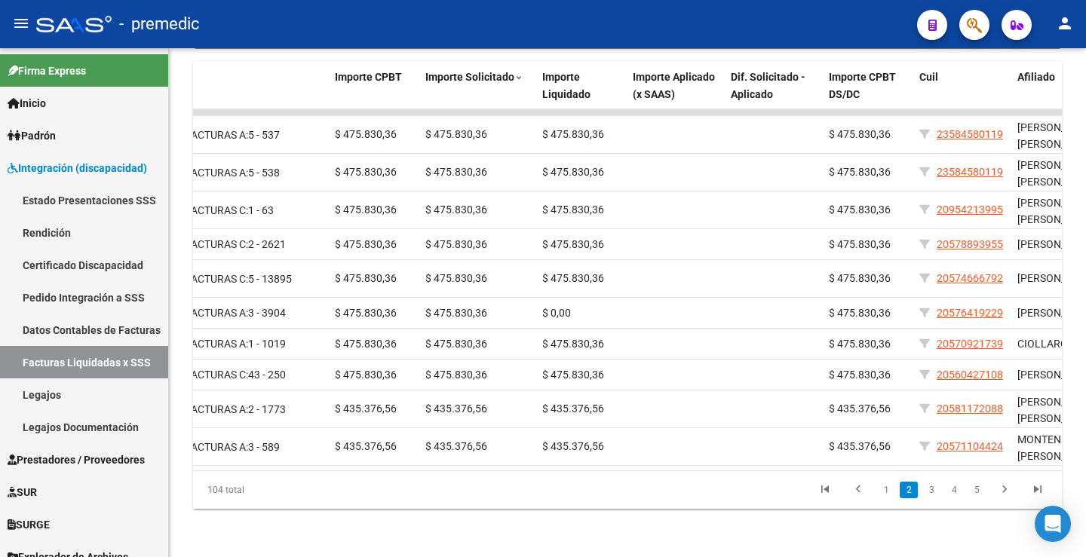
click at [807, 471] on datatable-body "232 202507 A05 - Premedic 20340438958 [PERSON_NAME] DS FACTURAS A: 5 - 537 $ 47…" at bounding box center [627, 289] width 869 height 361
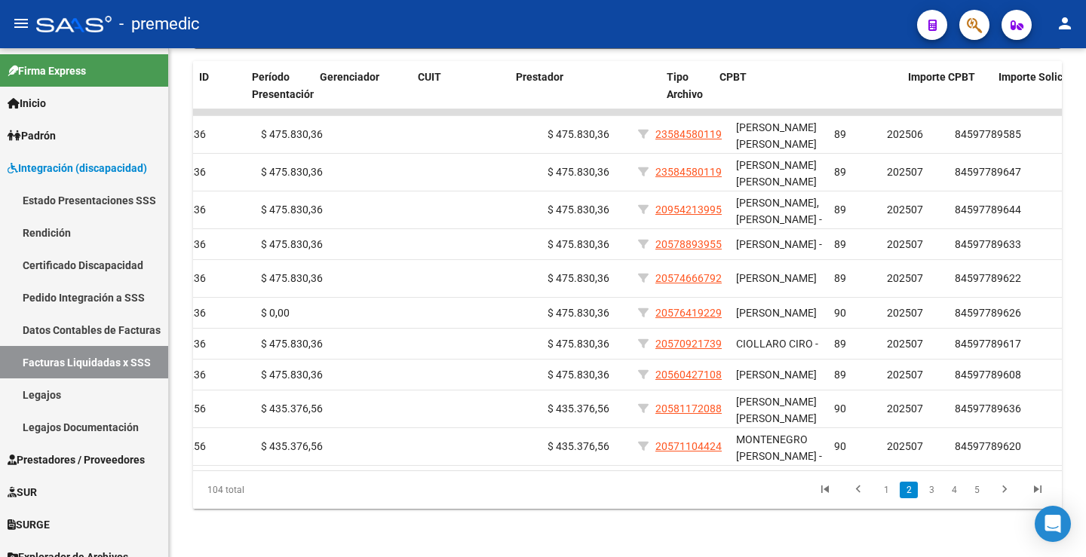
scroll to position [0, 0]
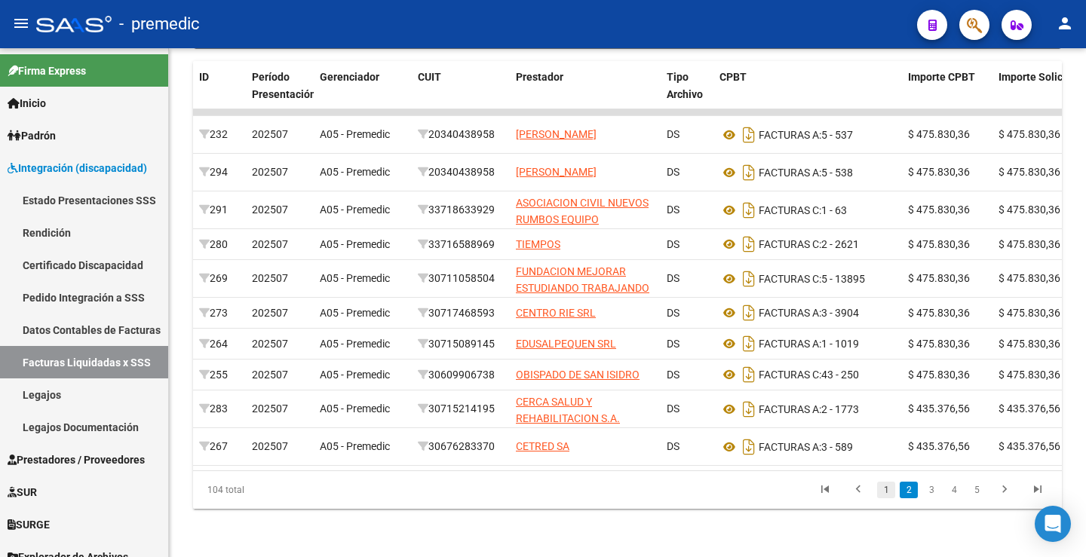
click at [880, 490] on link "1" at bounding box center [886, 490] width 18 height 17
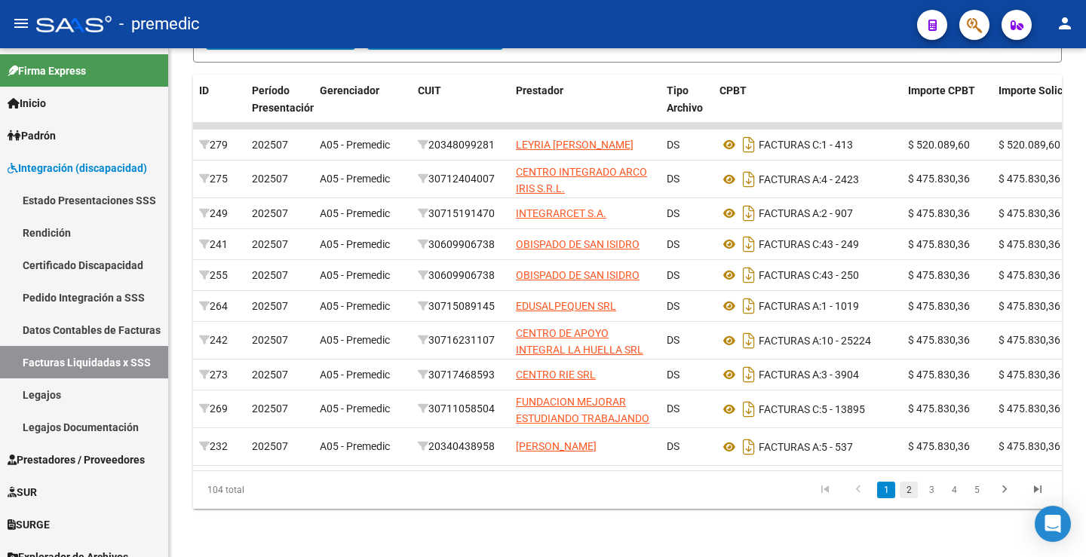
click at [915, 494] on link "2" at bounding box center [909, 490] width 18 height 17
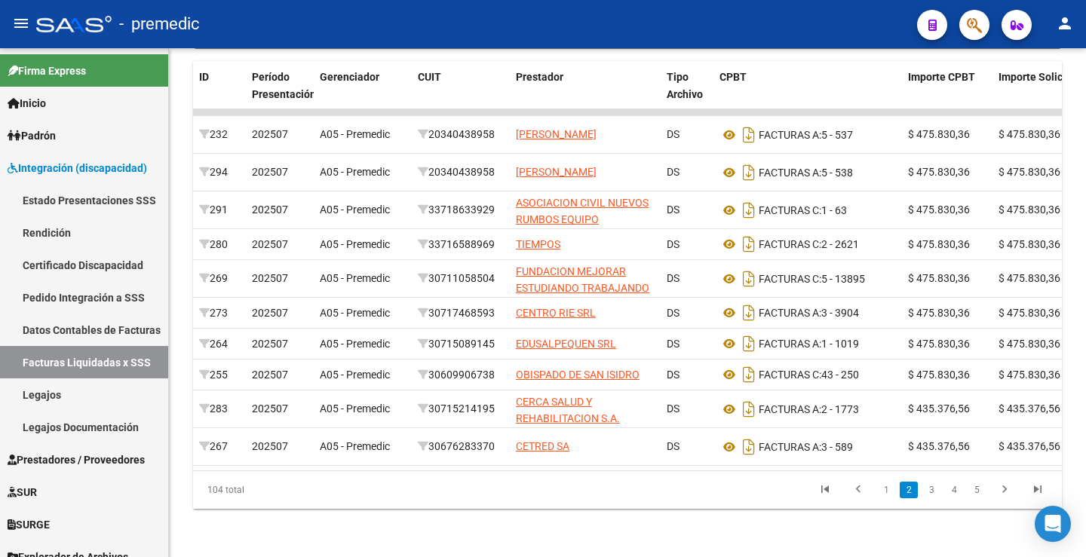
scroll to position [355, 0]
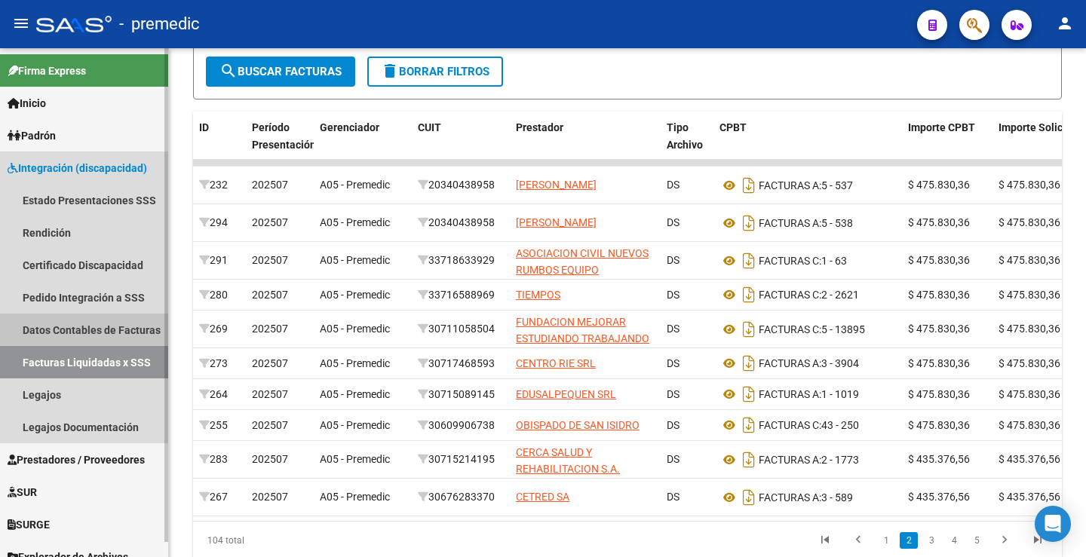
click at [91, 331] on link "Datos Contables de Facturas" at bounding box center [84, 330] width 168 height 32
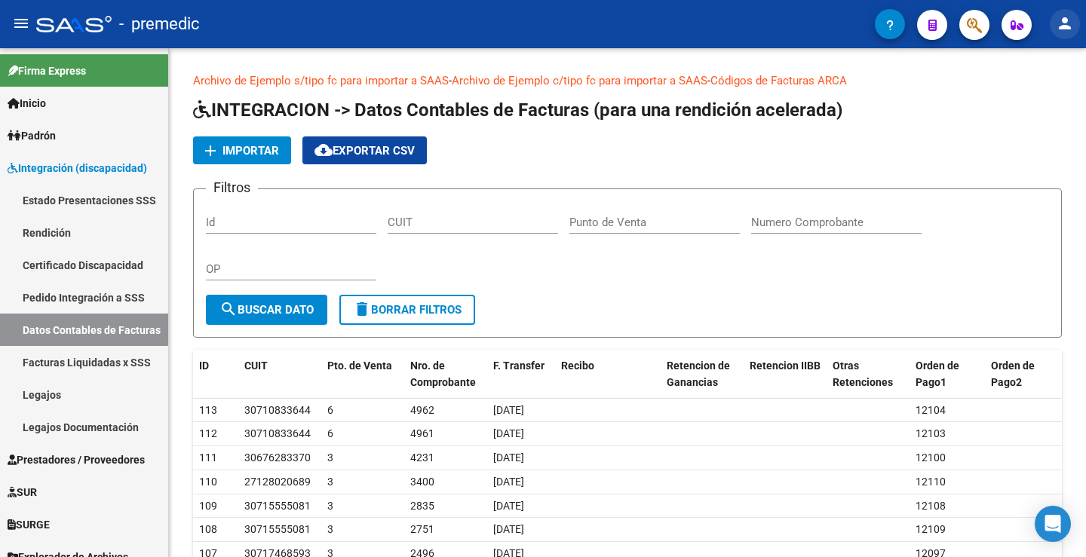
click at [1067, 32] on mat-icon "person" at bounding box center [1065, 23] width 18 height 18
click at [1049, 54] on button "person Mi Perfil" at bounding box center [1034, 63] width 92 height 36
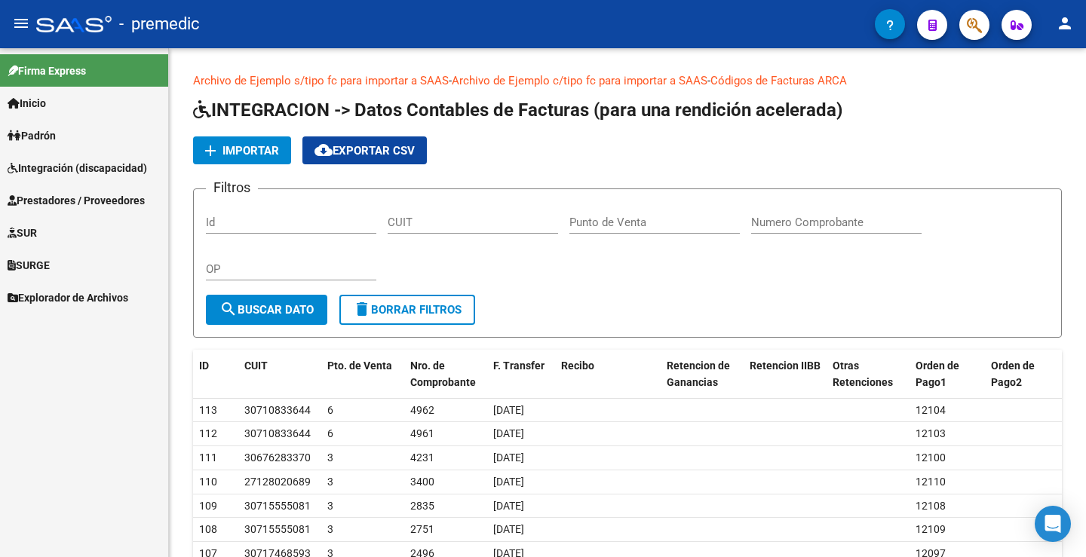
click at [1075, 28] on button "person" at bounding box center [1065, 24] width 30 height 30
click at [64, 167] on div at bounding box center [543, 278] width 1086 height 557
click at [69, 169] on span "Integración (discapacidad)" at bounding box center [78, 168] width 140 height 17
click at [58, 167] on span "Integración (discapacidad)" at bounding box center [78, 168] width 140 height 17
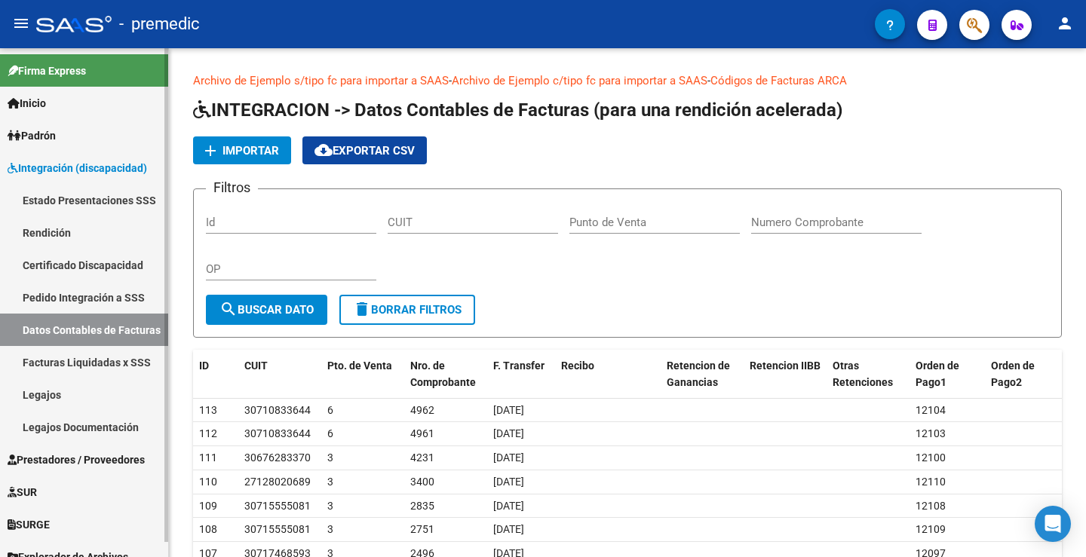
click at [61, 199] on link "Estado Presentaciones SSS" at bounding box center [84, 200] width 168 height 32
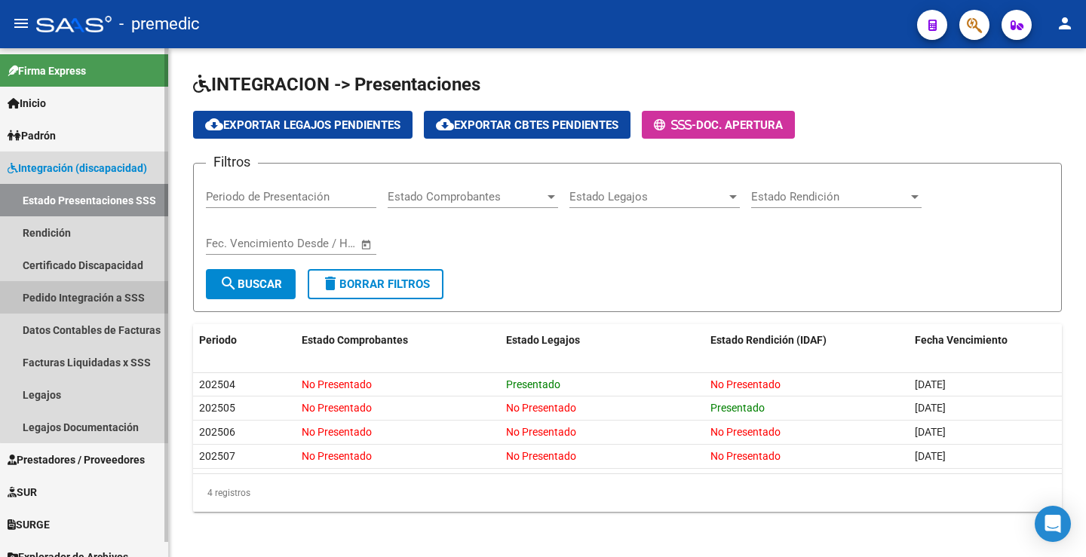
click at [88, 294] on link "Pedido Integración a SSS" at bounding box center [84, 297] width 168 height 32
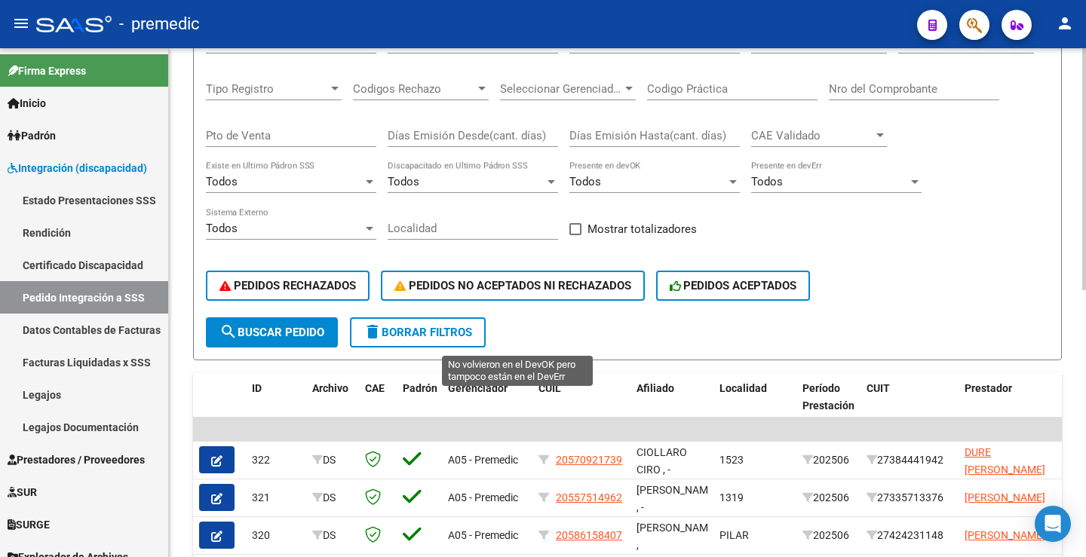
scroll to position [225, 0]
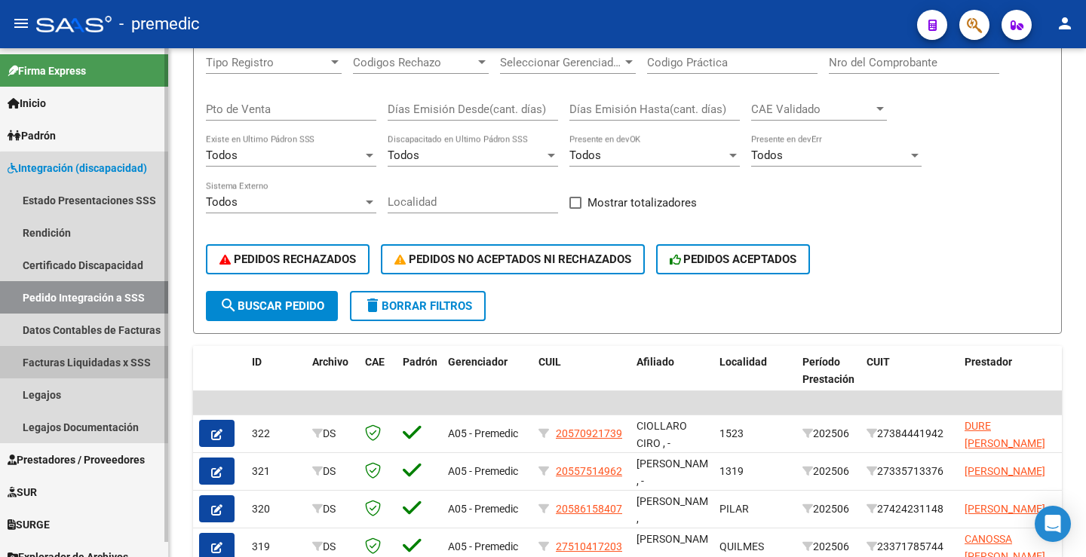
click at [99, 347] on link "Facturas Liquidadas x SSS" at bounding box center [84, 362] width 168 height 32
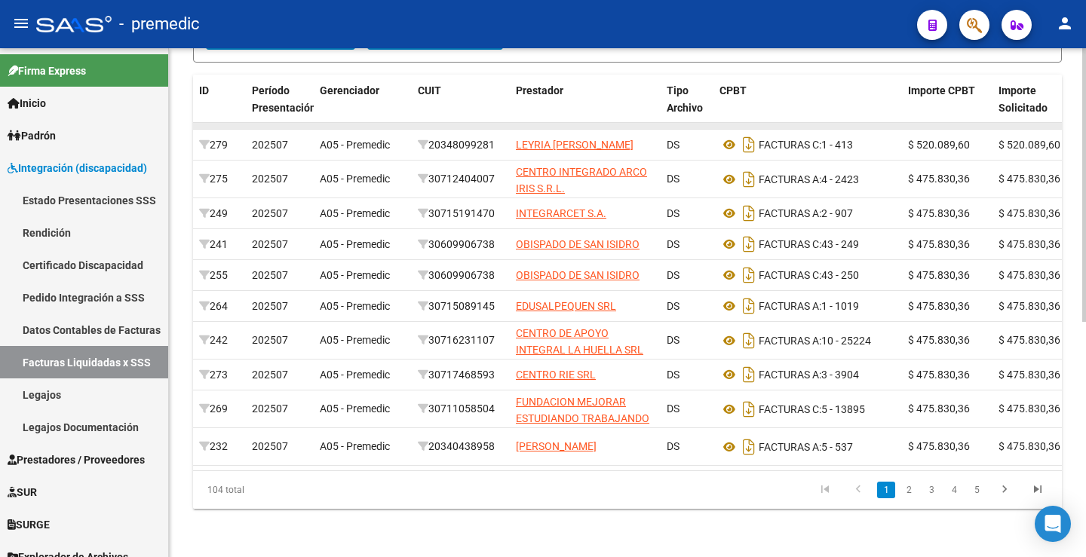
scroll to position [437, 0]
click at [911, 492] on link "2" at bounding box center [909, 490] width 18 height 17
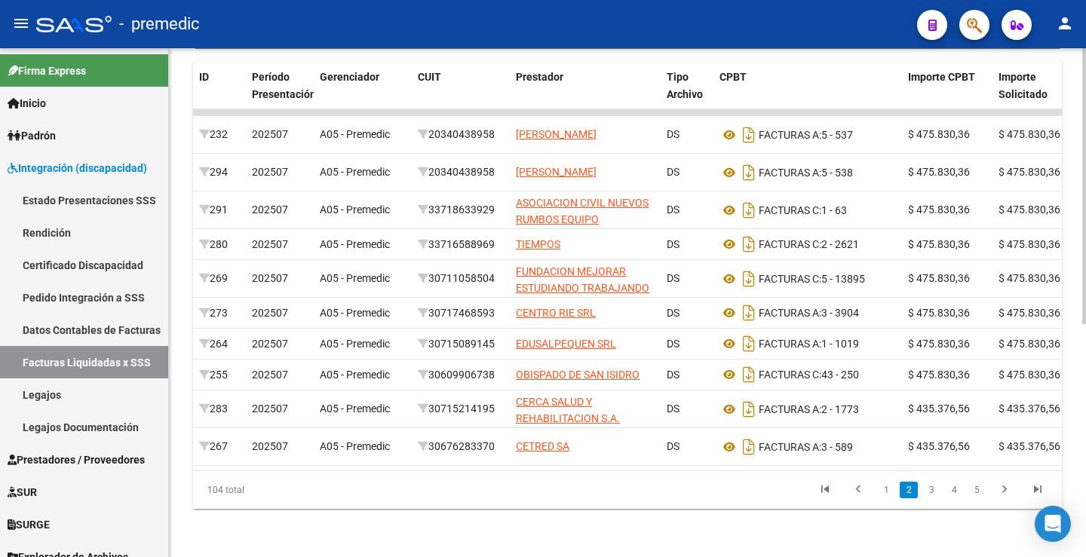
scroll to position [430, 0]
click at [1037, 489] on icon "go to last page" at bounding box center [1038, 492] width 20 height 18
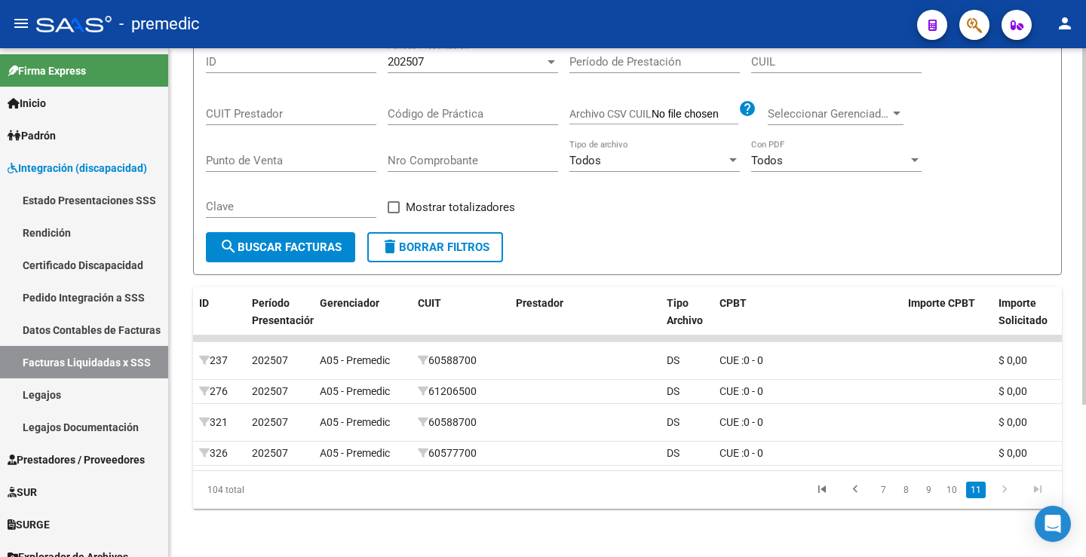
scroll to position [217, 0]
click at [822, 487] on icon "go to first page" at bounding box center [822, 492] width 20 height 18
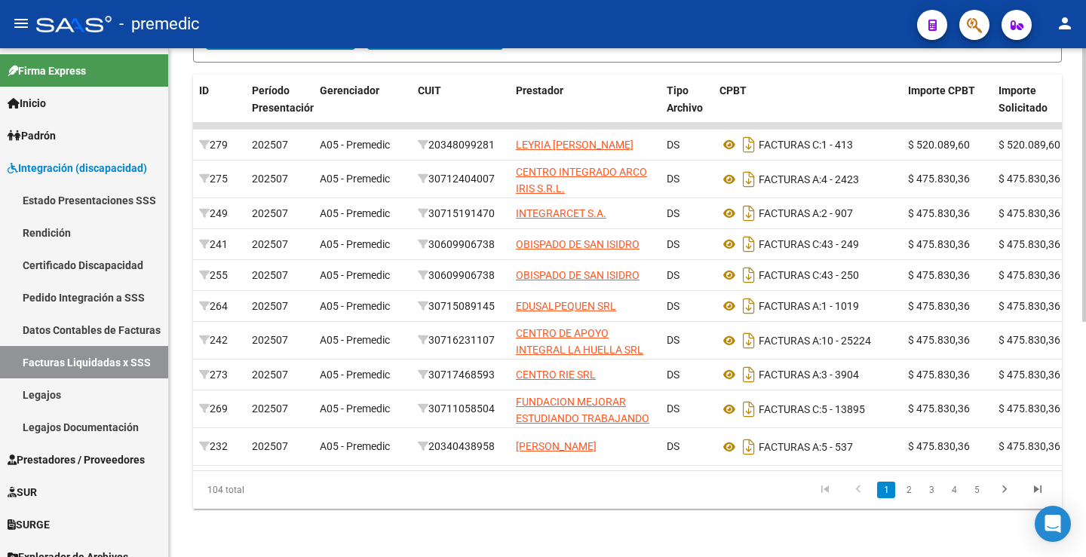
scroll to position [437, 0]
click at [915, 489] on link "2" at bounding box center [909, 490] width 18 height 17
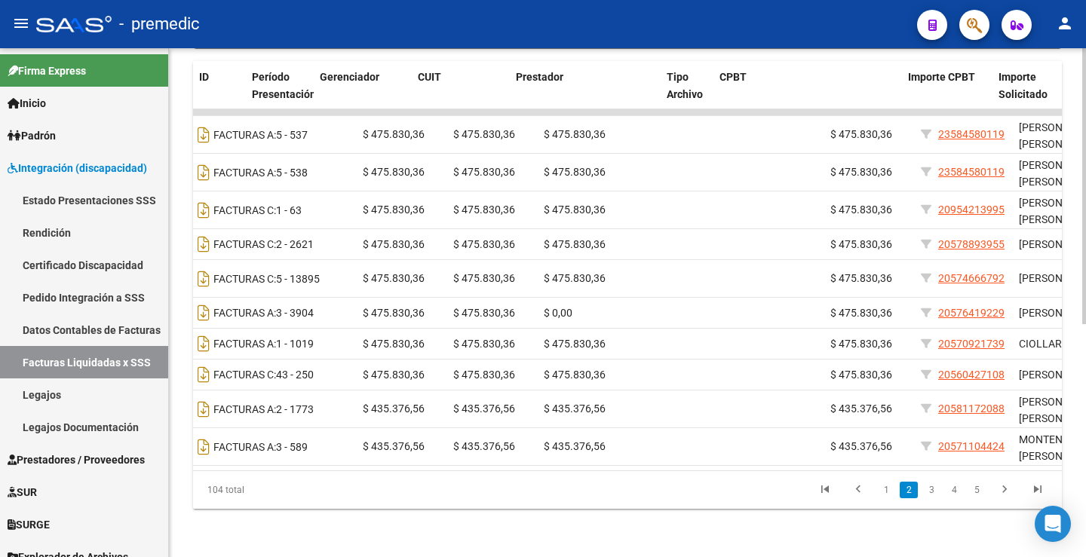
scroll to position [0, 0]
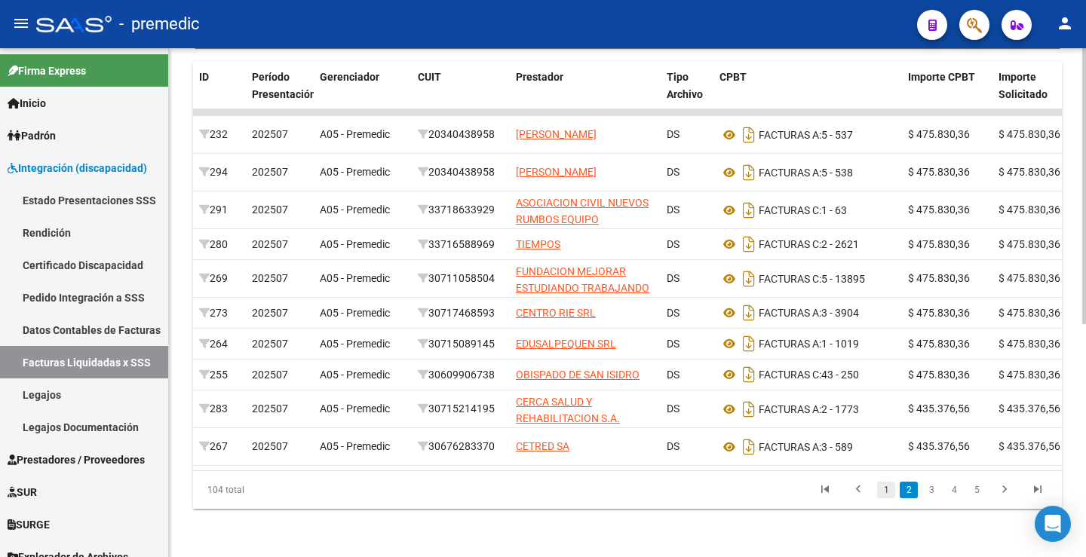
click at [890, 493] on link "1" at bounding box center [886, 490] width 18 height 17
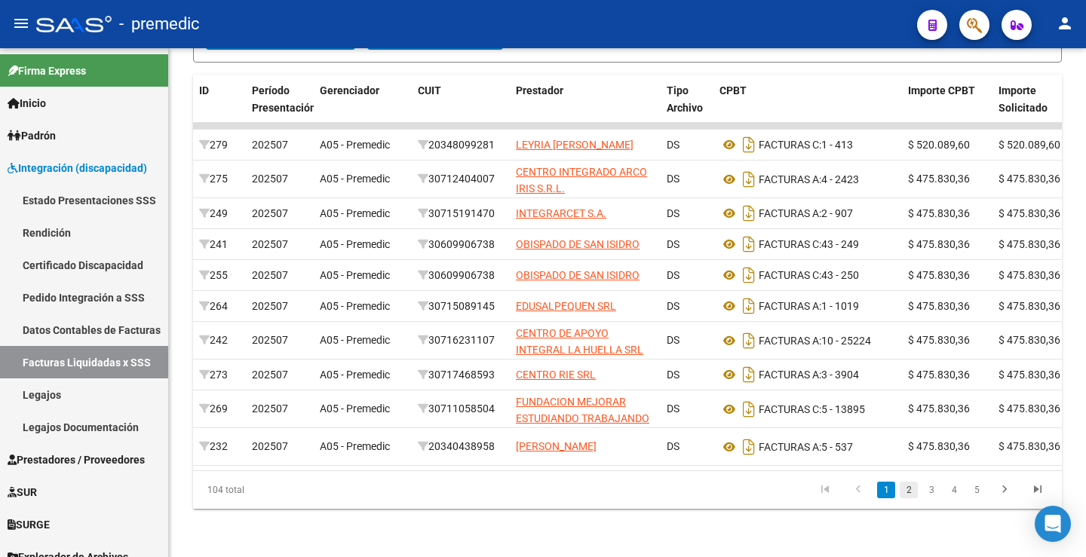
click at [911, 496] on link "2" at bounding box center [909, 490] width 18 height 17
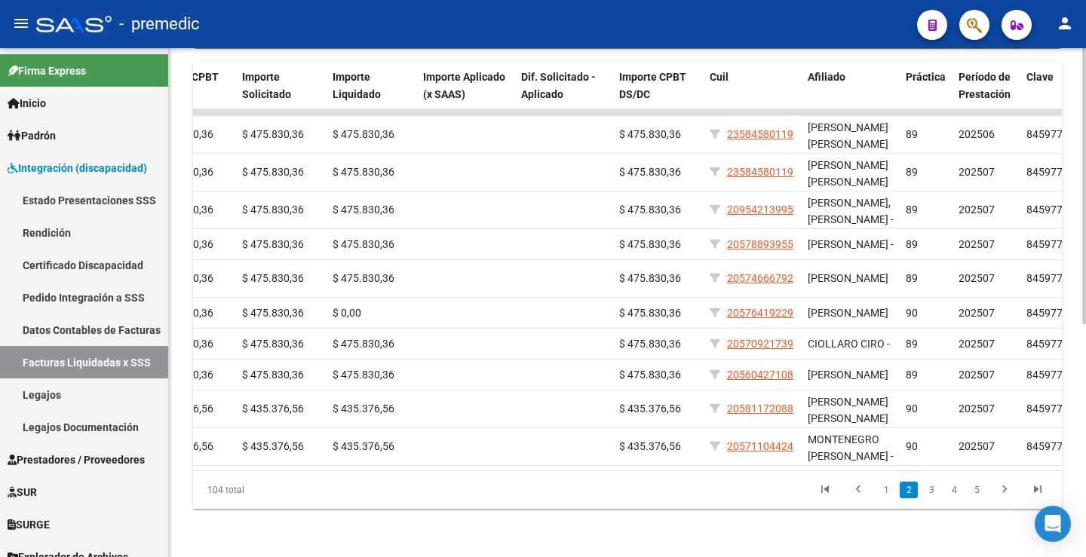
scroll to position [0, 828]
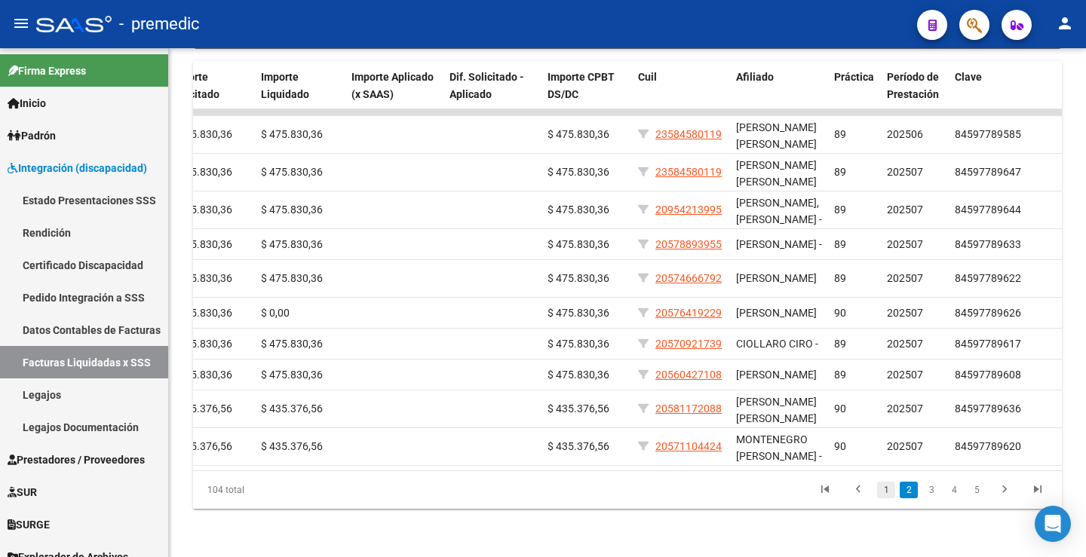
click at [883, 493] on link "1" at bounding box center [886, 490] width 18 height 17
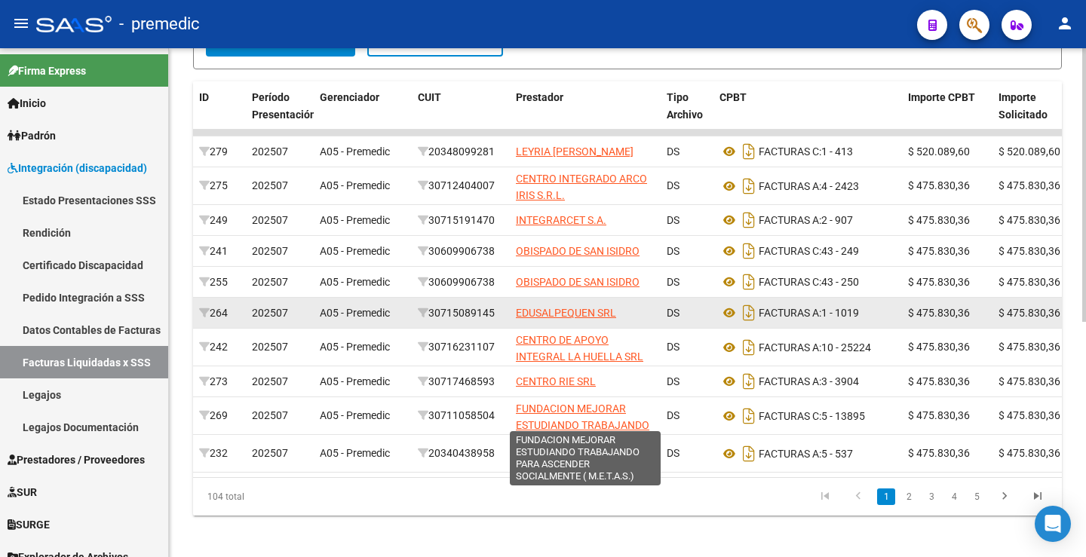
scroll to position [286, 0]
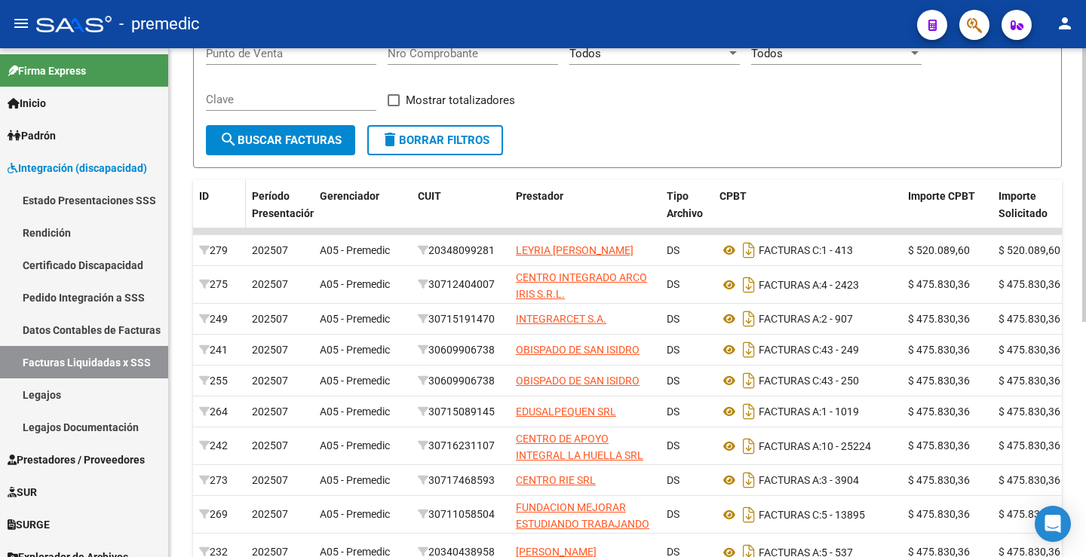
click at [213, 205] on datatable-header-cell "ID" at bounding box center [219, 213] width 53 height 66
click at [223, 201] on div "ID" at bounding box center [219, 196] width 41 height 17
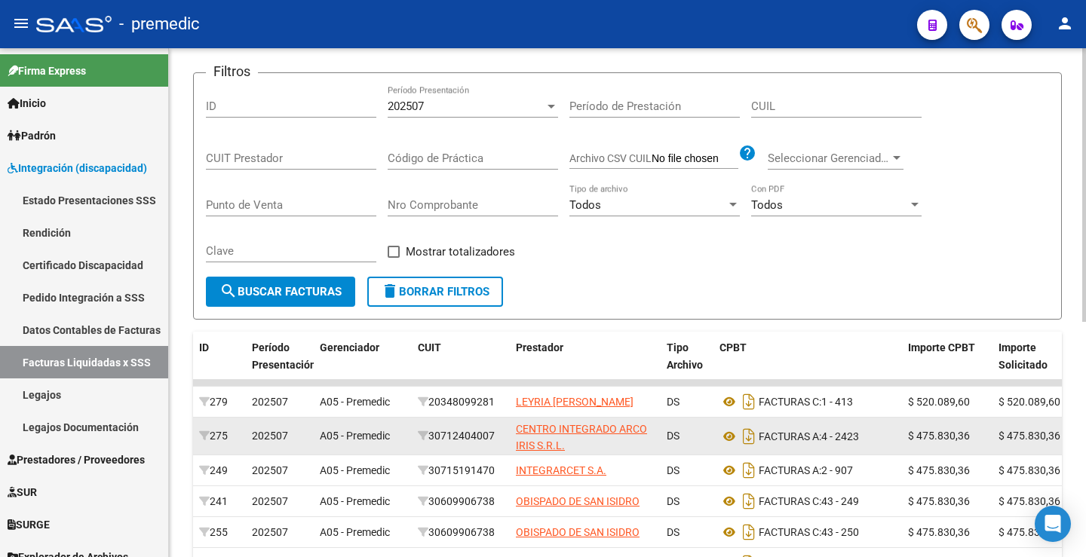
scroll to position [0, 0]
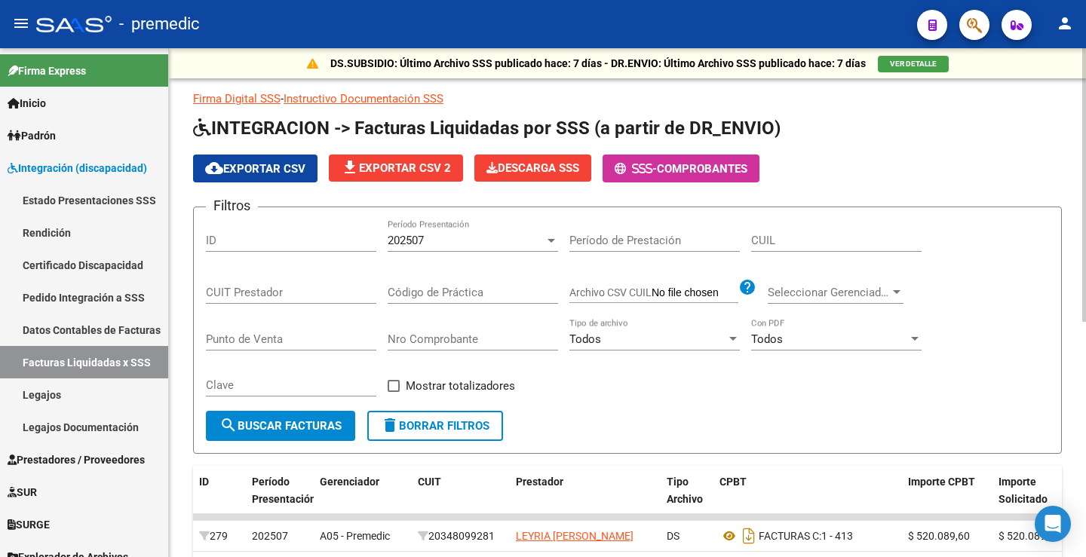
drag, startPoint x: 251, startPoint y: 221, endPoint x: 250, endPoint y: 231, distance: 9.9
click at [250, 230] on div "ID" at bounding box center [291, 236] width 170 height 32
click at [250, 231] on div "ID" at bounding box center [291, 236] width 170 height 32
type input "273"
click at [300, 413] on button "search Buscar Facturas" at bounding box center [280, 426] width 149 height 30
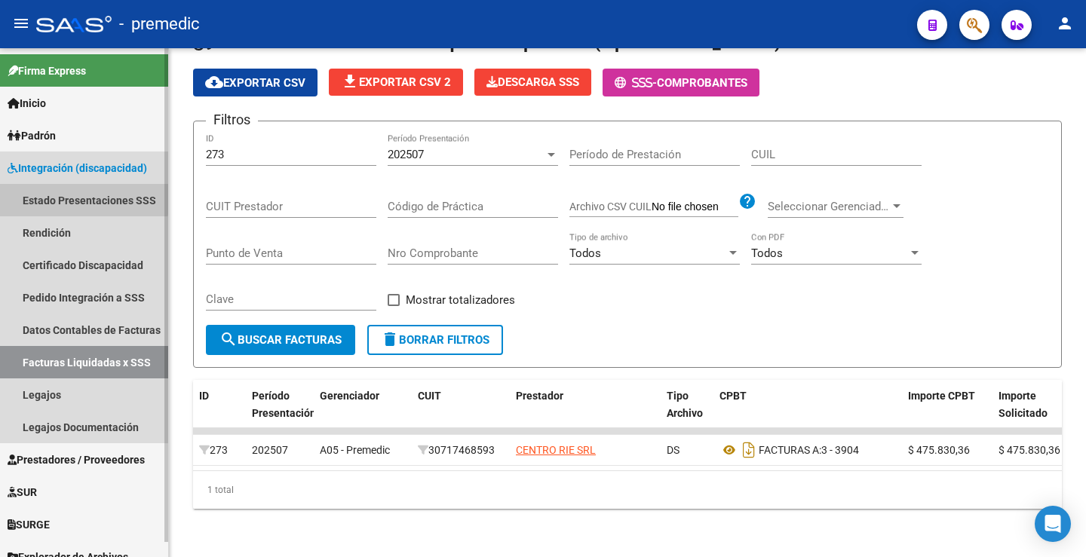
click at [48, 196] on link "Estado Presentaciones SSS" at bounding box center [84, 200] width 168 height 32
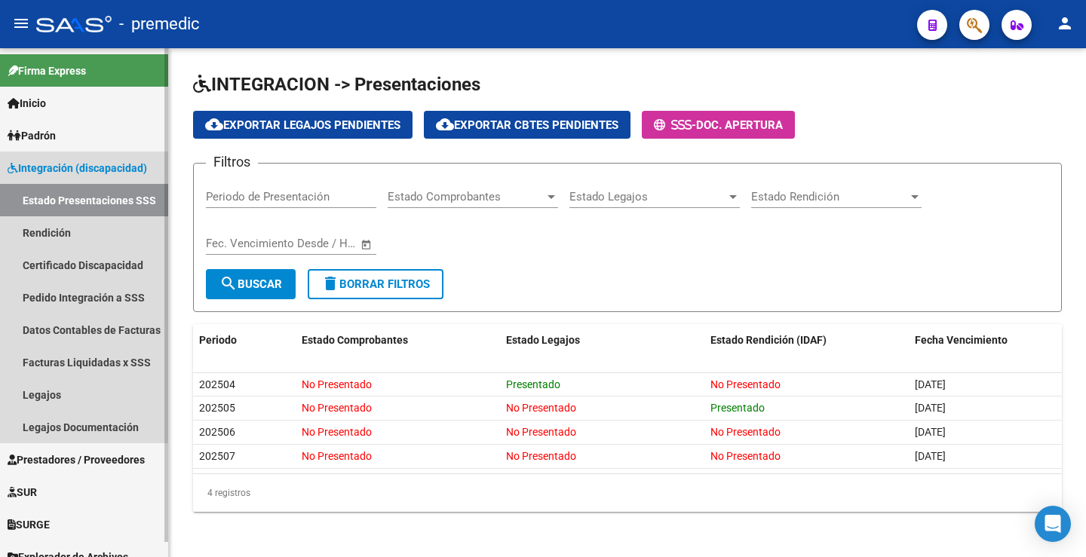
click at [72, 170] on span "Integración (discapacidad)" at bounding box center [78, 168] width 140 height 17
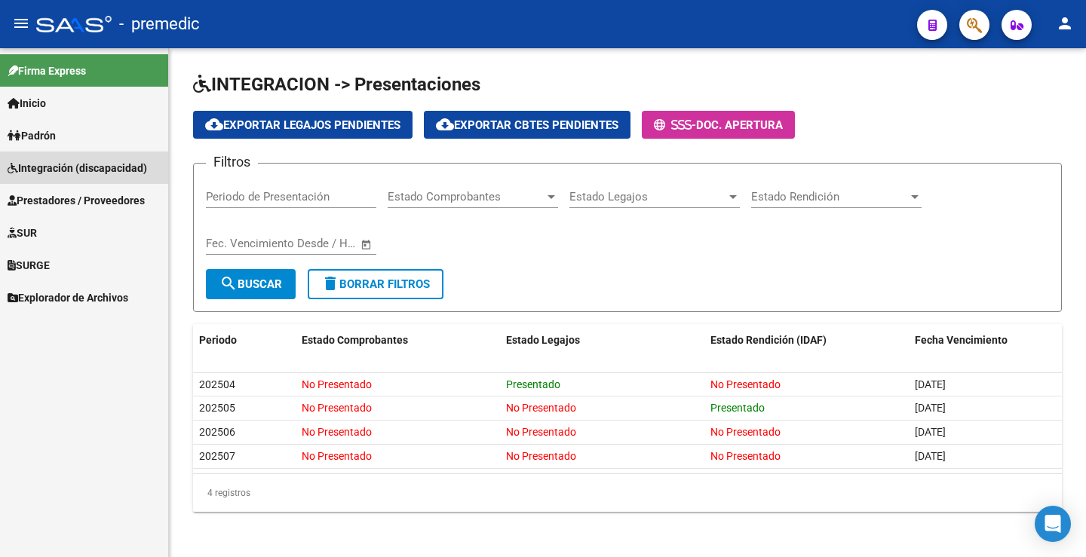
click at [86, 174] on span "Integración (discapacidad)" at bounding box center [78, 168] width 140 height 17
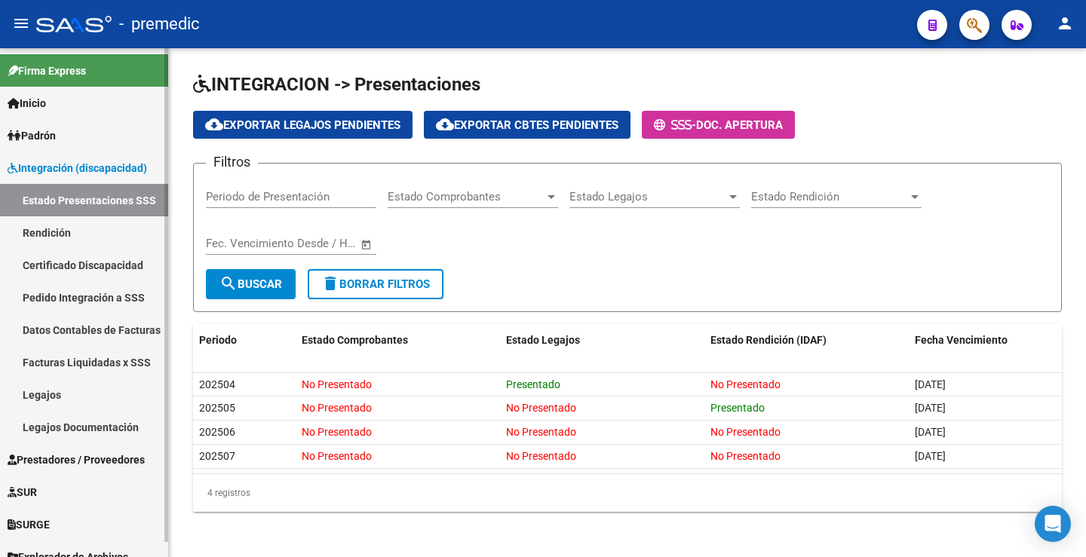
click at [97, 357] on link "Facturas Liquidadas x SSS" at bounding box center [84, 362] width 168 height 32
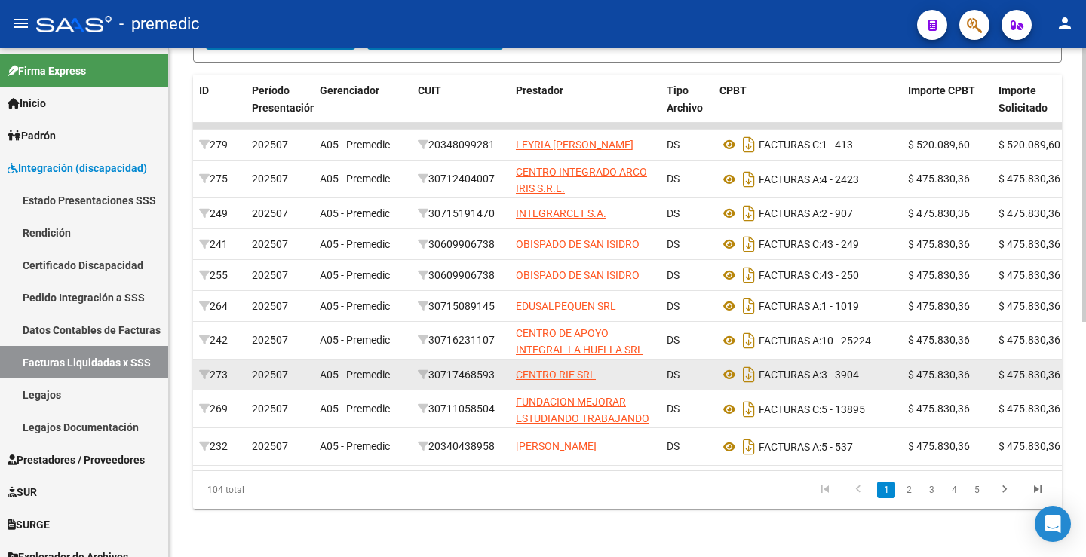
scroll to position [437, 0]
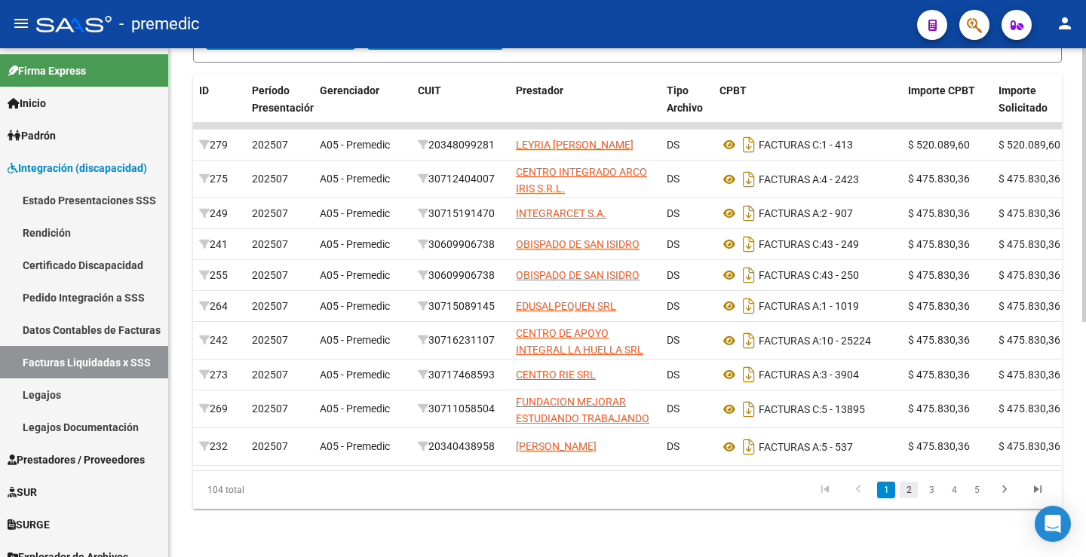
click at [905, 493] on link "2" at bounding box center [909, 490] width 18 height 17
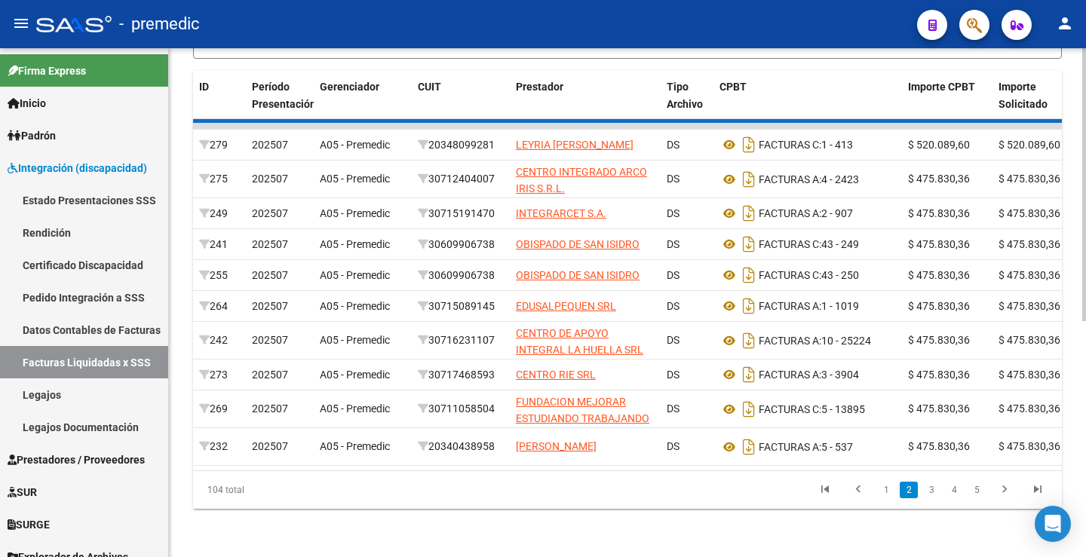
scroll to position [430, 0]
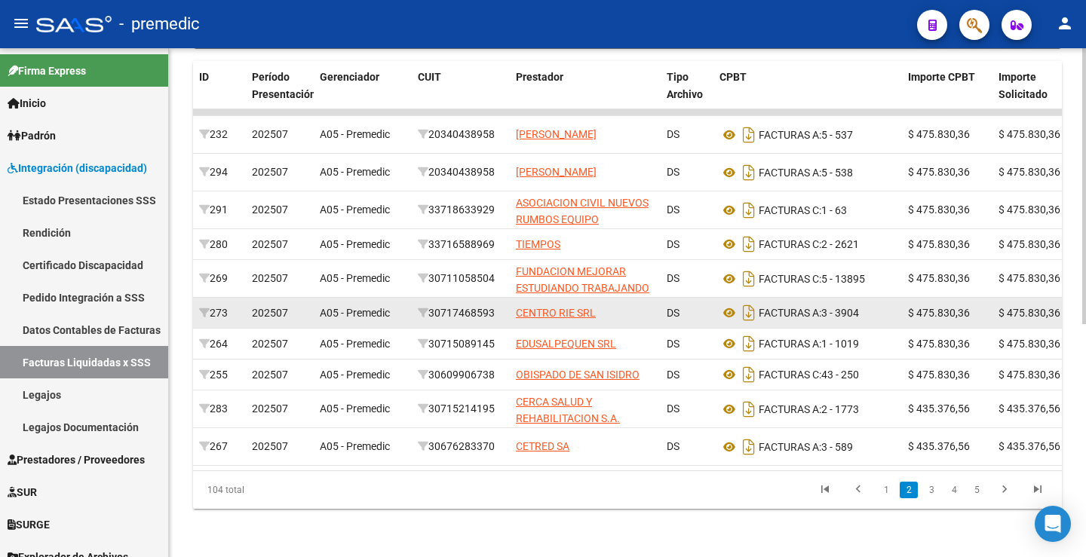
drag, startPoint x: 502, startPoint y: 288, endPoint x: 438, endPoint y: 286, distance: 64.2
click at [438, 305] on div "30717468593" at bounding box center [461, 313] width 86 height 17
copy div "30717468593"
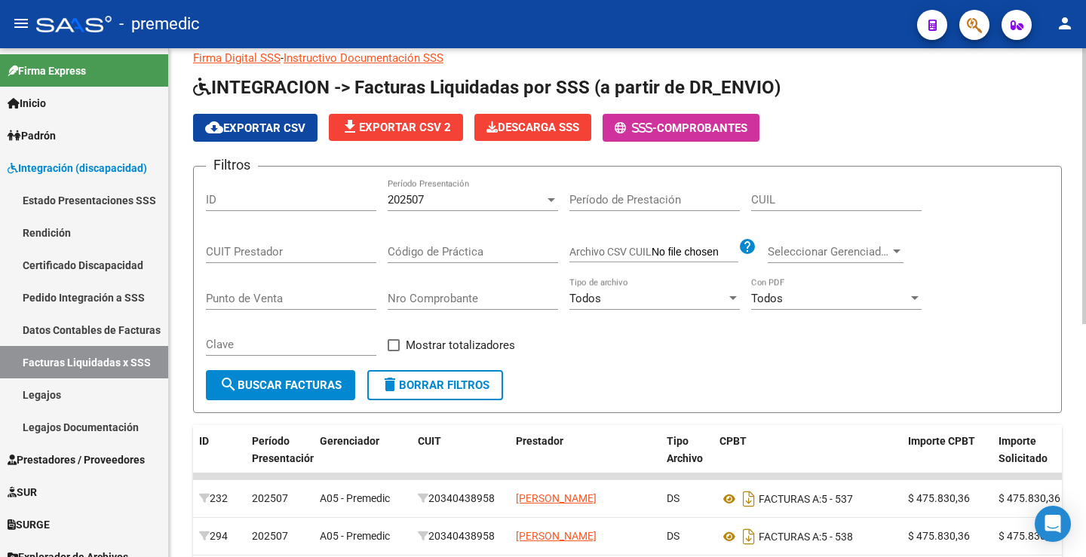
scroll to position [0, 0]
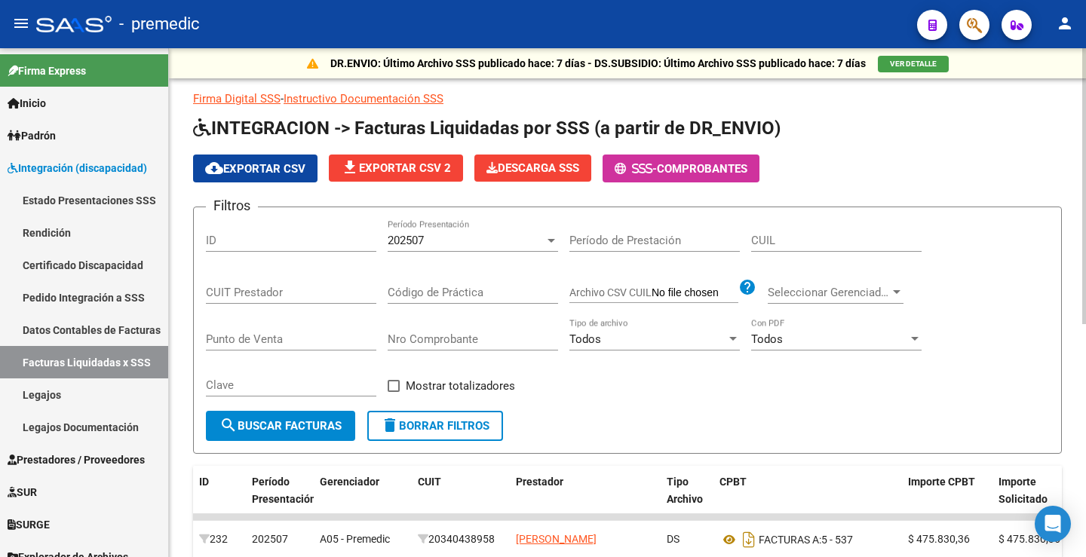
click at [238, 302] on div "CUIT Prestador" at bounding box center [291, 288] width 170 height 32
paste input "30-71746859-3"
type input "30-71746859-3"
click at [295, 430] on span "search Buscar Facturas" at bounding box center [281, 426] width 122 height 14
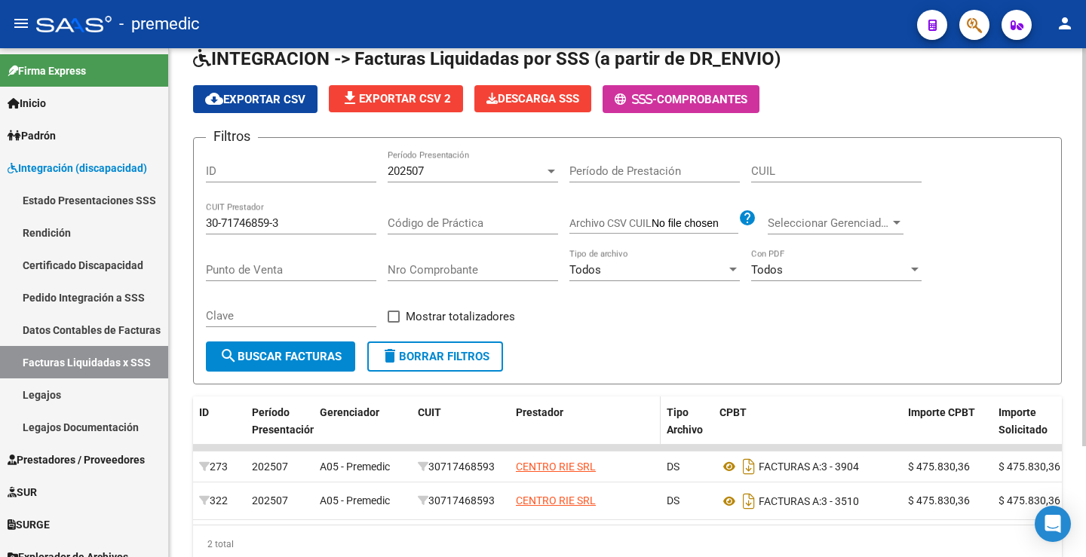
scroll to position [142, 0]
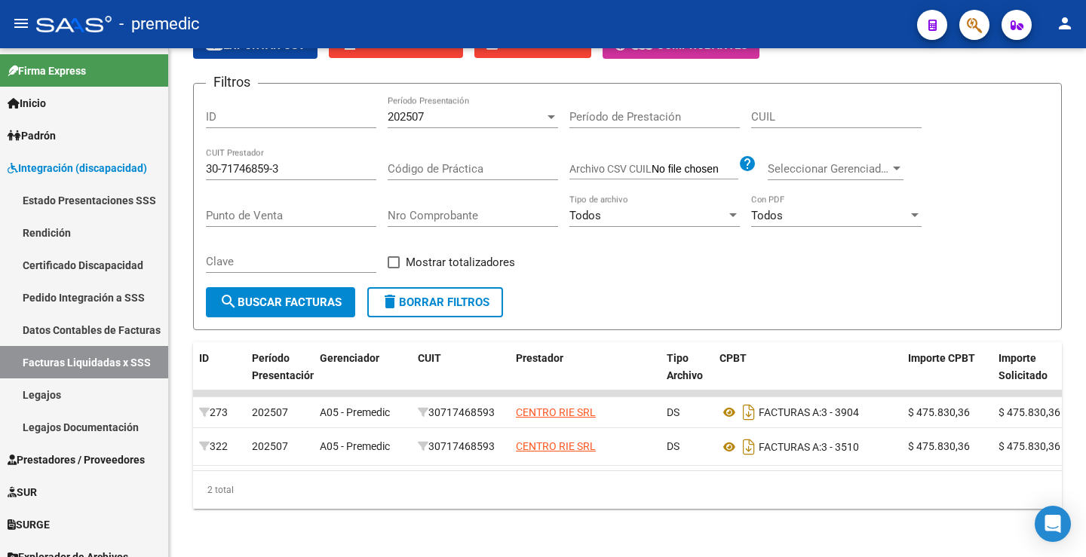
drag, startPoint x: 596, startPoint y: 474, endPoint x: 694, endPoint y: 475, distance: 98.1
click at [694, 475] on div "2 total" at bounding box center [627, 490] width 869 height 38
click at [399, 293] on mat-icon "delete" at bounding box center [390, 302] width 18 height 18
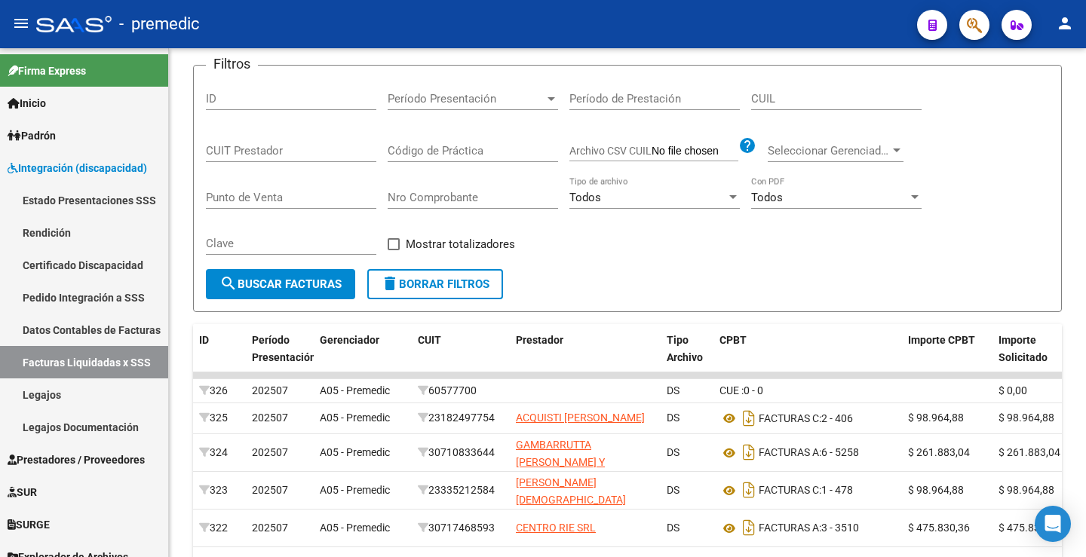
click at [478, 91] on div "Período Presentación Período Presentación" at bounding box center [473, 94] width 170 height 32
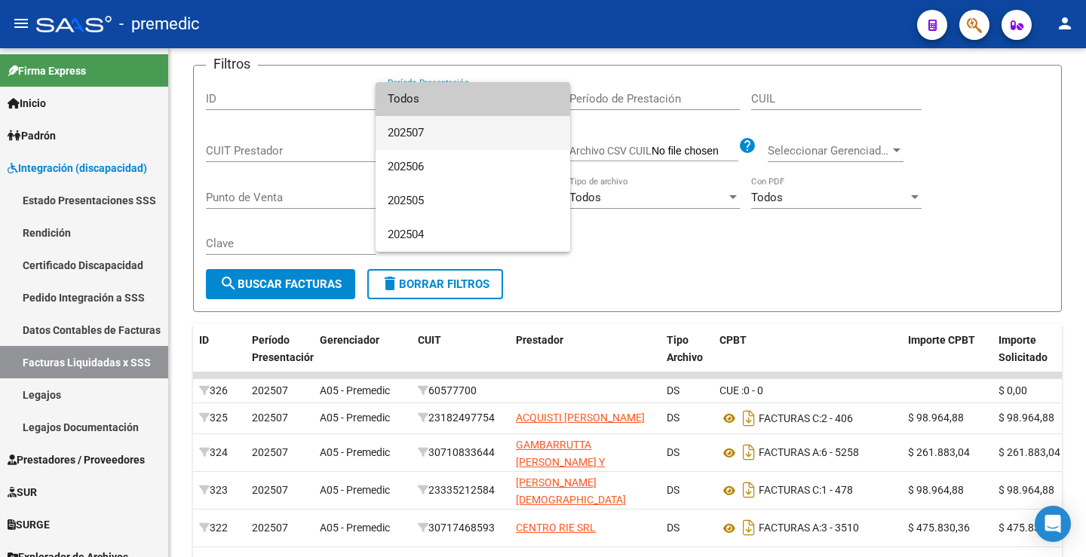
click at [459, 126] on span "202507" at bounding box center [473, 133] width 170 height 34
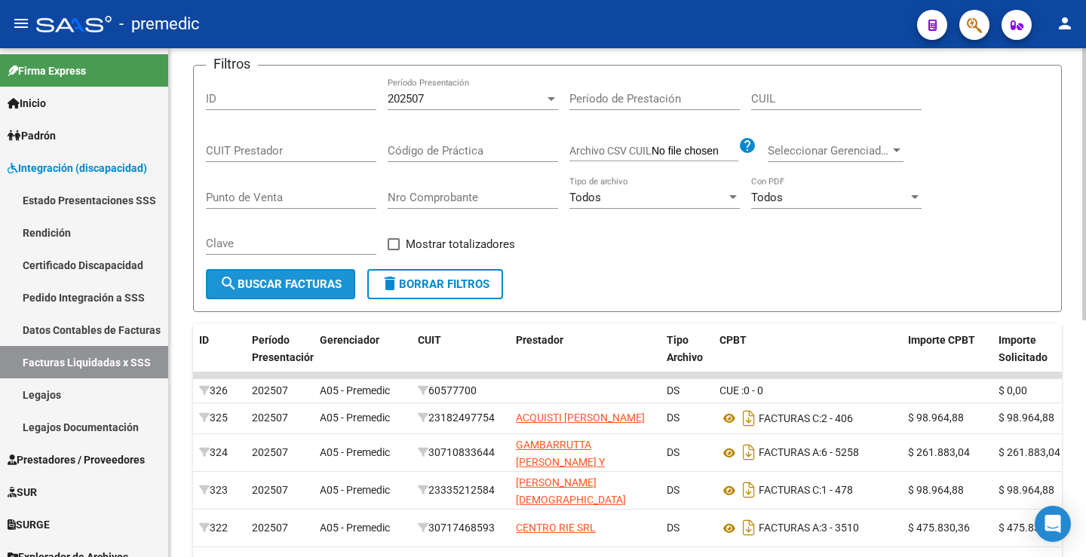
click at [311, 290] on span "search Buscar Facturas" at bounding box center [281, 285] width 122 height 14
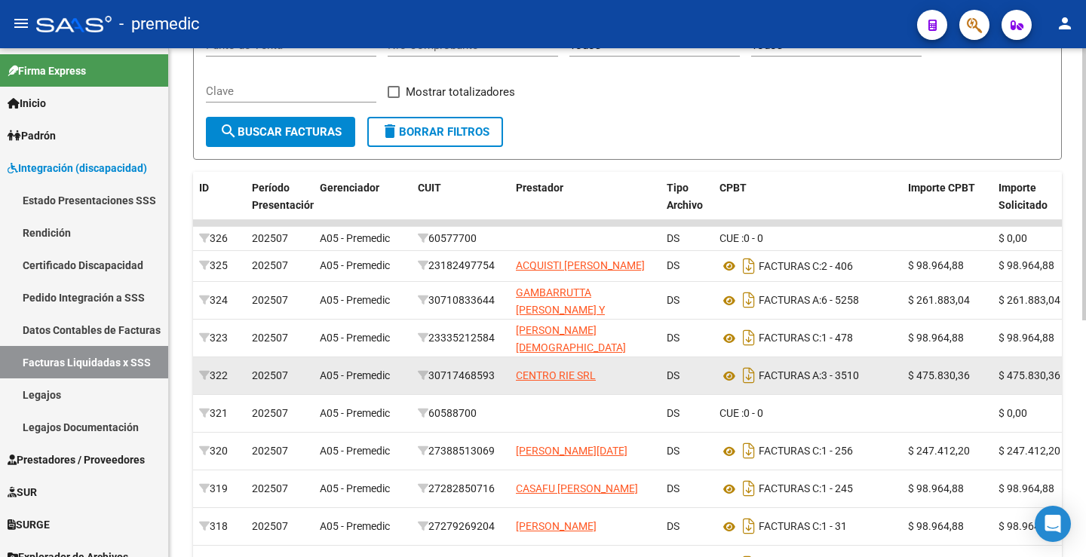
scroll to position [444, 0]
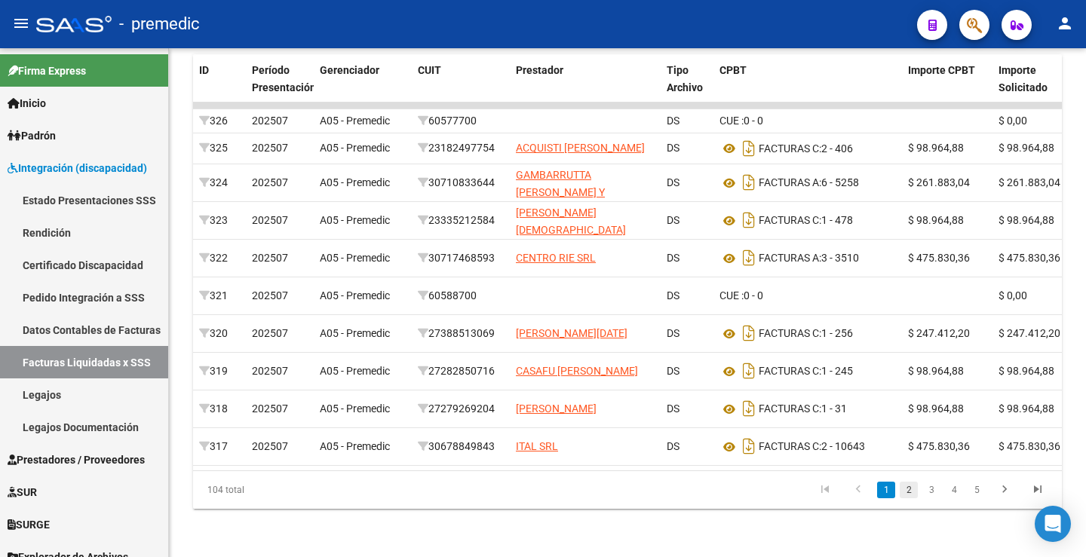
click at [913, 494] on link "2" at bounding box center [909, 490] width 18 height 17
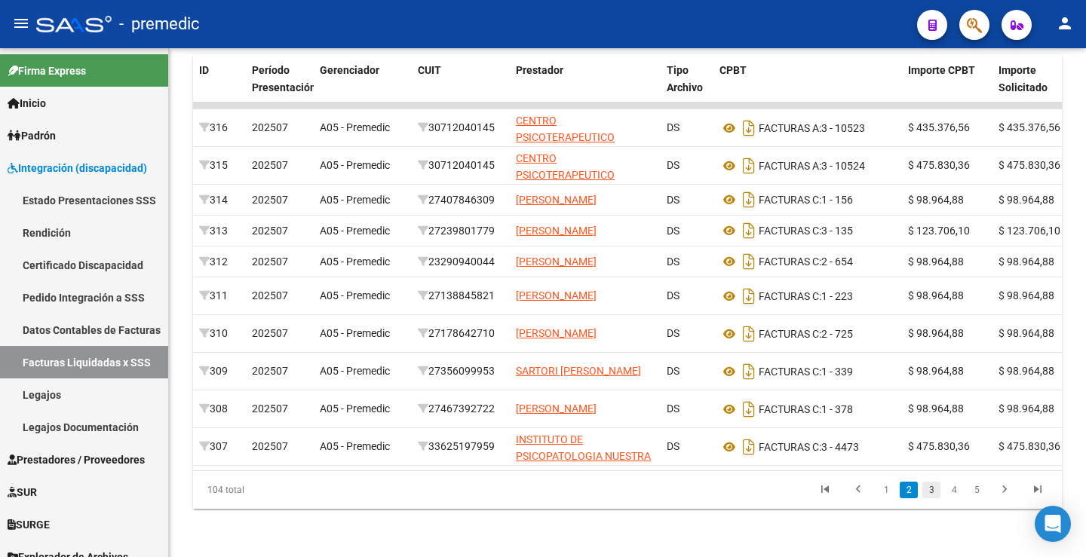
click at [935, 490] on link "3" at bounding box center [932, 490] width 18 height 17
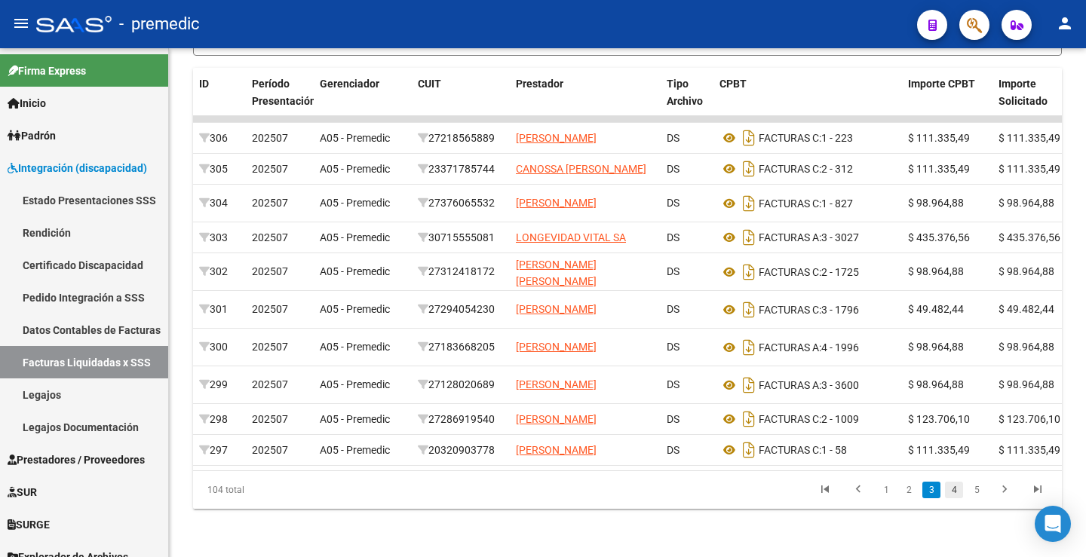
click at [953, 487] on link "4" at bounding box center [954, 490] width 18 height 17
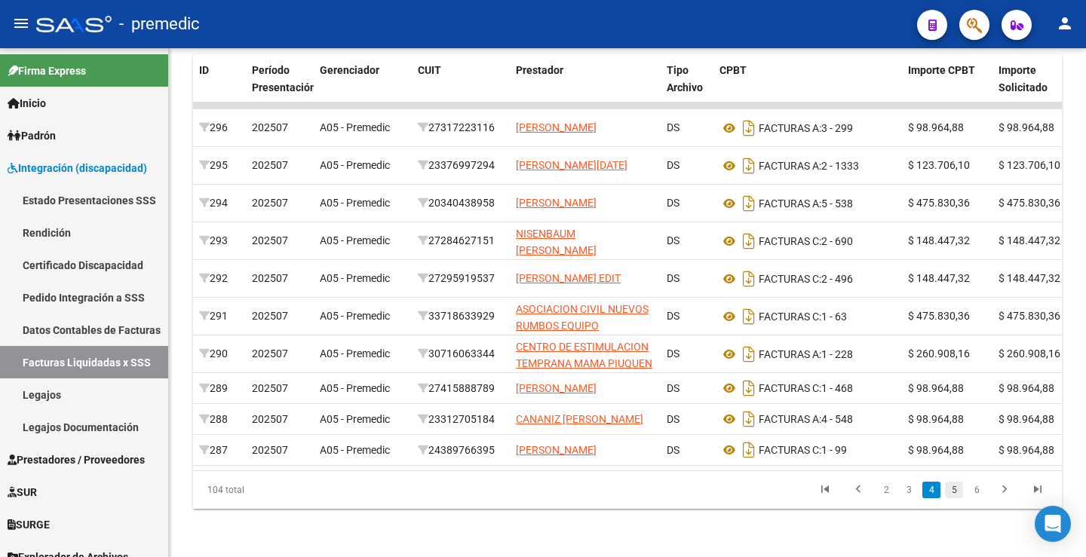
click at [963, 494] on link "5" at bounding box center [954, 490] width 18 height 17
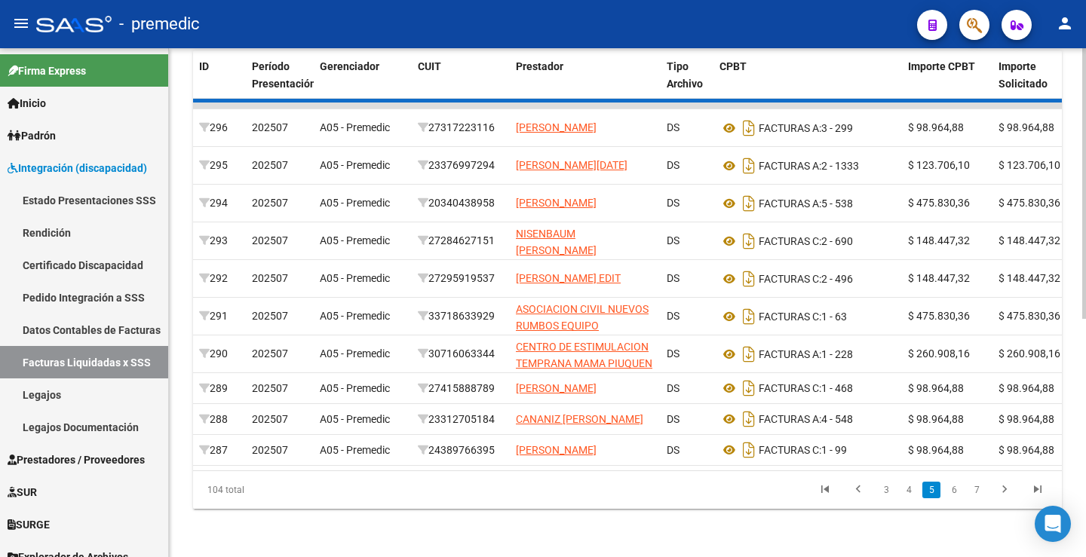
click at [959, 493] on div "104 total 3 4 5 6 7" at bounding box center [627, 490] width 869 height 38
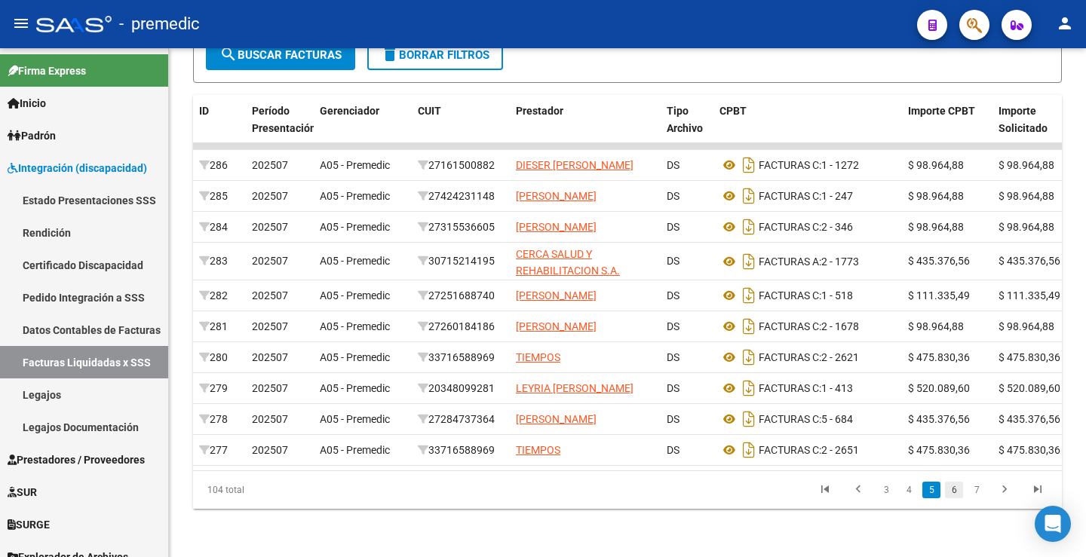
click at [959, 493] on link "6" at bounding box center [954, 490] width 18 height 17
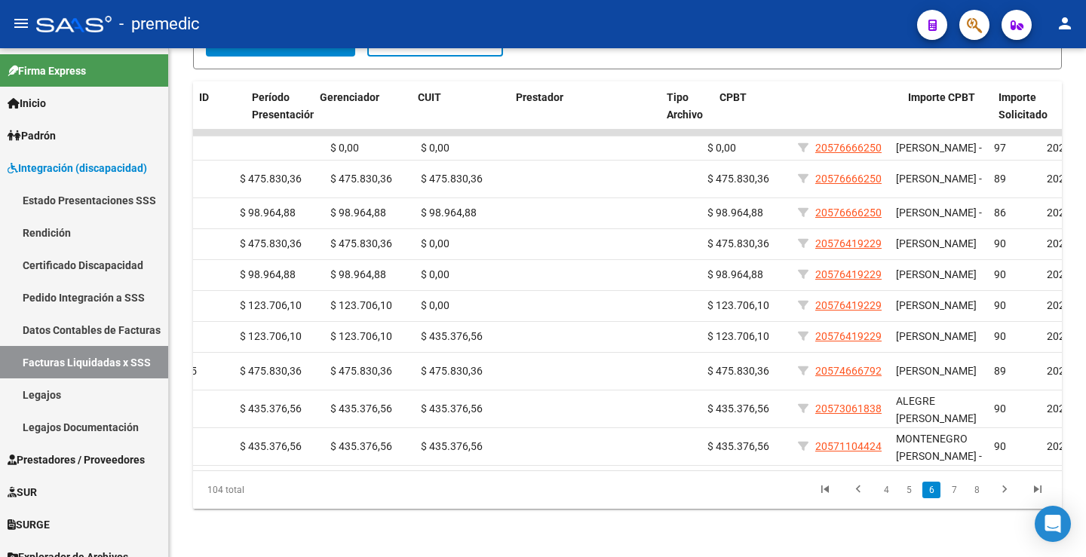
scroll to position [0, 0]
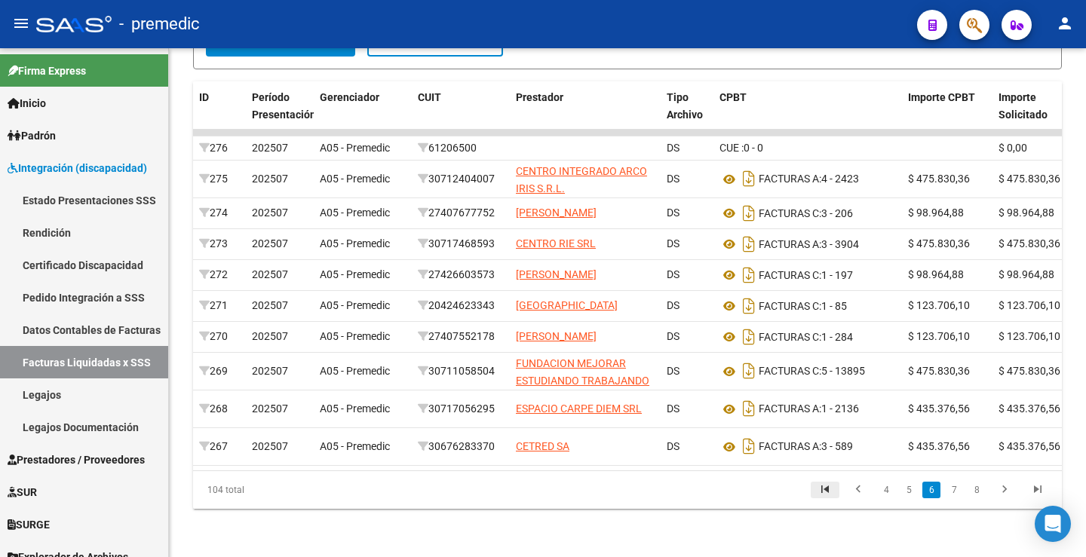
click at [823, 501] on icon "go to first page" at bounding box center [825, 492] width 20 height 18
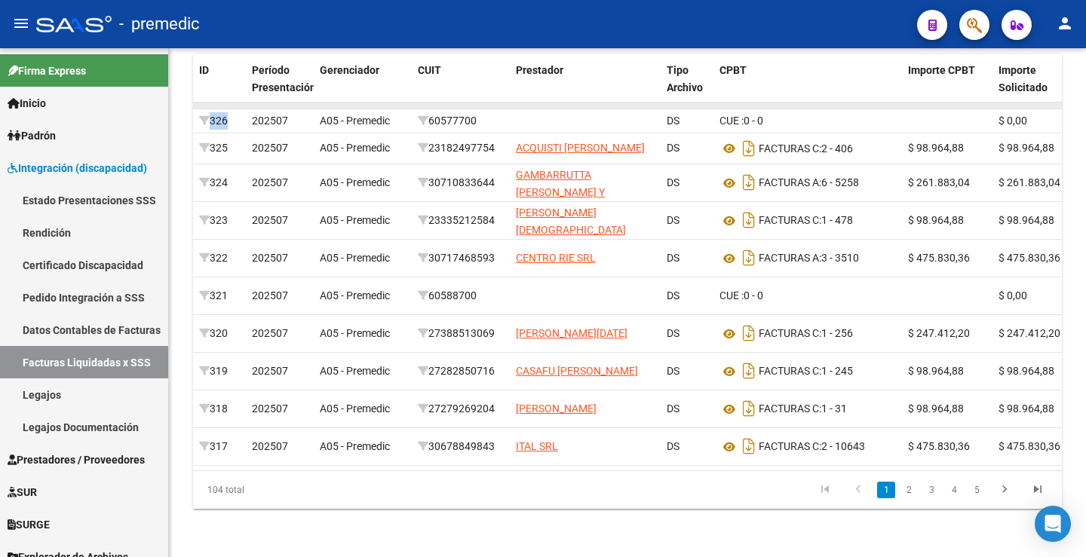
drag, startPoint x: 218, startPoint y: 100, endPoint x: 521, endPoint y: 86, distance: 302.8
click at [521, 103] on datatable-scroller "326 202507 A05 - Premedic 60577700 DS CUE : 0 - 0 $ 0,00 $ 0,00 $ 0,00 27592026…" at bounding box center [627, 285] width 869 height 364
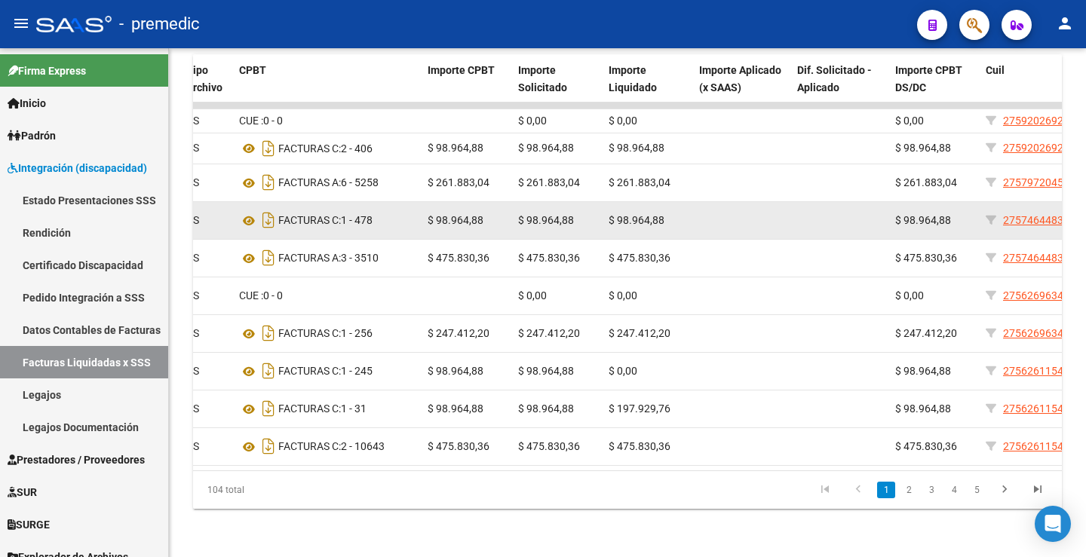
scroll to position [355, 0]
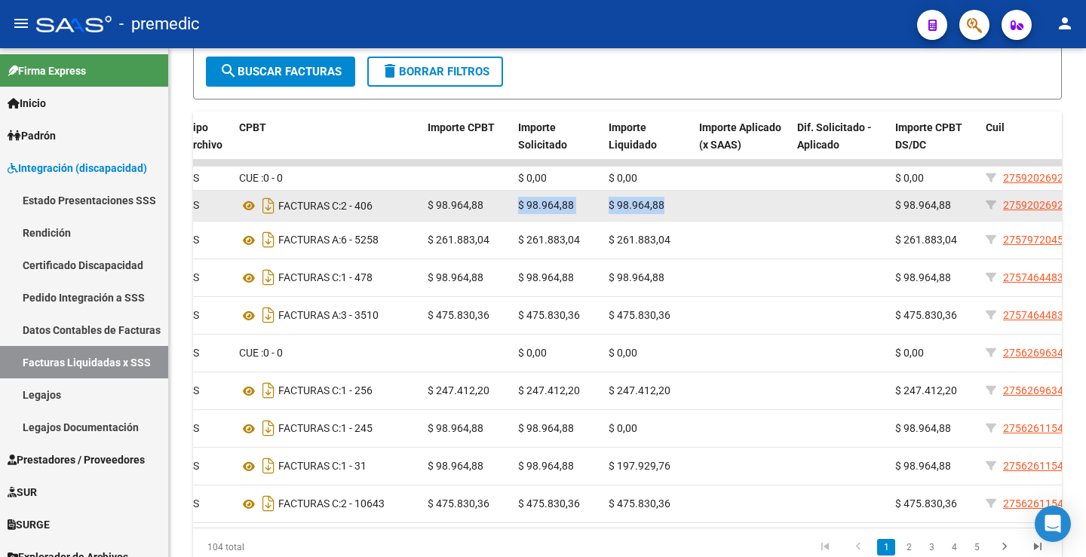
drag, startPoint x: 520, startPoint y: 222, endPoint x: 665, endPoint y: 218, distance: 145.6
click at [665, 218] on div "325 202507 A05 - Premedic 23182497754 ACQUISTI [PERSON_NAME] DS FACTURAS C: 2 -…" at bounding box center [561, 206] width 1697 height 31
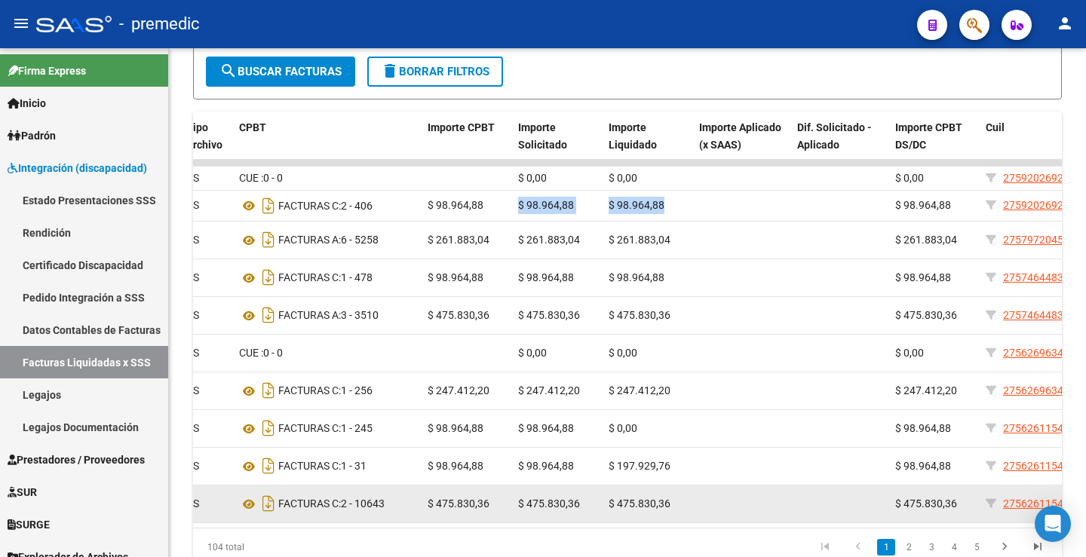
copy div "$ 98.964,88 $ 98.964,88"
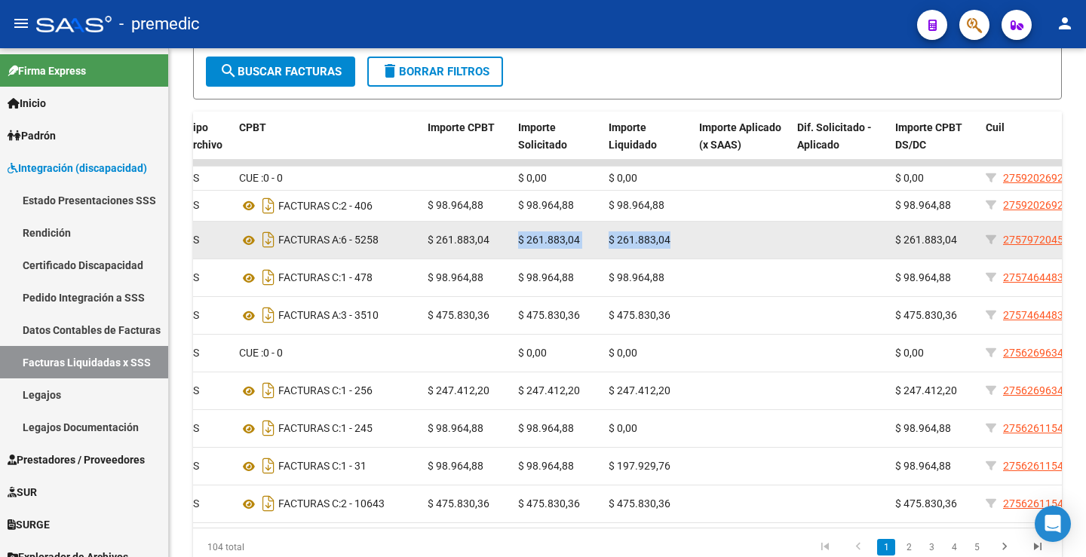
drag, startPoint x: 674, startPoint y: 262, endPoint x: 514, endPoint y: 272, distance: 159.5
click at [514, 260] on div "324 202507 A05 - Premedic 30710833644 GAMBARRUTTA [PERSON_NAME] DS FACTURAS A: …" at bounding box center [561, 241] width 1697 height 38
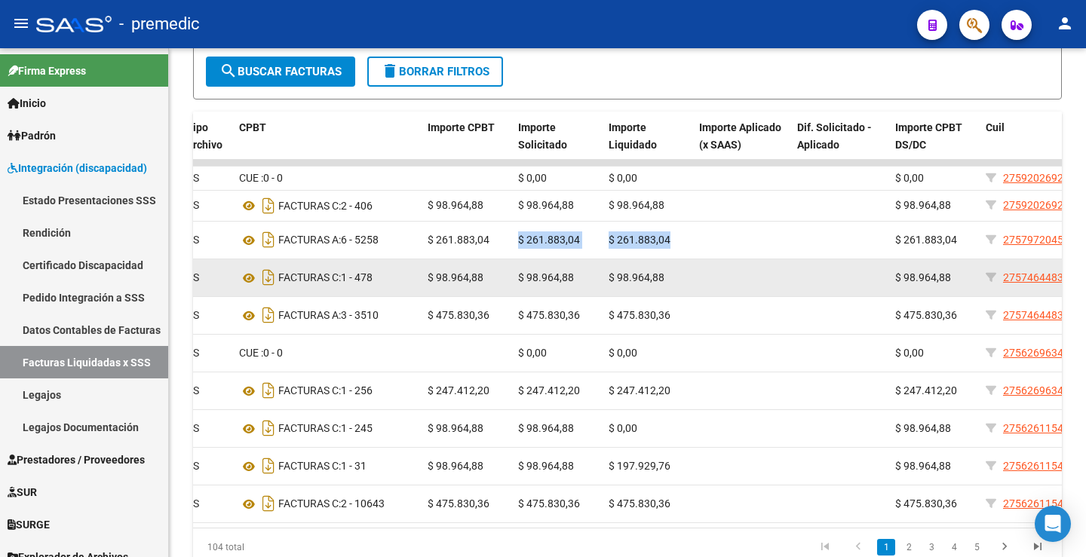
copy div "$ 261.883,04 $ 261.883,04"
drag, startPoint x: 519, startPoint y: 295, endPoint x: 674, endPoint y: 291, distance: 154.7
click at [674, 291] on div "323 202507 A05 - Premedic 23335212584 [PERSON_NAME] DS FACTURAS C: 1 - 478 $ 98…" at bounding box center [561, 279] width 1697 height 38
copy div "$ 98.964,88 $ 98.964,88"
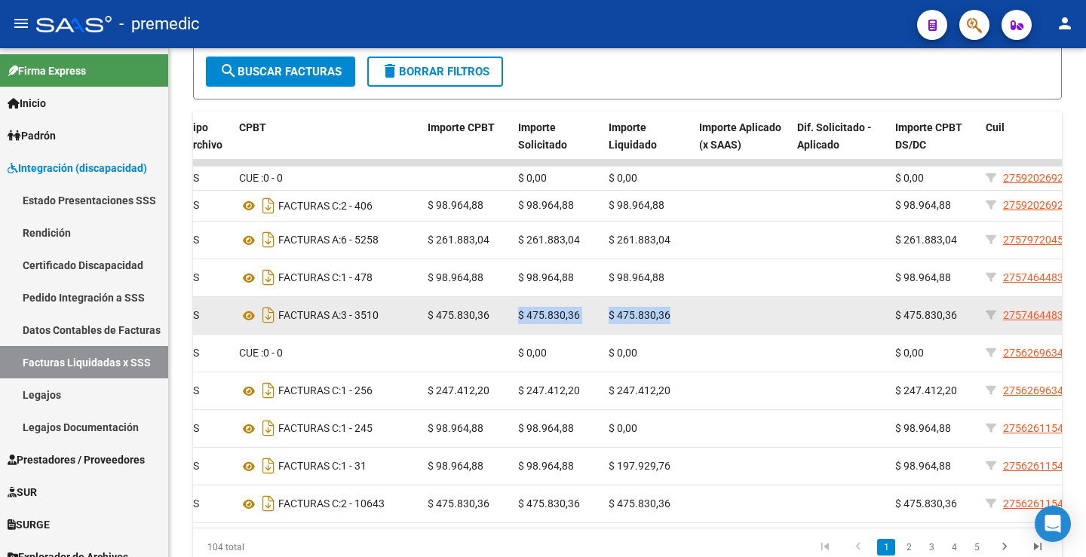
drag, startPoint x: 519, startPoint y: 338, endPoint x: 671, endPoint y: 325, distance: 152.9
click at [671, 325] on div "322 202507 A05 - Premedic 30717468593 CENTRO RIE SRL DS FACTURAS A: 3 - 3510 $ …" at bounding box center [561, 316] width 1697 height 38
copy div "$ 475.830,36 $ 475.830,36"
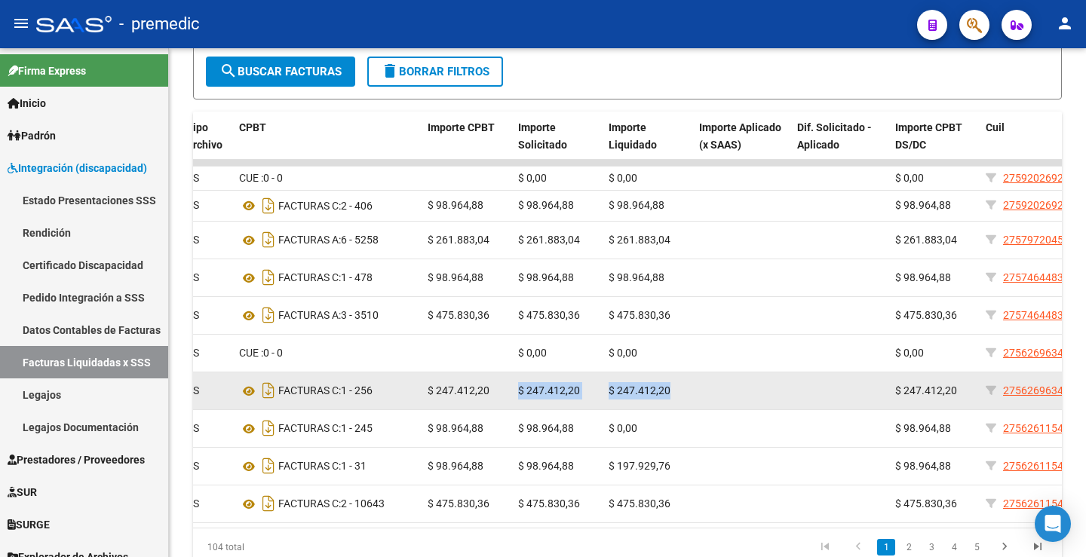
drag, startPoint x: 674, startPoint y: 411, endPoint x: 514, endPoint y: 410, distance: 160.7
click at [514, 410] on div "320 202507 A05 - Premedic 27388513069 [PERSON_NAME][DATE] DS FACTURAS C: 1 - 25…" at bounding box center [561, 392] width 1697 height 38
copy div "$ 247.412,20 $ 247.412,20"
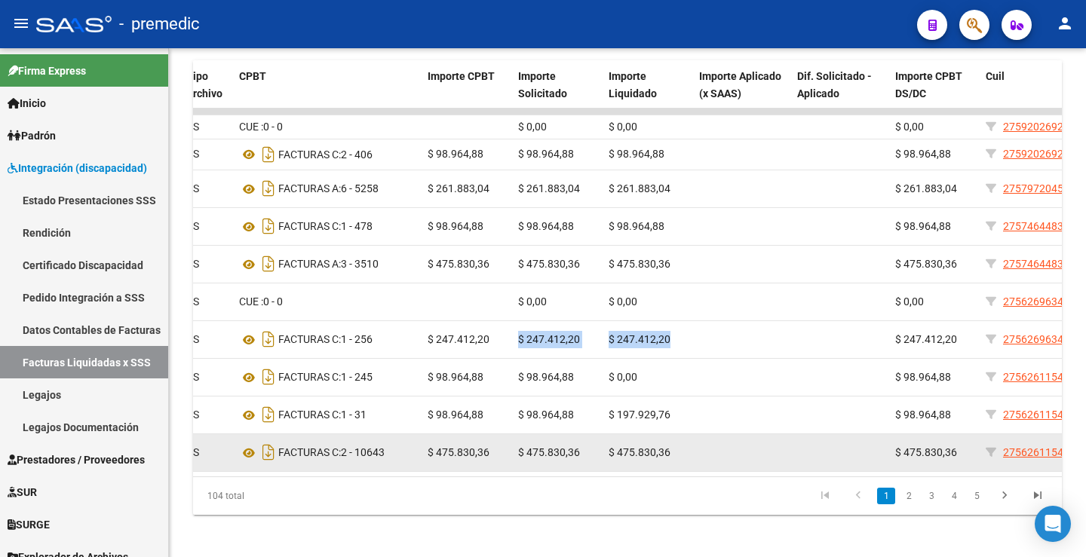
scroll to position [430, 0]
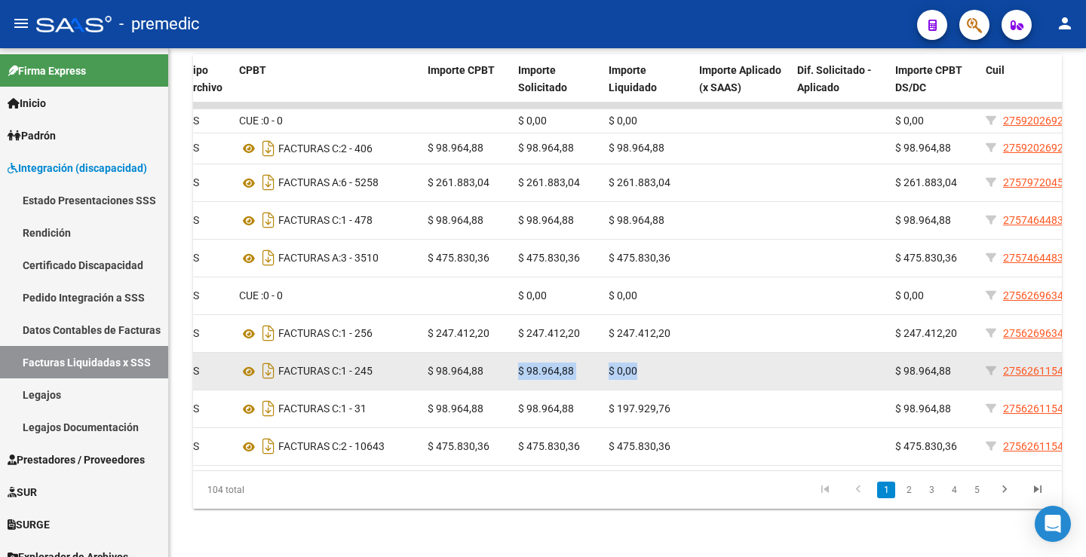
drag, startPoint x: 517, startPoint y: 373, endPoint x: 641, endPoint y: 373, distance: 124.5
click at [641, 373] on div "319 202507 A05 - Premedic 27282850716 CASAFU [PERSON_NAME] DS FACTURAS C: 1 - 2…" at bounding box center [561, 372] width 1697 height 38
copy div "$ 98.964,88 $ 0,00"
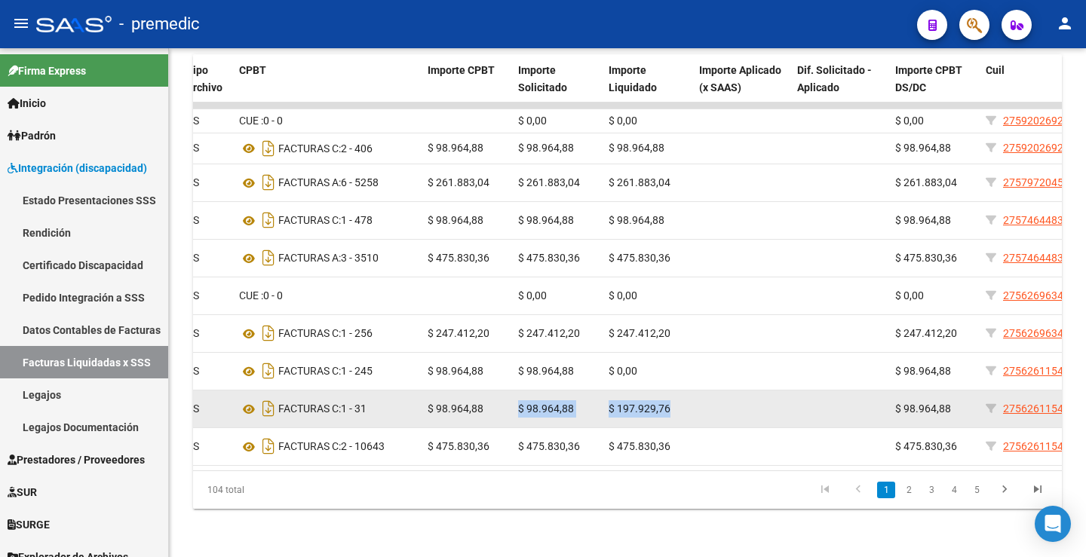
drag, startPoint x: 518, startPoint y: 408, endPoint x: 669, endPoint y: 408, distance: 150.9
click at [669, 408] on div "318 202507 A05 - Premedic 27279269204 [PERSON_NAME][GEOGRAPHIC_DATA] DS FACTURA…" at bounding box center [561, 410] width 1697 height 38
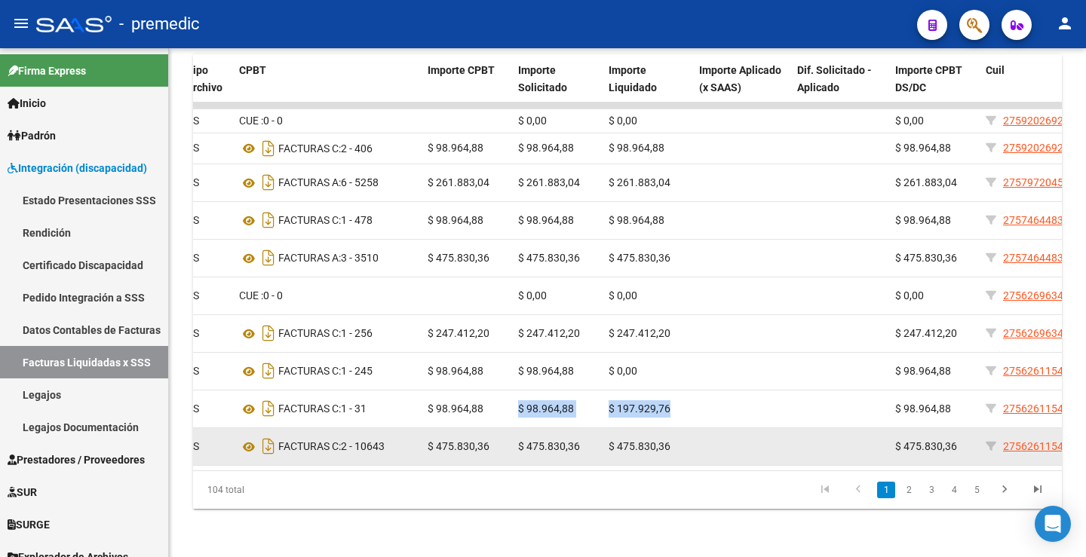
copy div "$ 98.964,88 $ 197.929,76"
click at [533, 450] on span "$ 475.830,36" at bounding box center [549, 447] width 62 height 12
click at [517, 447] on datatable-body-cell "$ 475.830,36" at bounding box center [557, 446] width 91 height 37
click at [524, 444] on span "$ 475.830,36" at bounding box center [549, 447] width 62 height 12
click at [515, 449] on datatable-body-cell "$ 475.830,36" at bounding box center [557, 446] width 91 height 37
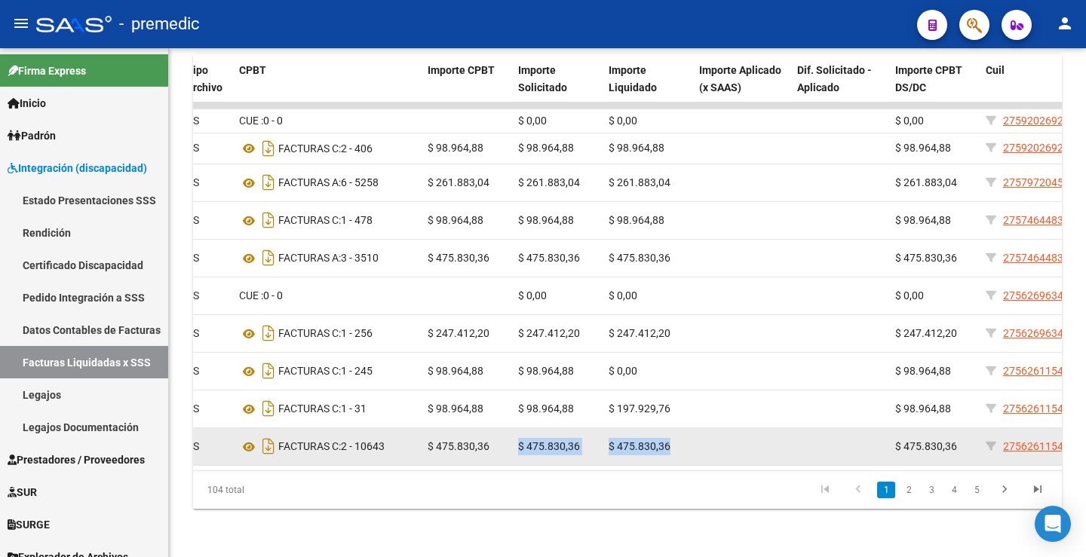
drag, startPoint x: 517, startPoint y: 451, endPoint x: 674, endPoint y: 456, distance: 156.2
click at [674, 456] on div "317 202507 A05 - Premedic 30678849843 ITAL SRL DS FACTURAS C: 2 - 10643 $ 475.8…" at bounding box center [561, 447] width 1697 height 38
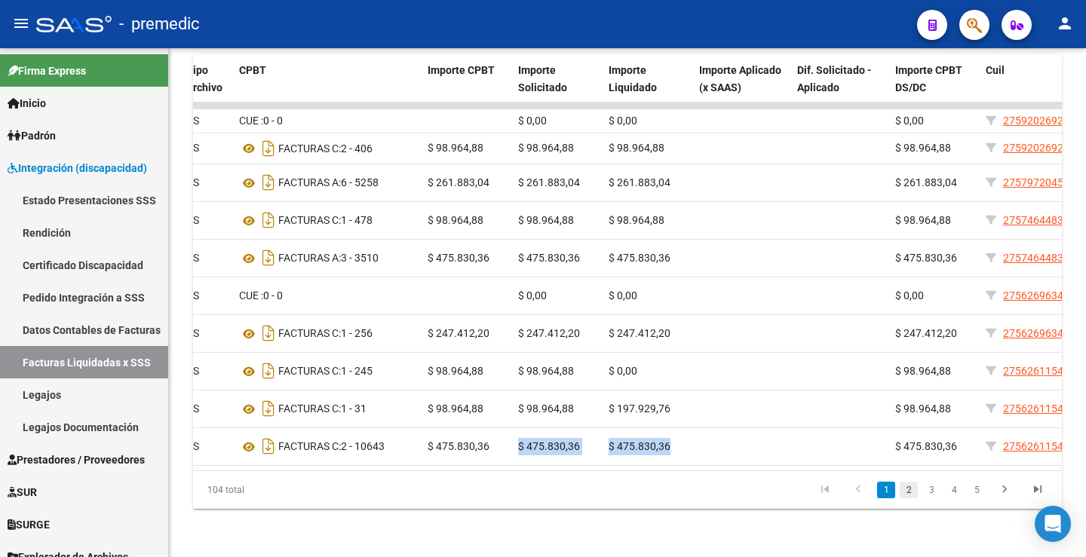
click at [903, 499] on link "2" at bounding box center [909, 490] width 18 height 17
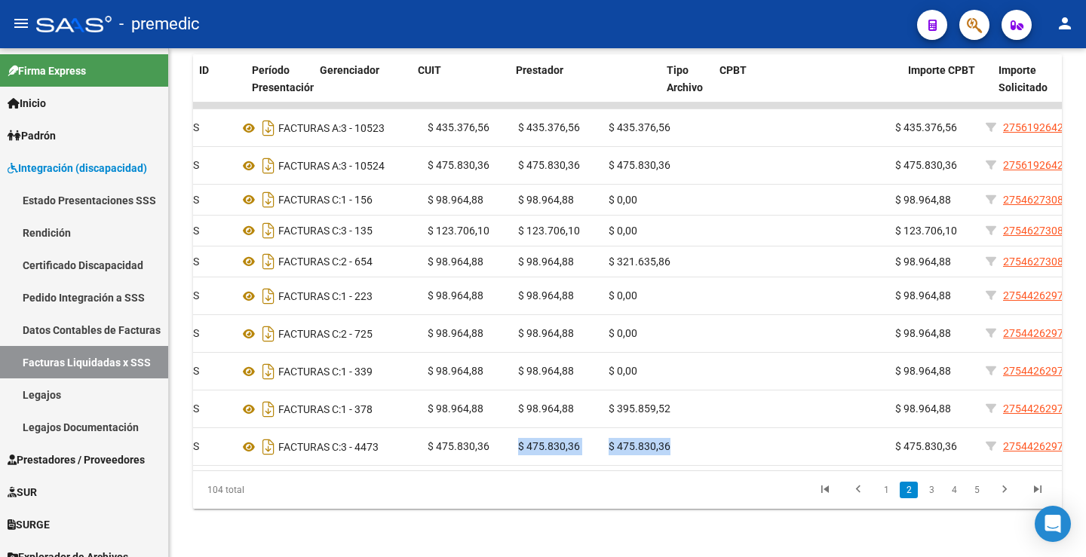
scroll to position [0, 0]
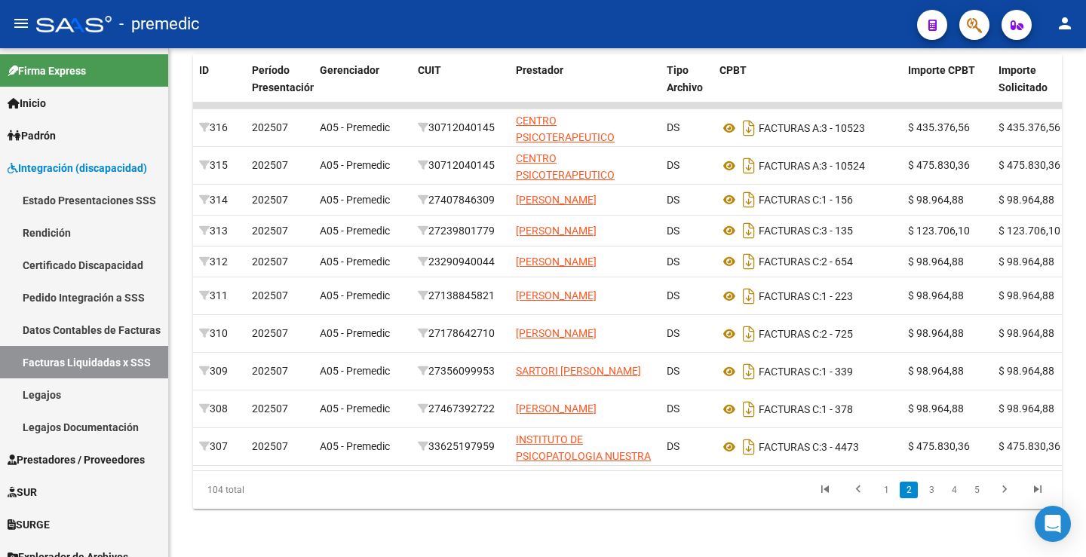
click at [896, 493] on li "1" at bounding box center [886, 491] width 23 height 26
click at [885, 492] on link "1" at bounding box center [886, 490] width 18 height 17
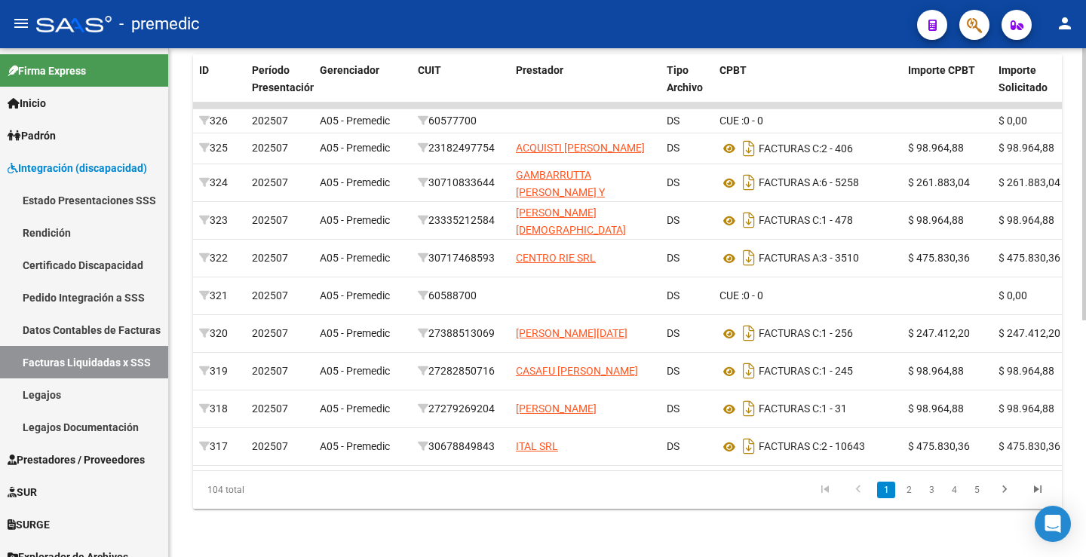
click at [619, 515] on div "DR.ENVIO: Último Archivo SSS publicado hace: 7 días - DS.SUBSIDIO: Último Archi…" at bounding box center [627, 96] width 917 height 921
click at [558, 537] on div "DR.ENVIO: Último Archivo SSS publicado hace: 7 días - DS.SUBSIDIO: Último Archi…" at bounding box center [627, 96] width 917 height 921
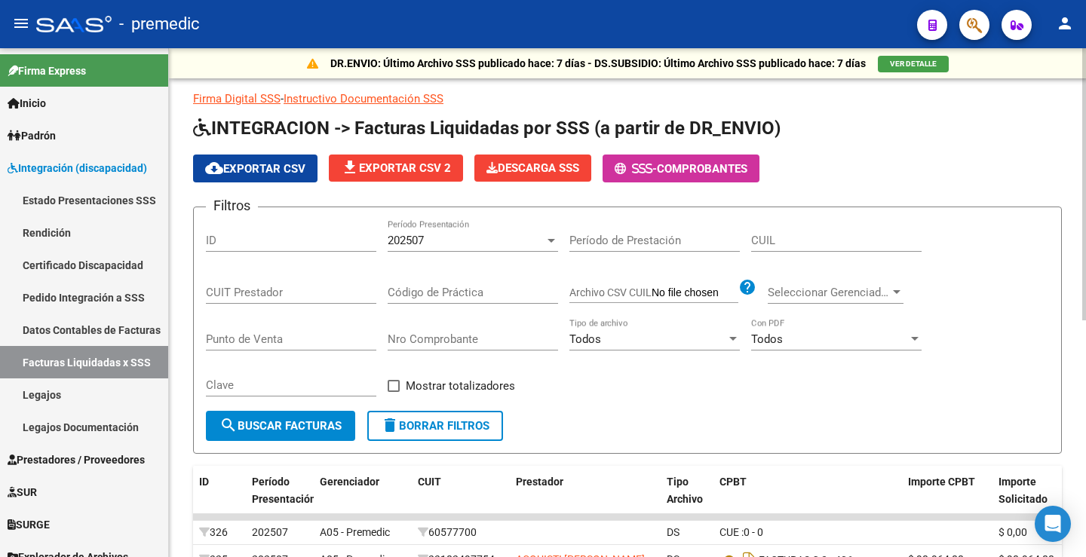
click at [461, 251] on div "202507 Período Presentación" at bounding box center [473, 236] width 170 height 32
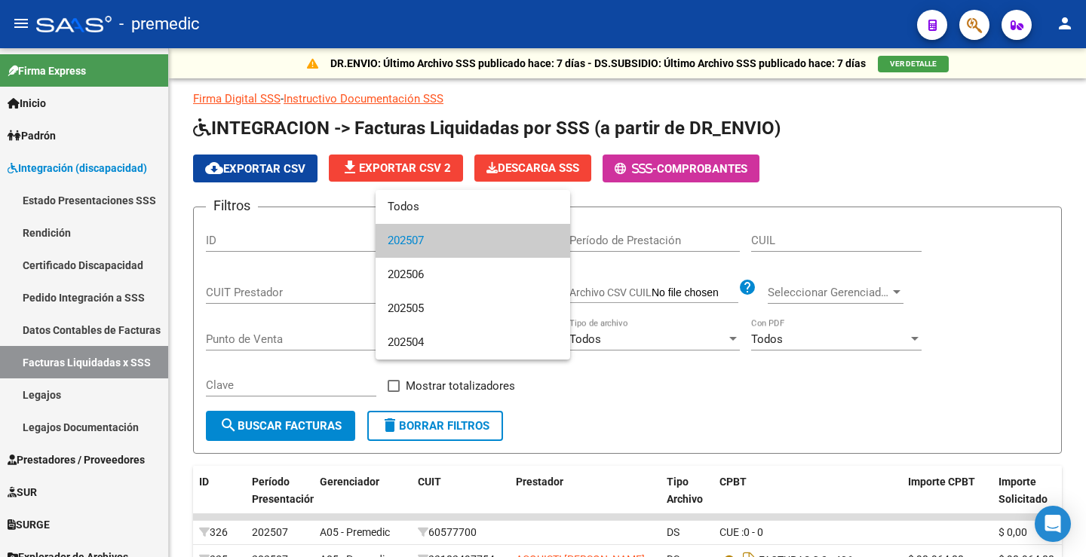
click at [571, 428] on div at bounding box center [543, 278] width 1086 height 557
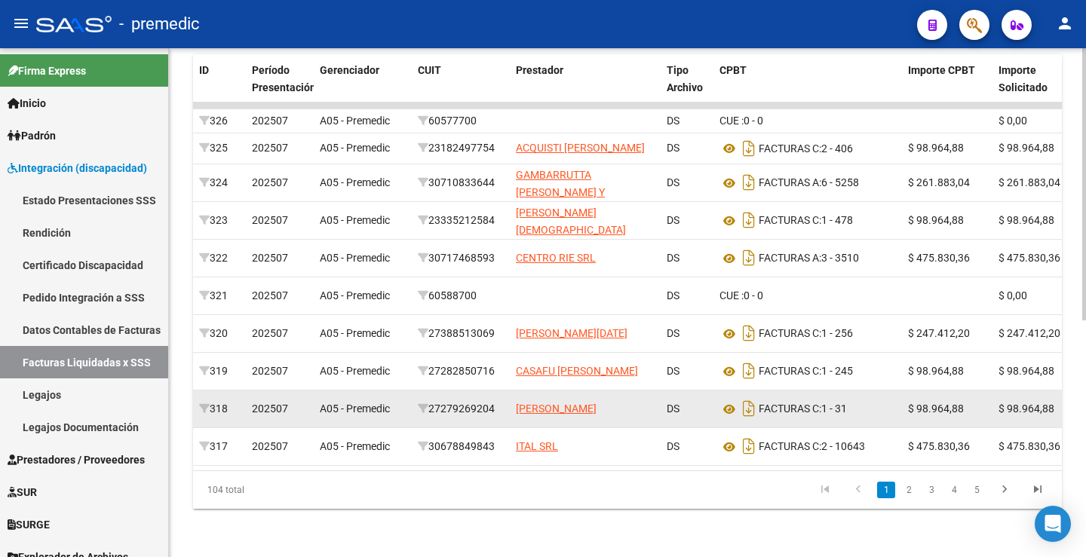
scroll to position [444, 0]
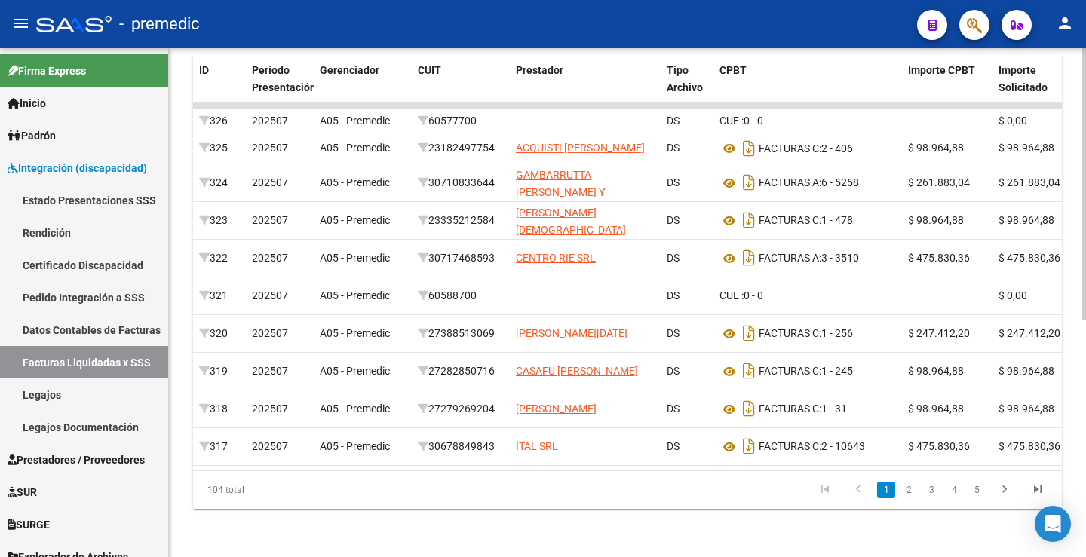
click at [670, 529] on div "DR.ENVIO: Último Archivo SSS publicado hace: 7 días - DS.SUBSIDIO: Último Archi…" at bounding box center [627, 96] width 917 height 921
click at [82, 199] on link "Estado Presentaciones SSS" at bounding box center [84, 200] width 168 height 32
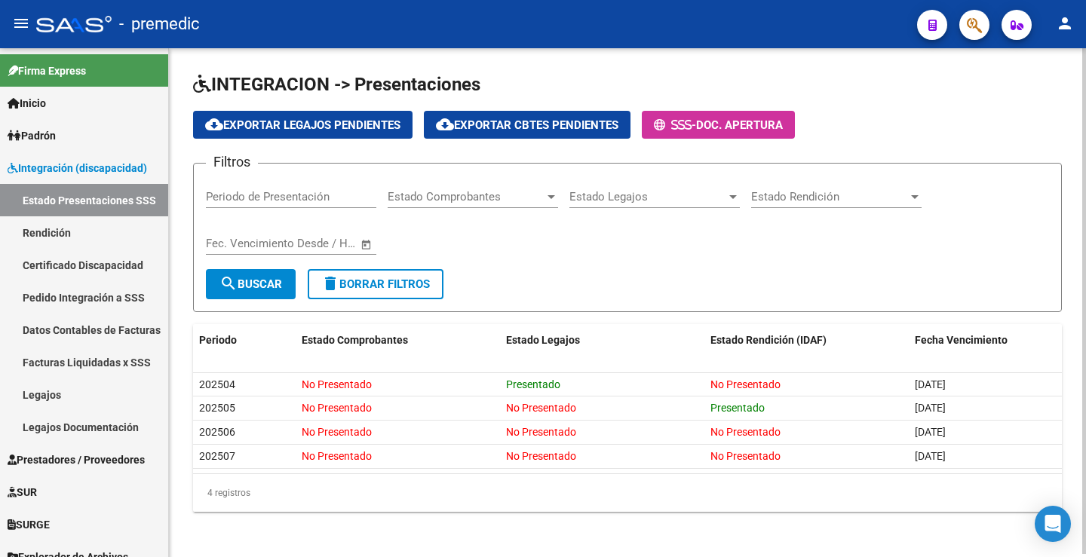
scroll to position [3, 0]
